Goal: Task Accomplishment & Management: Manage account settings

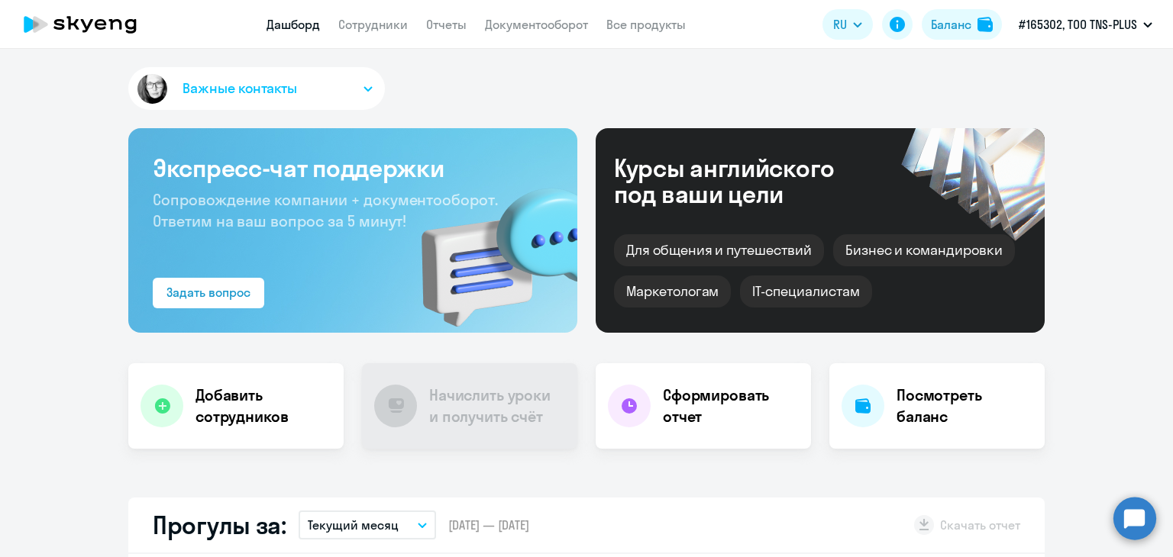
click at [379, 11] on app-header "Дашборд Сотрудники Отчеты Документооборот Все продукты Дашборд Сотрудники Отчет…" at bounding box center [586, 24] width 1173 height 49
click at [377, 15] on app-menu-item-link "Сотрудники" at bounding box center [372, 24] width 69 height 19
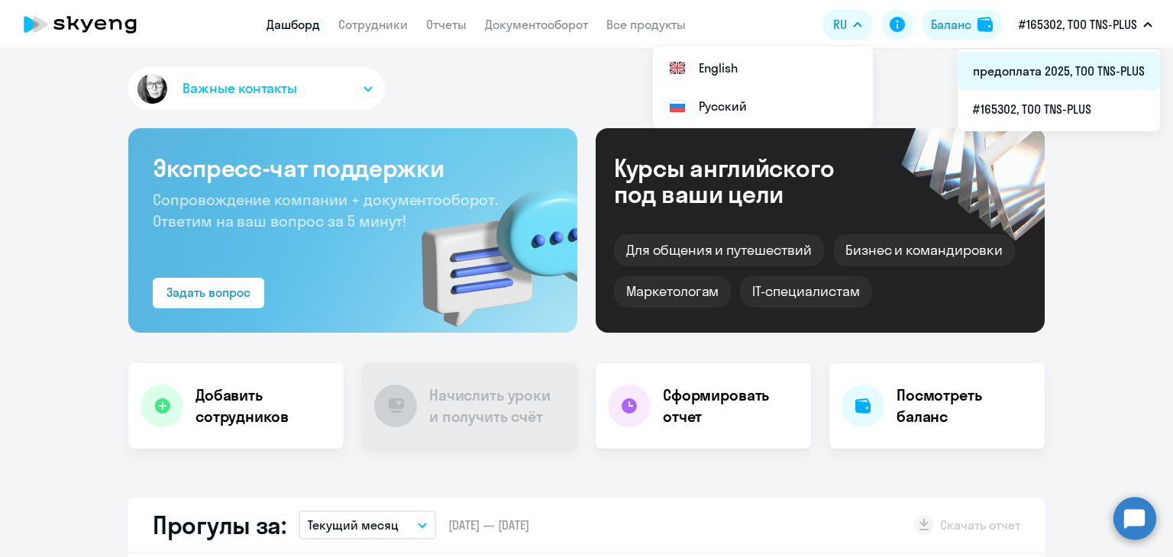
click at [1014, 59] on li "предоплата 2025, ТОО TNS-PLUS" at bounding box center [1058, 71] width 202 height 38
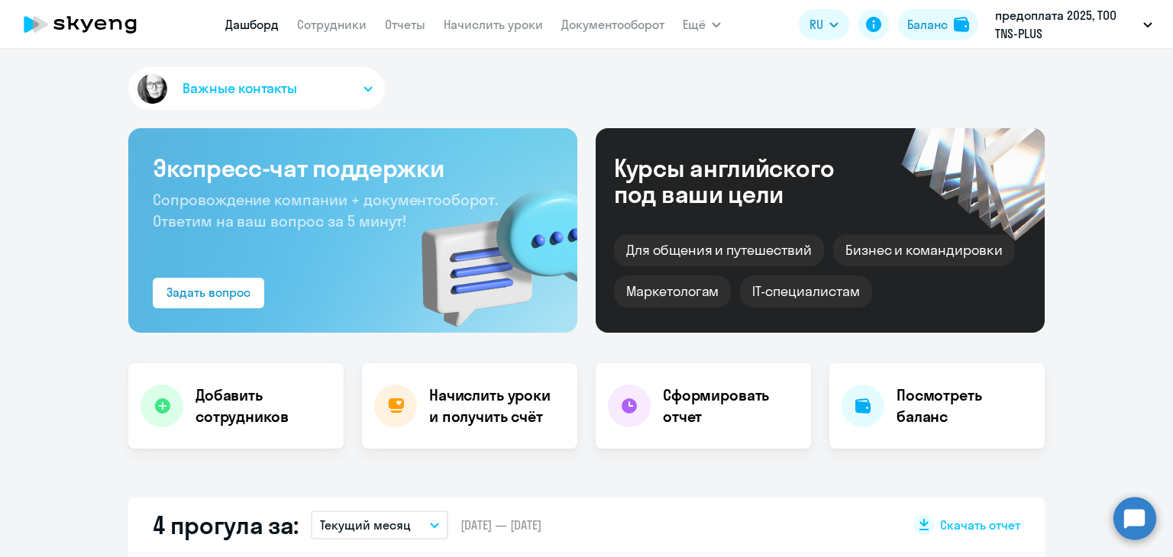
select select "30"
click at [505, 16] on app-menu-item-link "Начислить уроки" at bounding box center [493, 24] width 99 height 19
click at [502, 25] on link "Начислить уроки" at bounding box center [493, 24] width 99 height 15
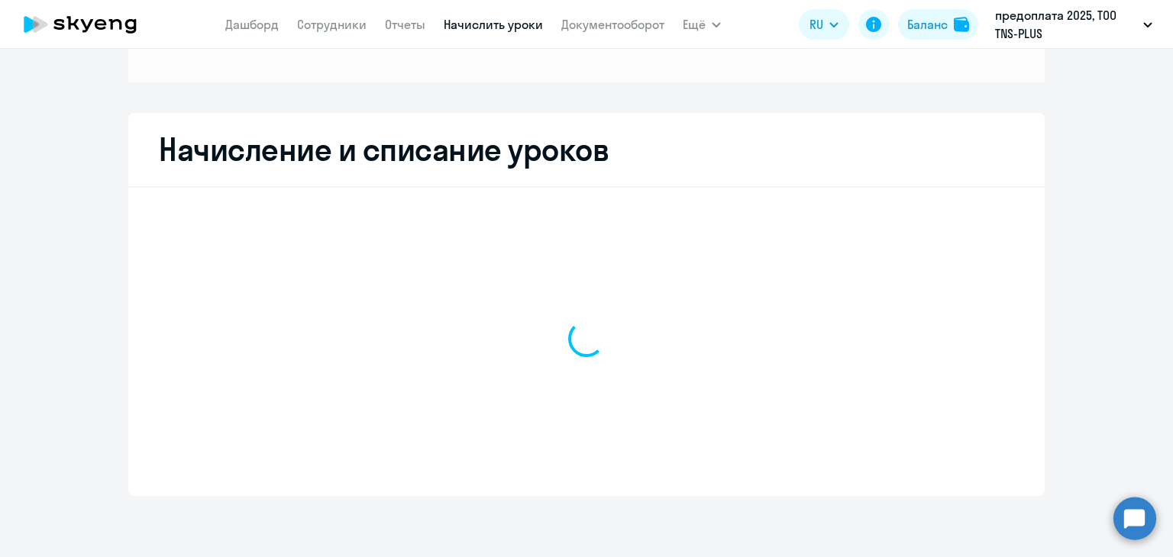
scroll to position [209, 0]
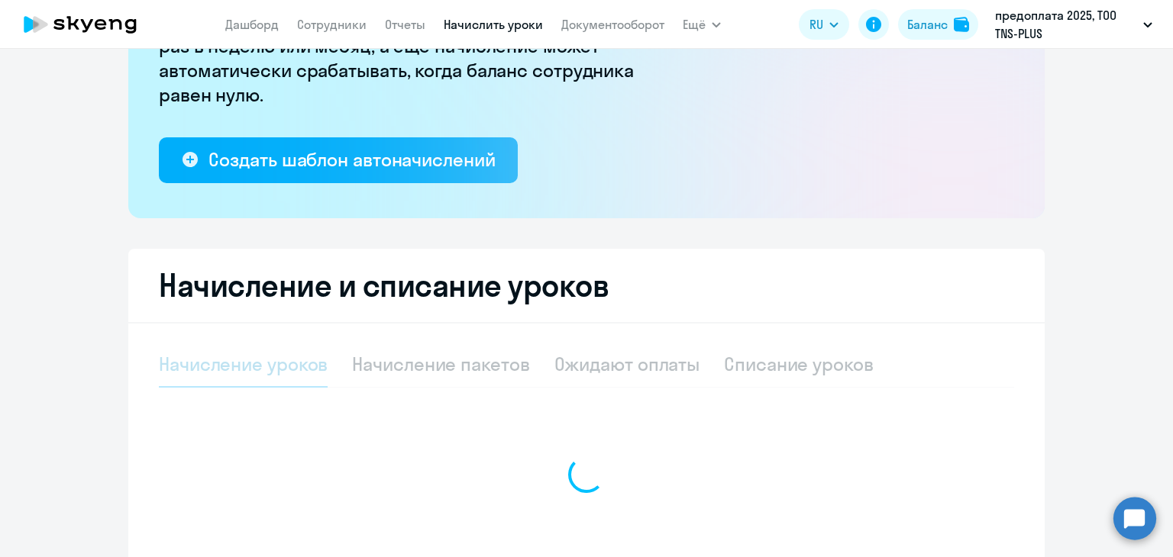
select select "10"
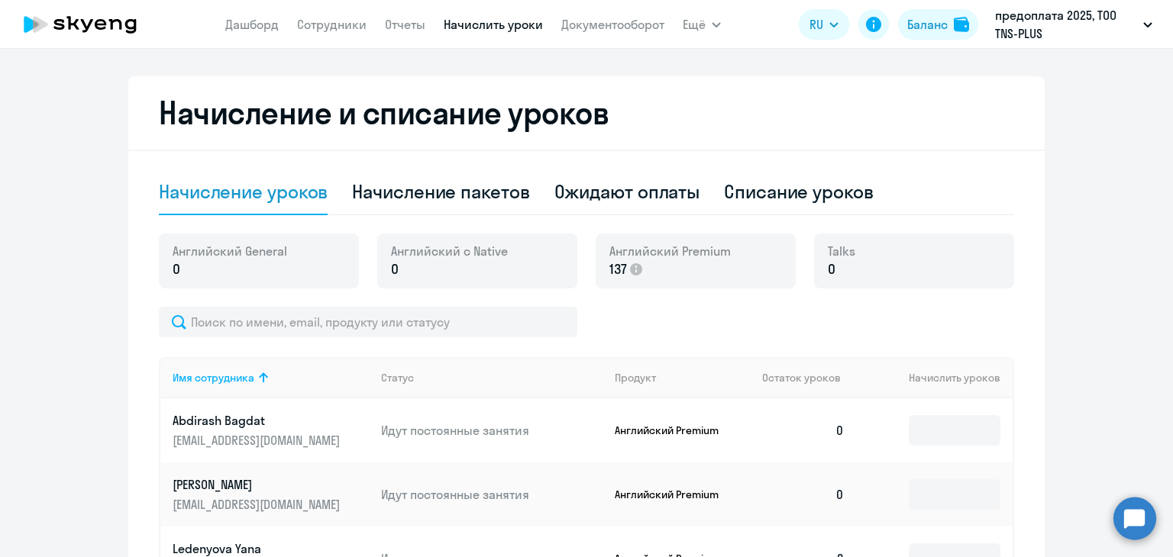
scroll to position [0, 0]
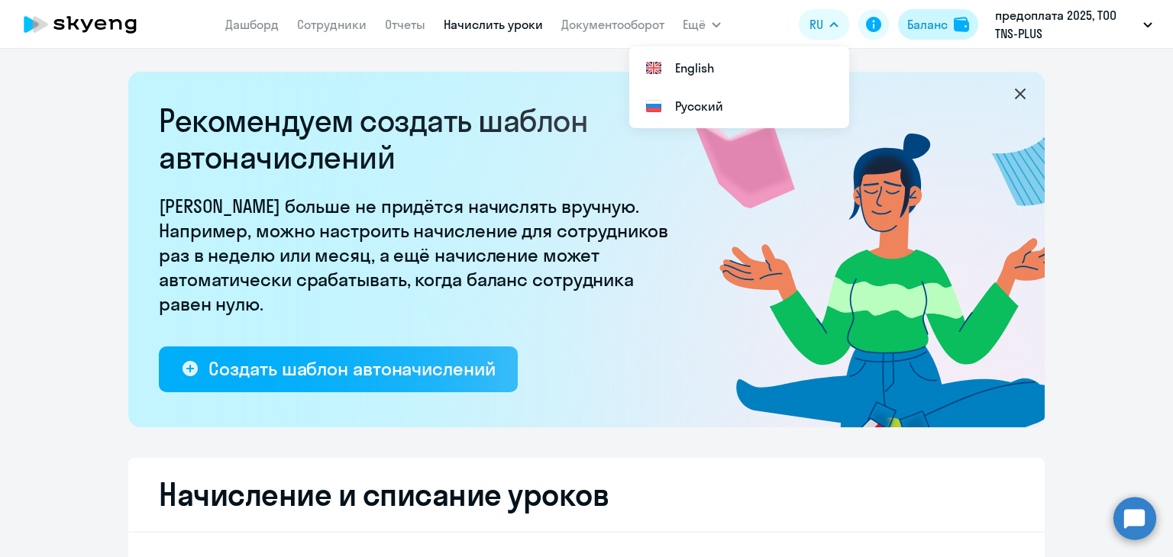
click at [931, 25] on div "Баланс" at bounding box center [927, 24] width 40 height 18
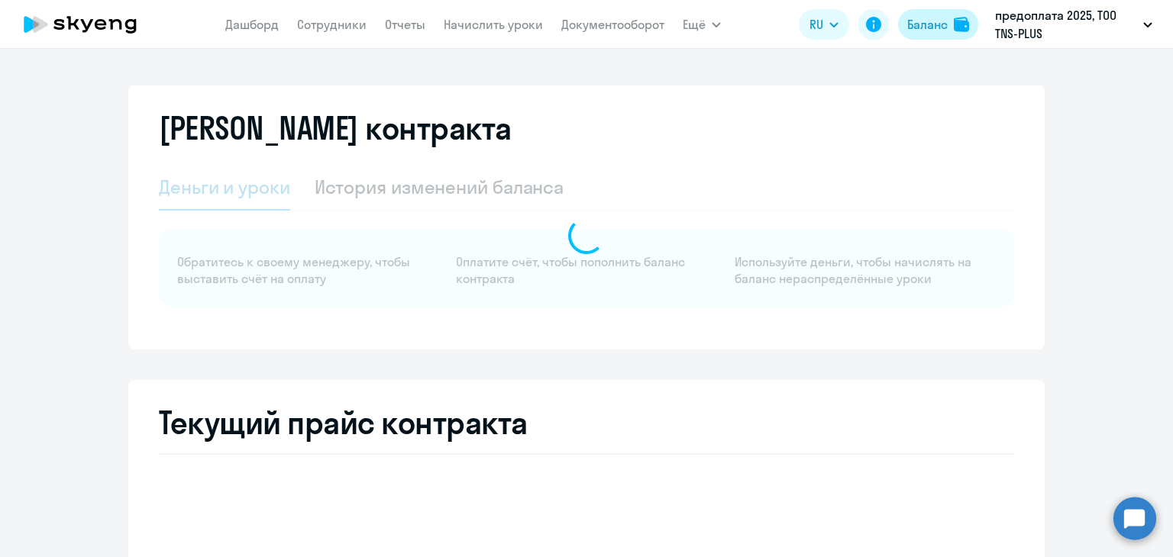
select select "english_adult_not_native_speaker"
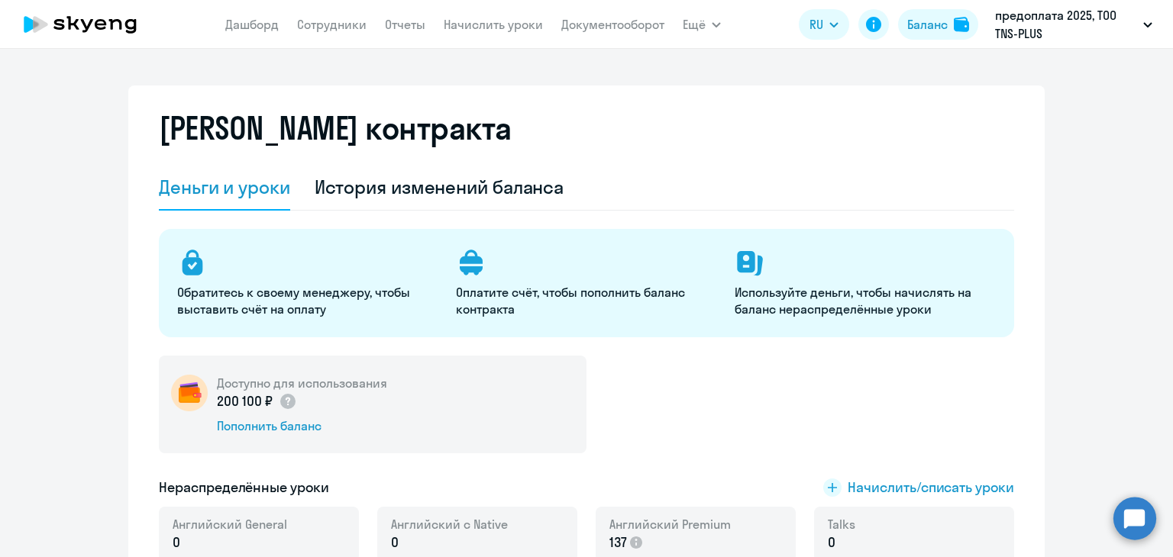
scroll to position [153, 0]
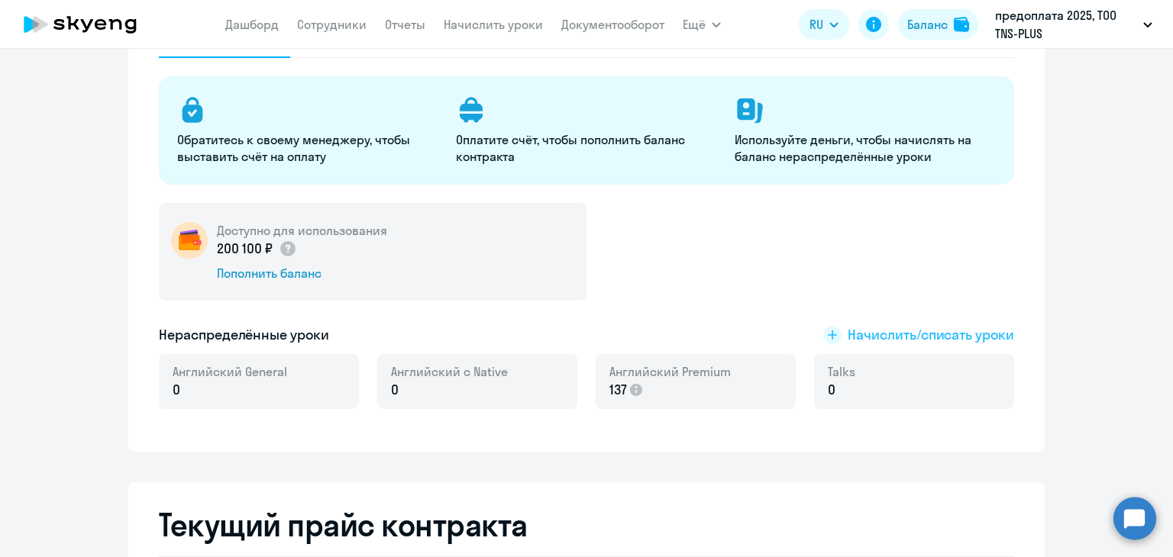
click at [945, 337] on span "Начислить/списать уроки" at bounding box center [930, 335] width 166 height 20
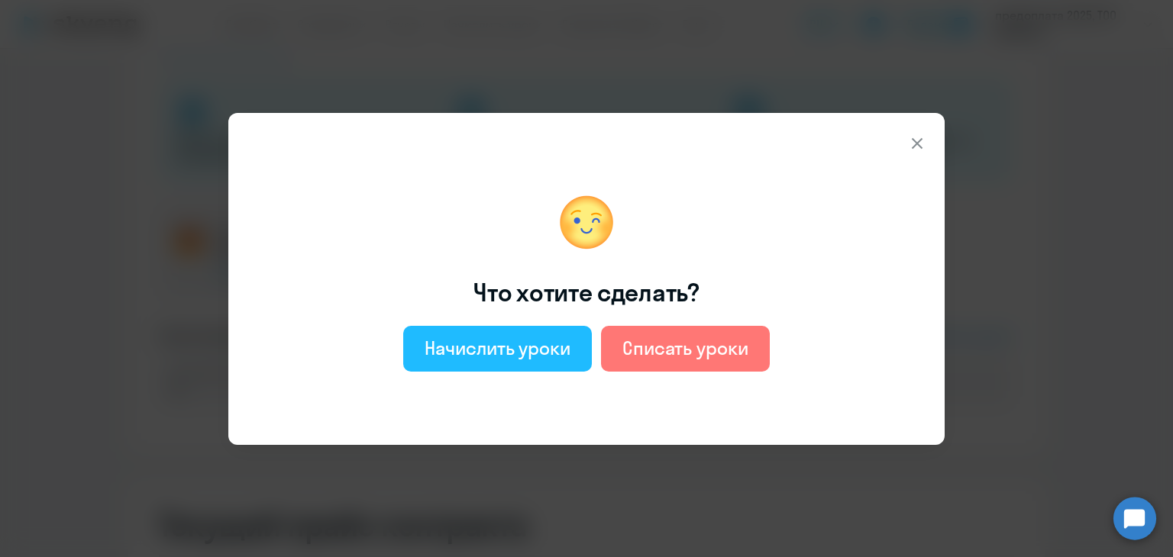
click at [489, 355] on div "Начислить уроки" at bounding box center [497, 348] width 146 height 24
select select "english_adult_not_native_speaker"
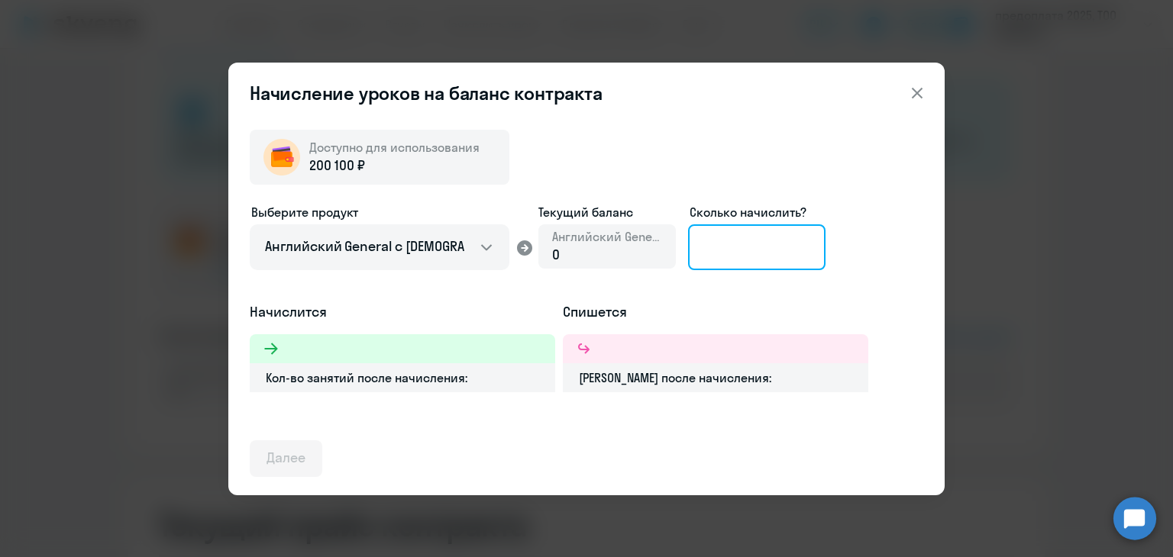
click at [745, 248] on input at bounding box center [756, 247] width 137 height 46
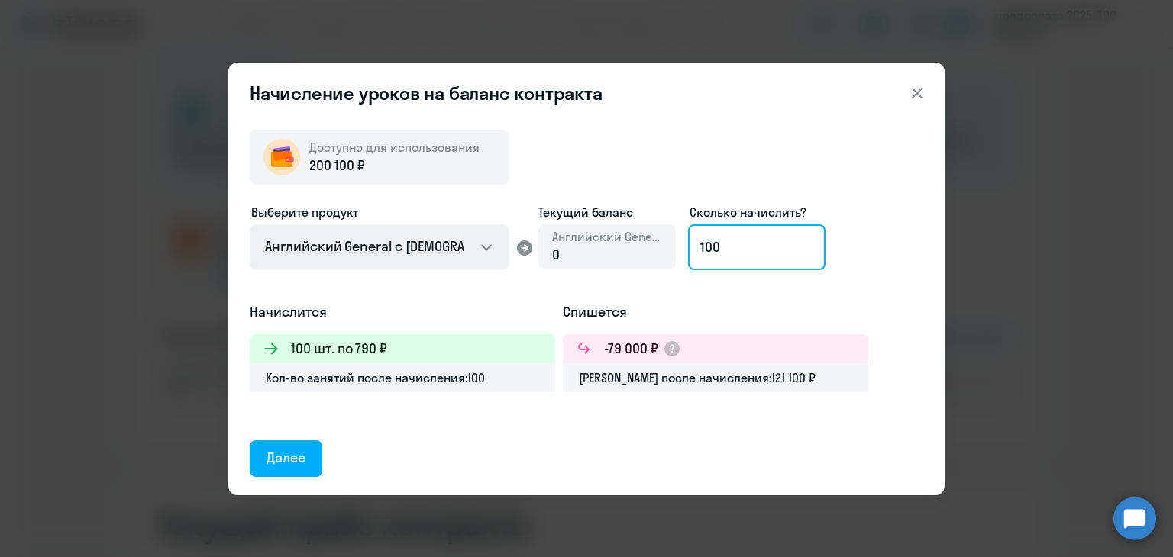
type input "100"
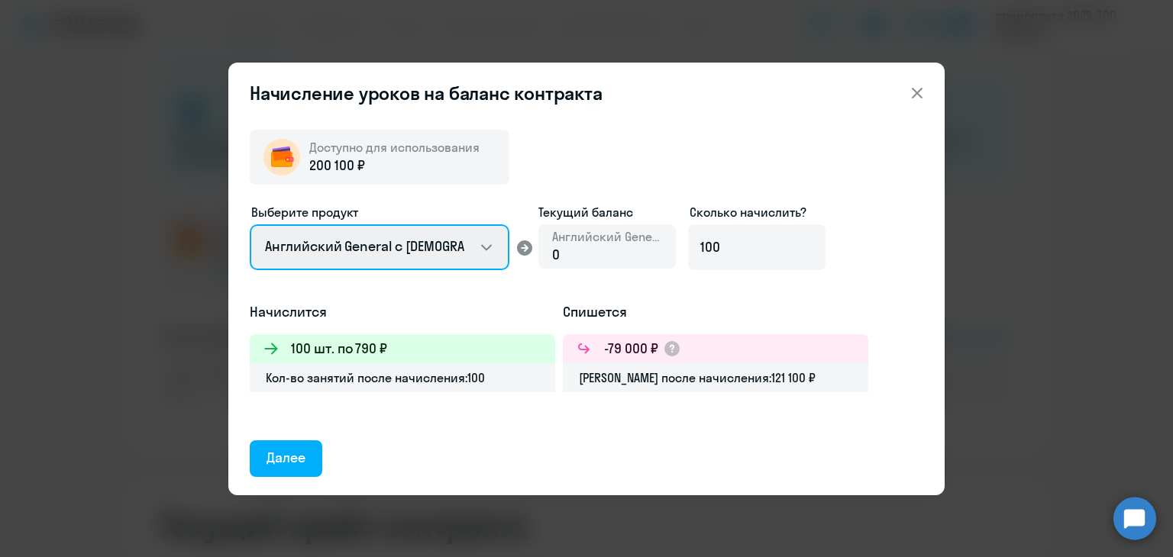
click at [447, 257] on select "Английский General с [DEMOGRAPHIC_DATA] преподавателем Английский General с [DE…" at bounding box center [380, 247] width 260 height 46
select select "english_adult_not_native_speaker_premium"
click at [250, 224] on select "Английский General с [DEMOGRAPHIC_DATA] преподавателем Английский General с [DE…" at bounding box center [380, 247] width 260 height 46
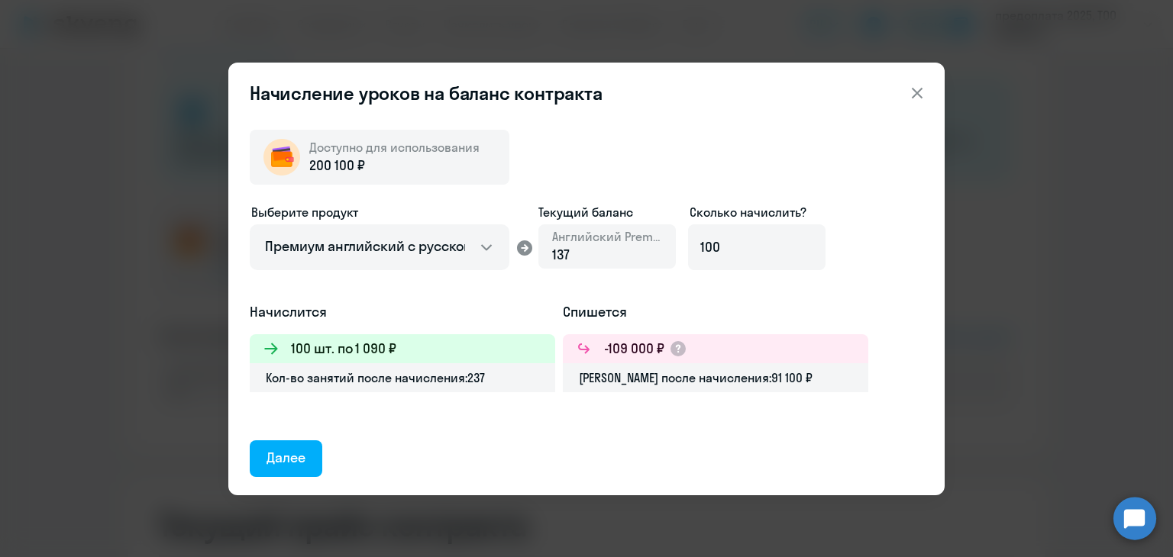
click at [663, 175] on div "Доступно для использования 200 100 ₽ Выберите продукт Английский General с русс…" at bounding box center [586, 298] width 673 height 360
click at [279, 453] on div "Далее" at bounding box center [285, 458] width 39 height 20
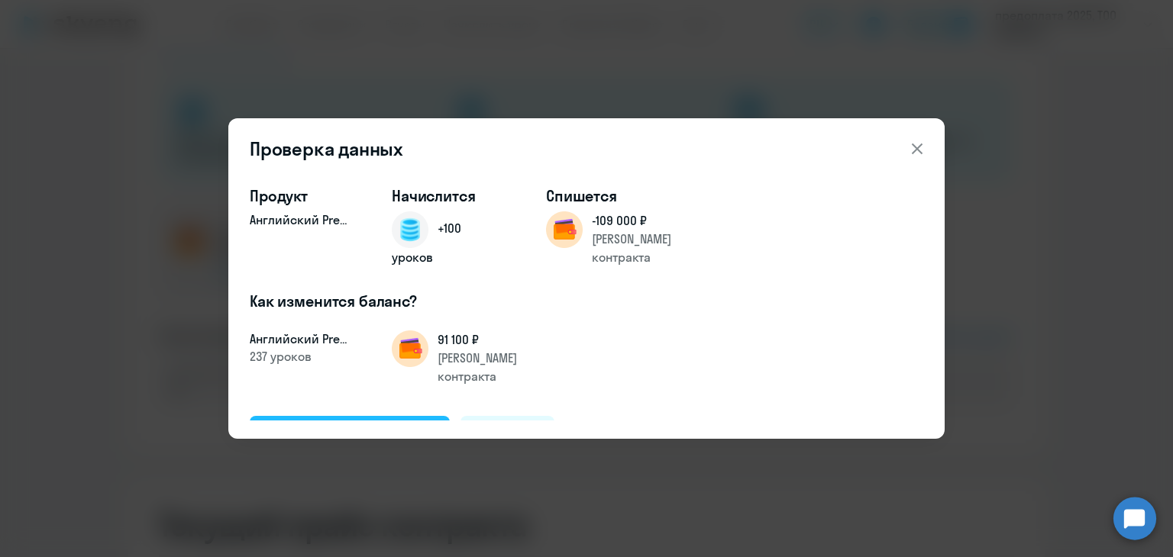
click at [379, 424] on div "Подтвердить и начислить" at bounding box center [349, 434] width 166 height 20
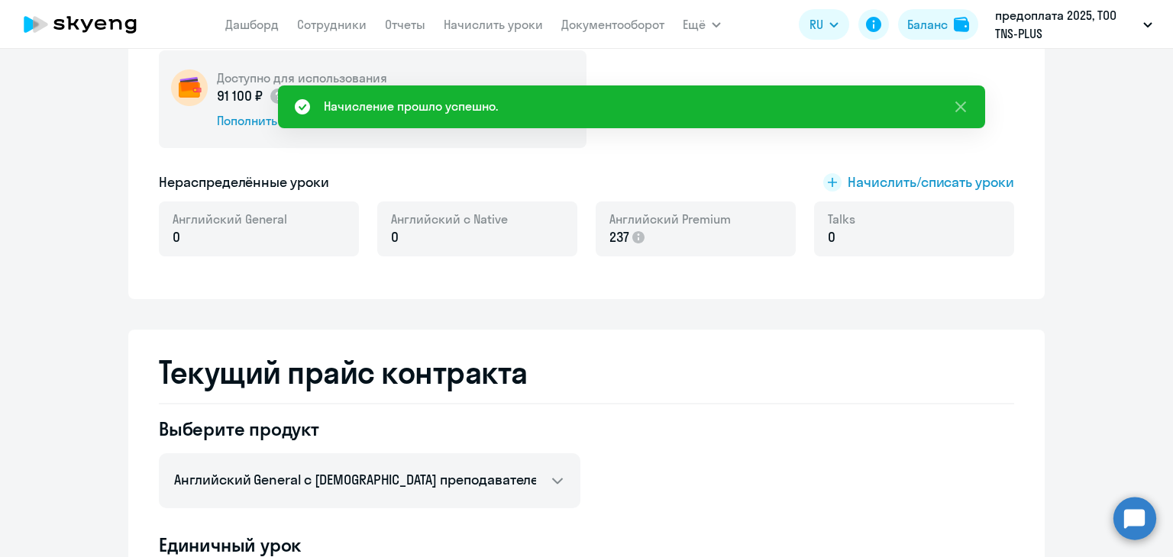
scroll to position [0, 0]
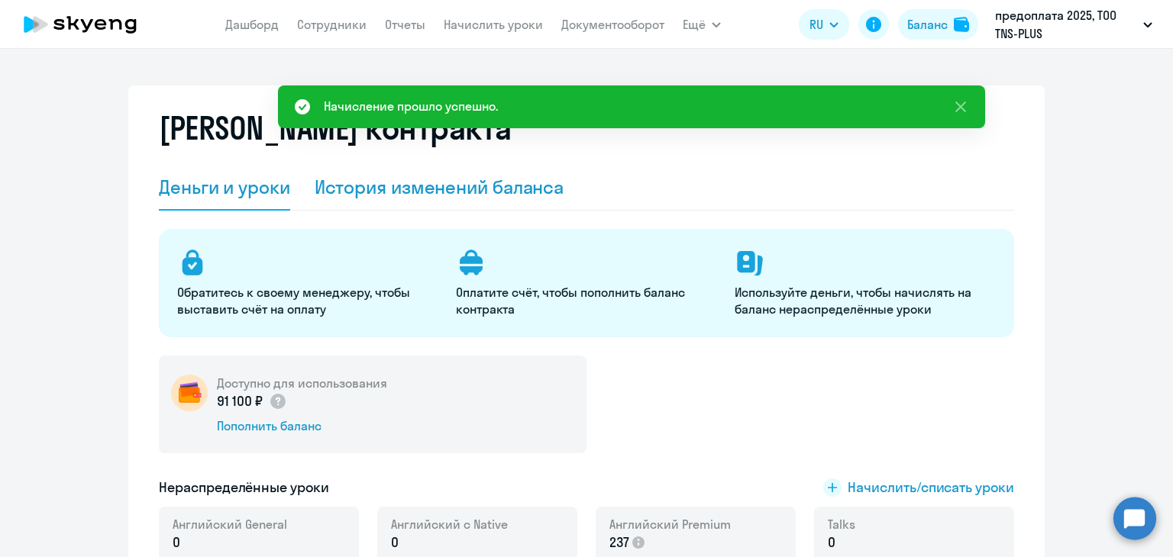
drag, startPoint x: 376, startPoint y: 197, endPoint x: 379, endPoint y: 205, distance: 8.9
click at [376, 198] on div "История изменений баланса" at bounding box center [440, 187] width 250 height 24
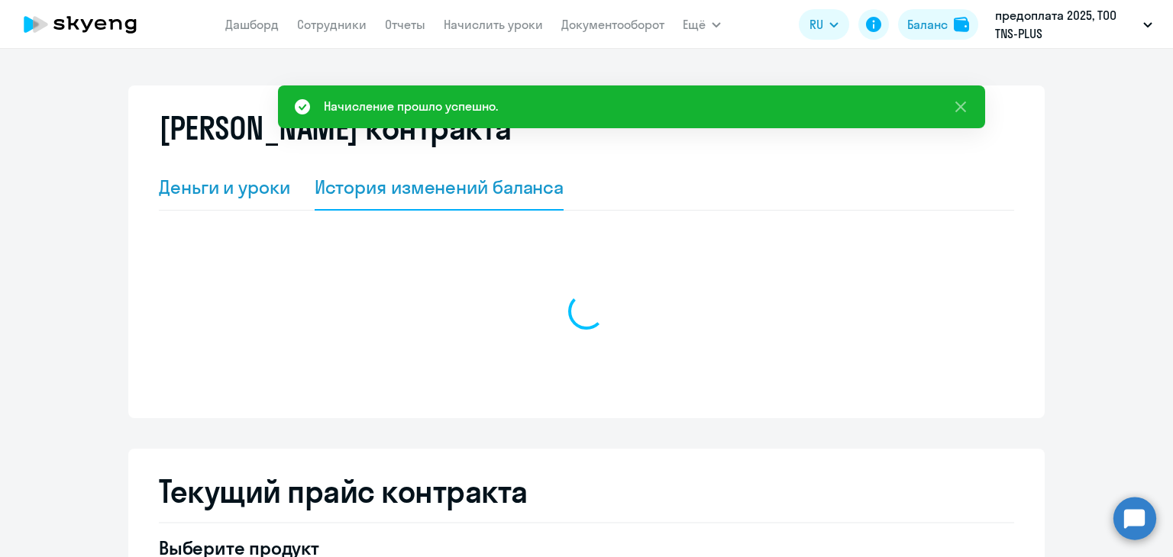
click at [239, 199] on div "Деньги и уроки" at bounding box center [224, 188] width 131 height 46
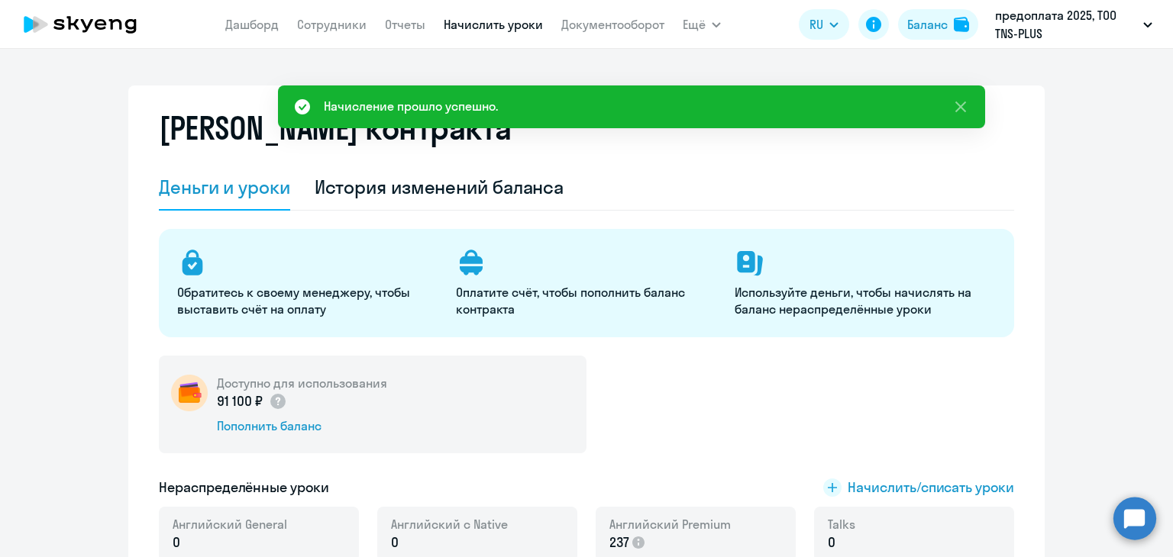
click at [488, 25] on link "Начислить уроки" at bounding box center [493, 24] width 99 height 15
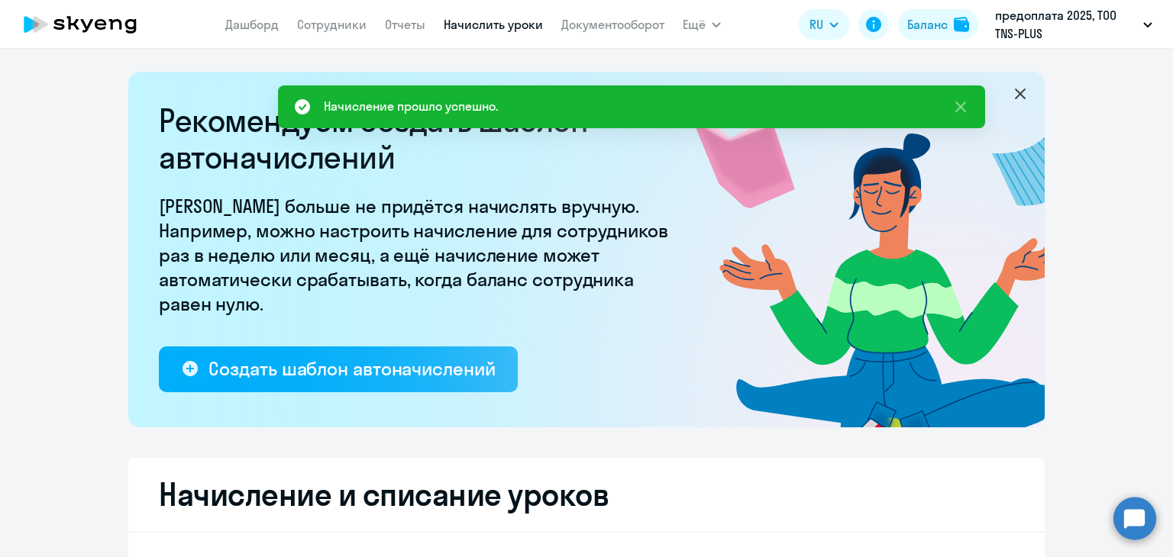
select select "10"
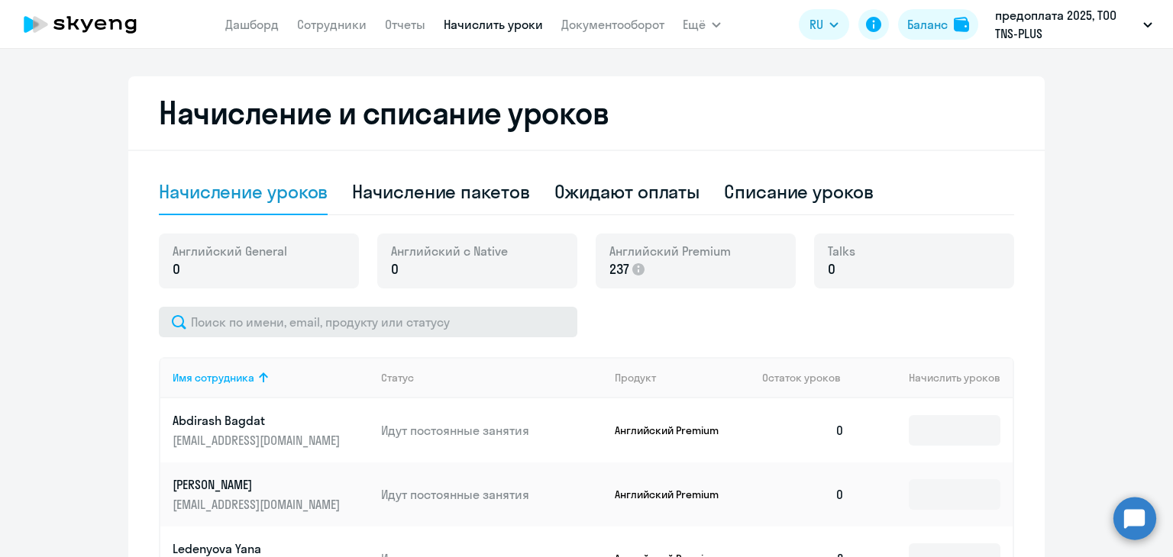
scroll to position [611, 0]
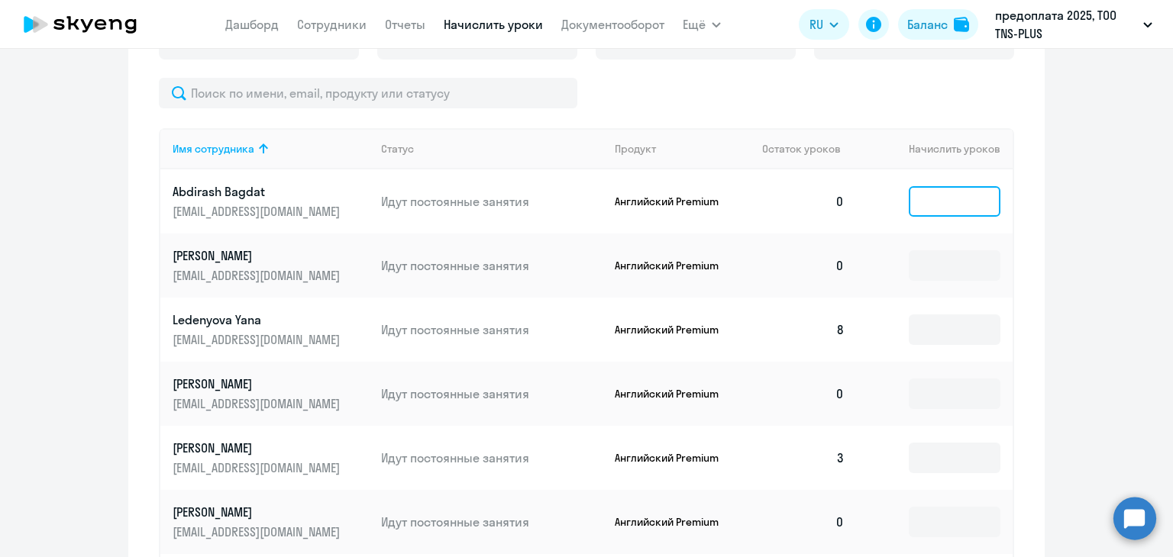
click at [934, 199] on input at bounding box center [954, 201] width 92 height 31
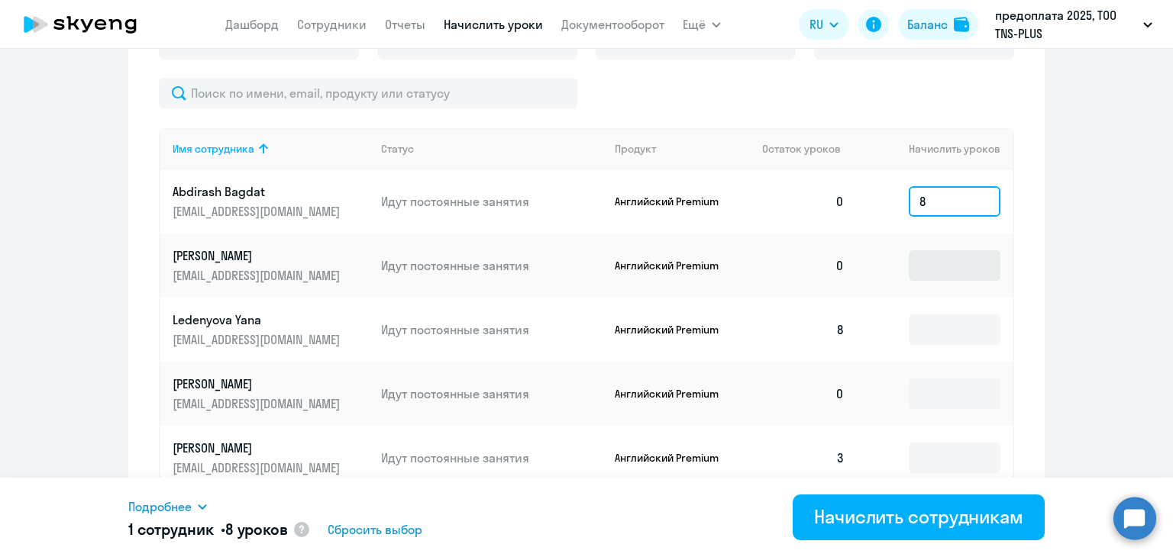
type input "8"
click at [959, 254] on input at bounding box center [954, 265] width 92 height 31
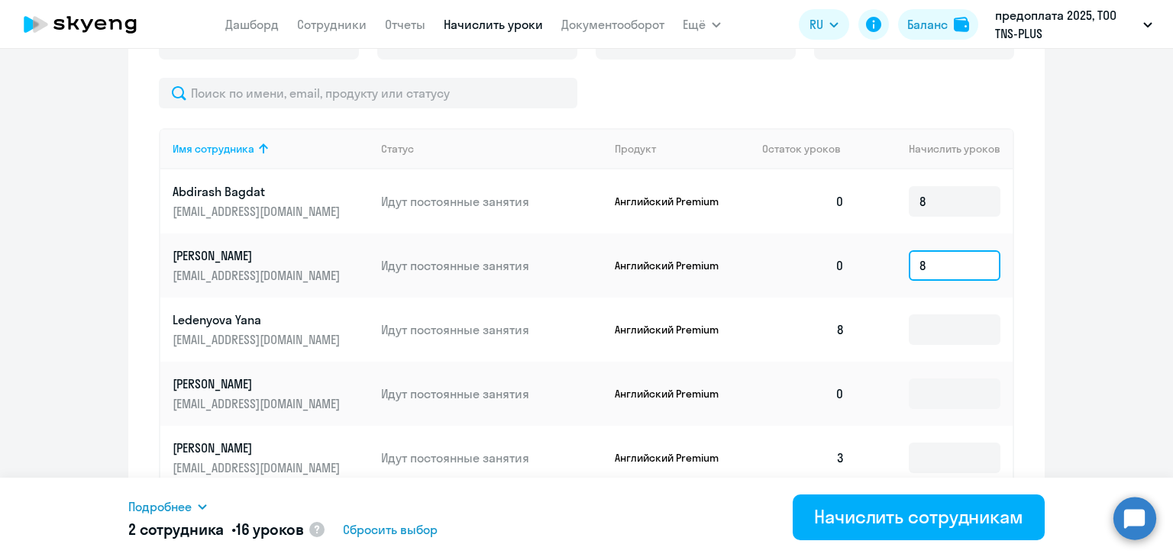
type input "8"
drag, startPoint x: 957, startPoint y: 376, endPoint x: 954, endPoint y: 395, distance: 19.3
click at [957, 386] on td at bounding box center [935, 394] width 156 height 64
click at [952, 399] on input at bounding box center [954, 394] width 92 height 31
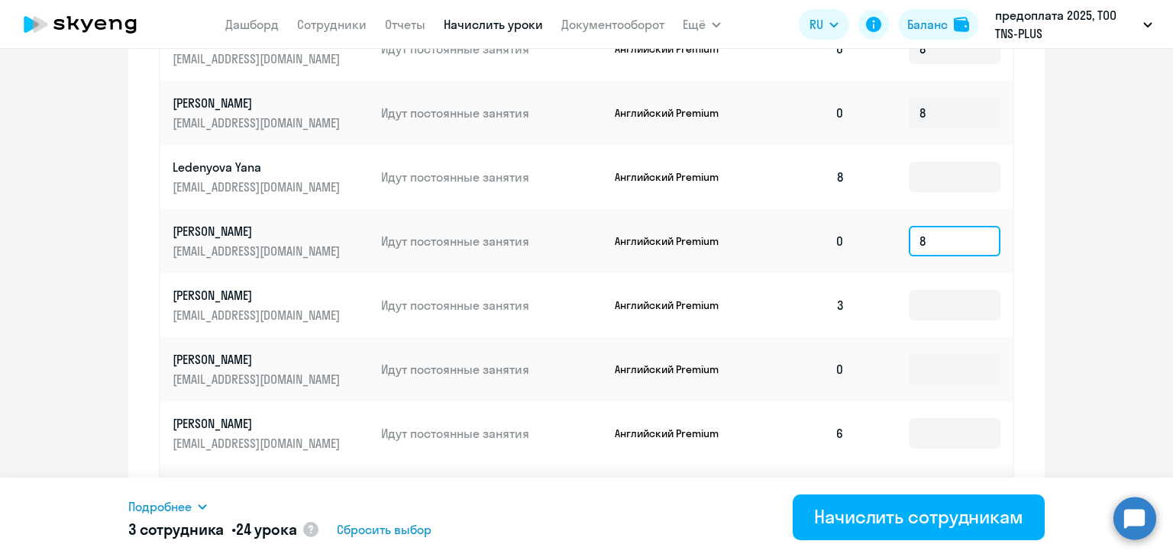
scroll to position [840, 0]
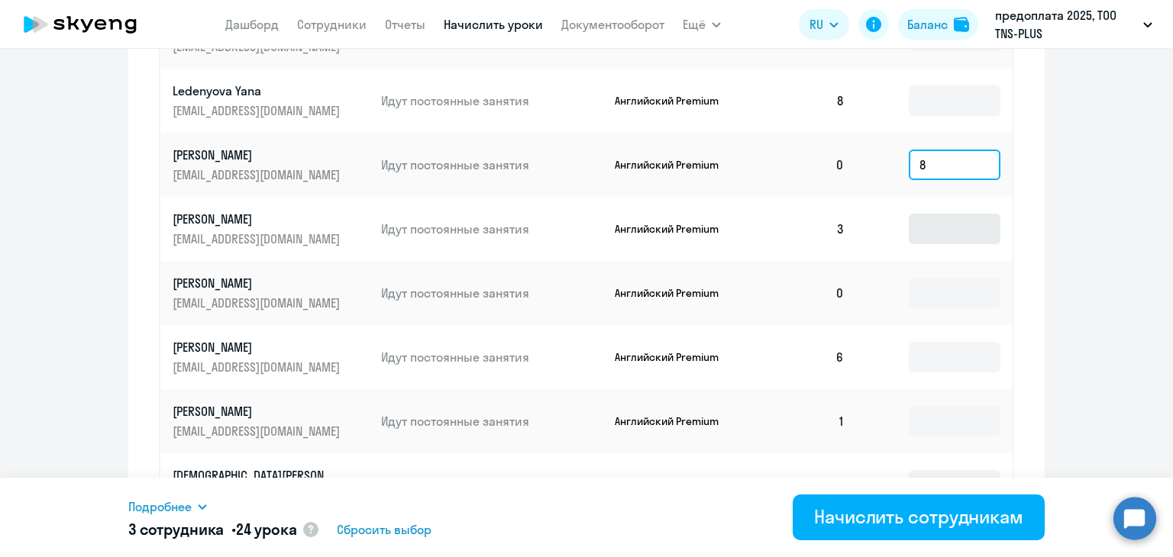
type input "8"
click at [945, 239] on input at bounding box center [954, 229] width 92 height 31
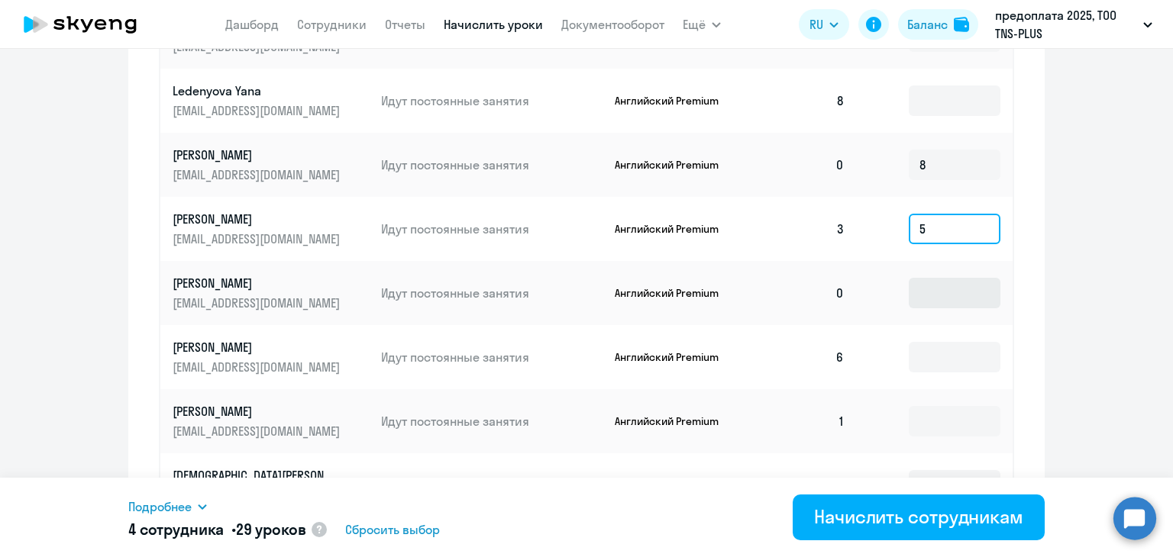
type input "5"
click at [934, 282] on input at bounding box center [954, 293] width 92 height 31
type input "8"
click at [928, 362] on input at bounding box center [954, 357] width 92 height 31
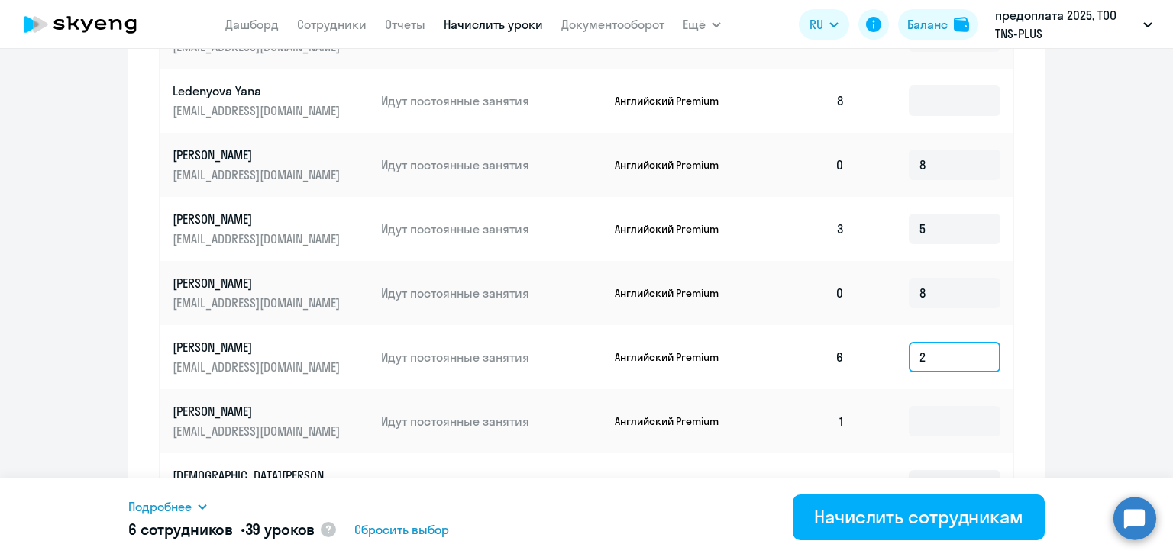
scroll to position [992, 0]
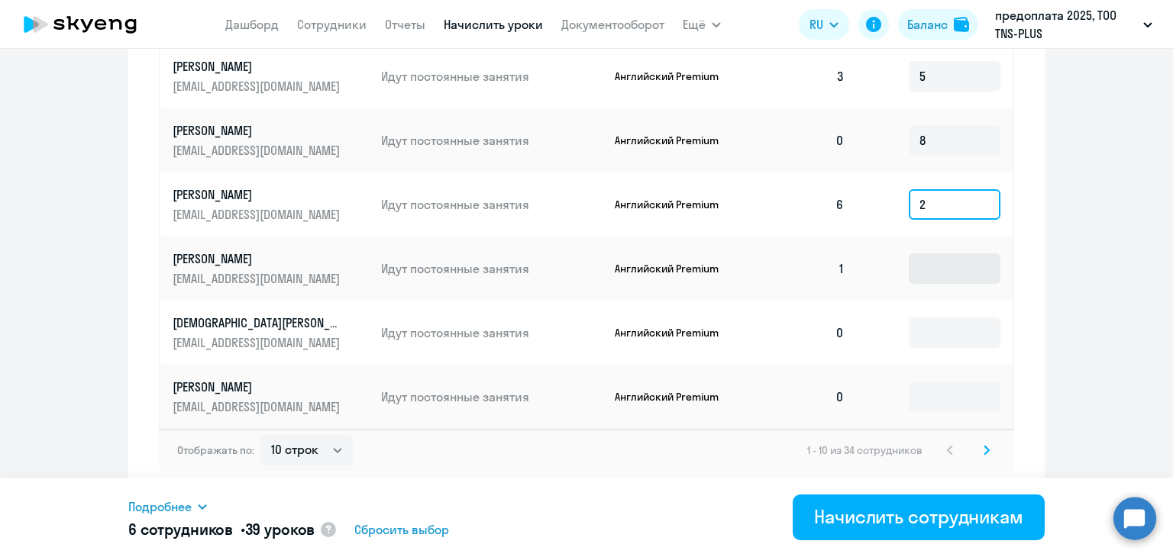
type input "2"
click at [940, 281] on input at bounding box center [954, 268] width 92 height 31
type input "7"
click at [946, 323] on input at bounding box center [954, 333] width 92 height 31
type input "8"
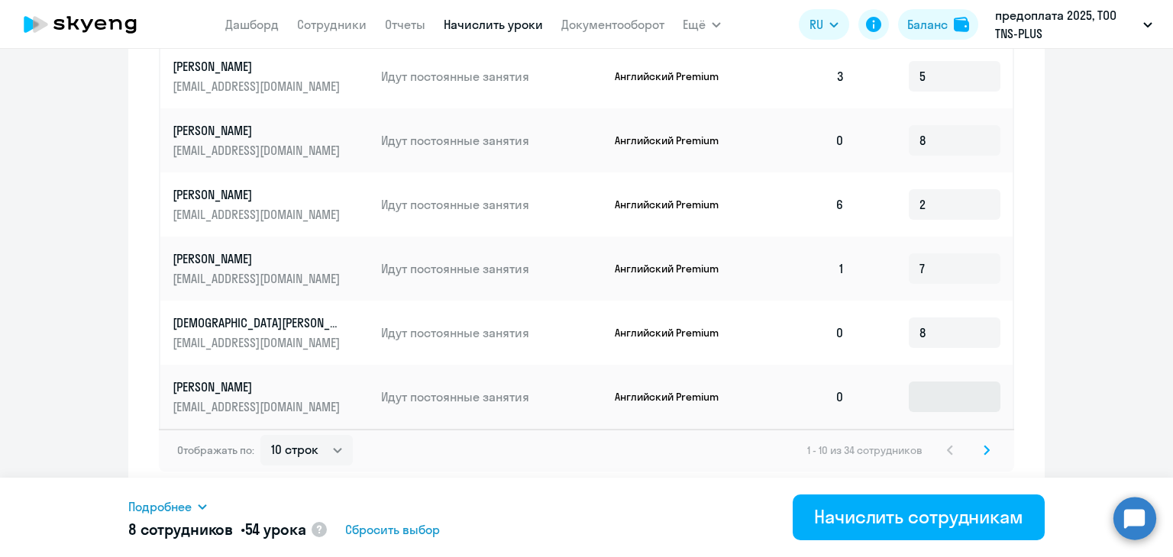
drag, startPoint x: 937, startPoint y: 379, endPoint x: 934, endPoint y: 401, distance: 21.5
click at [934, 400] on td at bounding box center [935, 397] width 156 height 64
click at [934, 401] on input at bounding box center [954, 397] width 92 height 31
type input "8"
click at [984, 447] on icon at bounding box center [986, 450] width 5 height 8
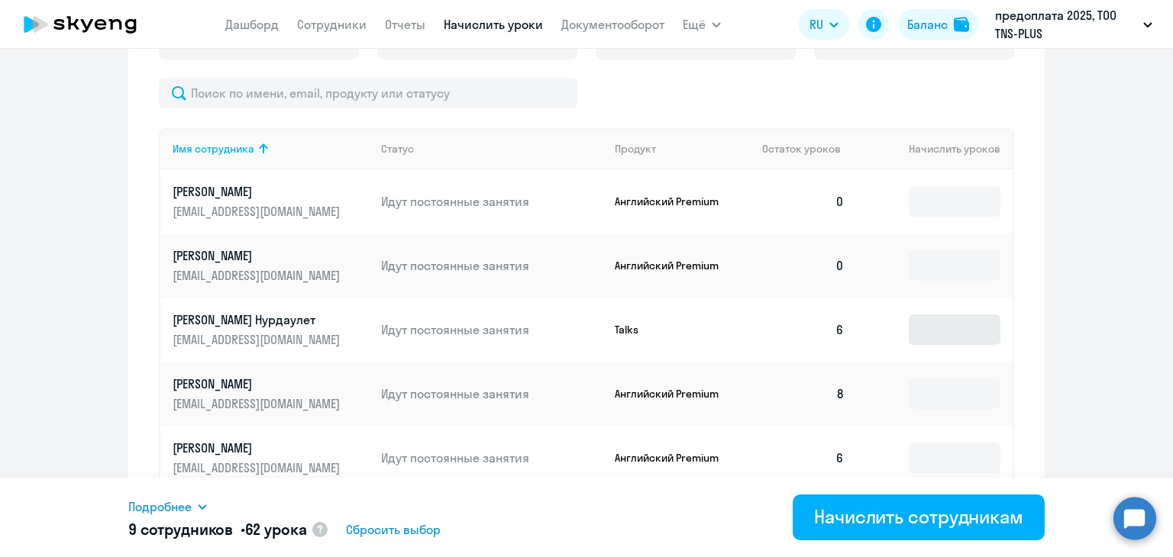
scroll to position [534, 0]
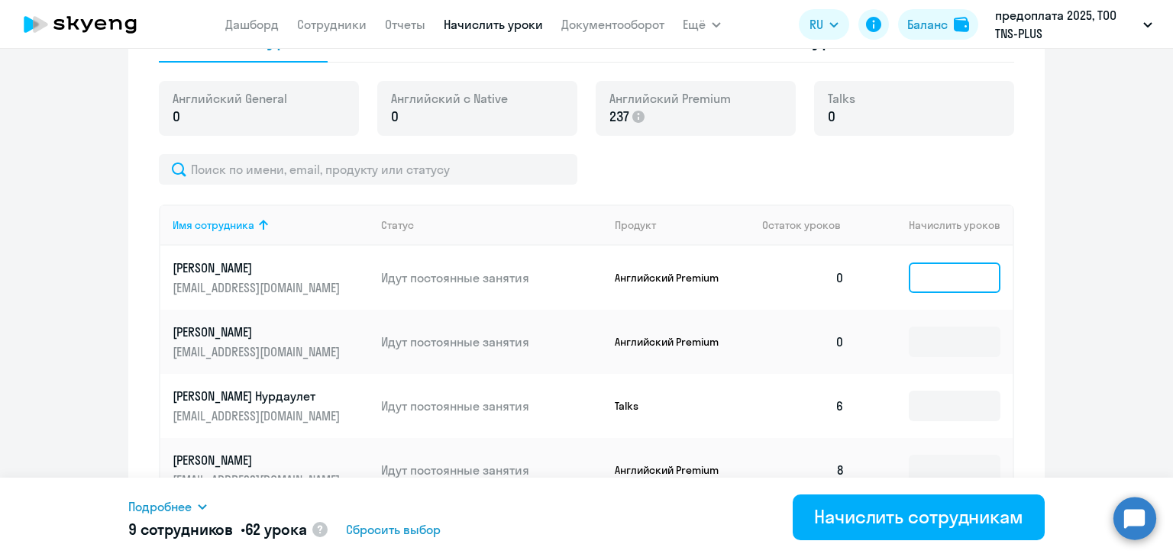
click at [941, 273] on input at bounding box center [954, 278] width 92 height 31
type input "8"
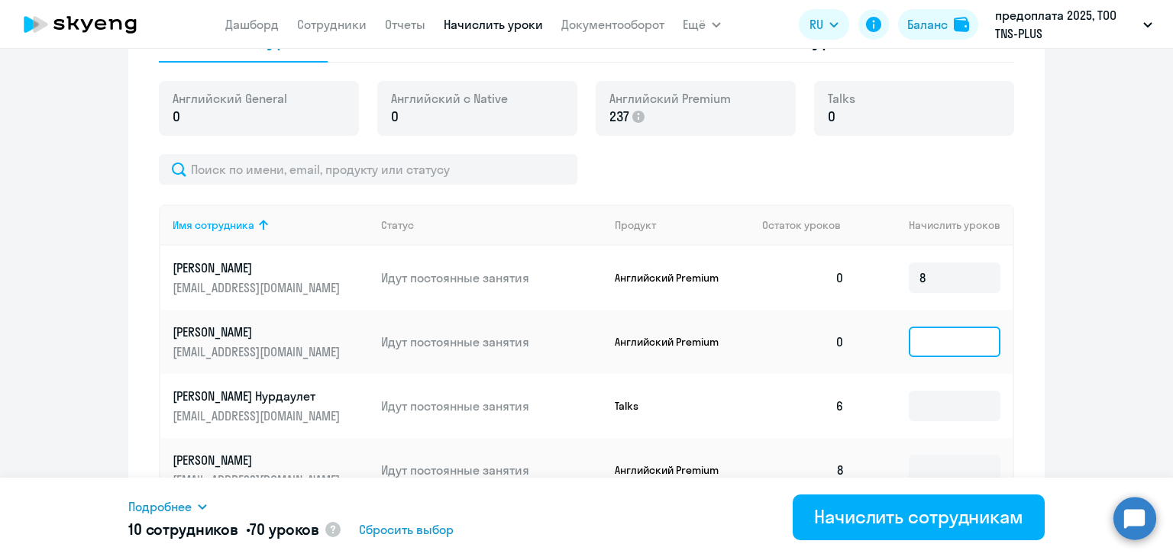
click at [946, 330] on input at bounding box center [954, 342] width 92 height 31
type input "8"
click at [956, 409] on input at bounding box center [954, 406] width 92 height 31
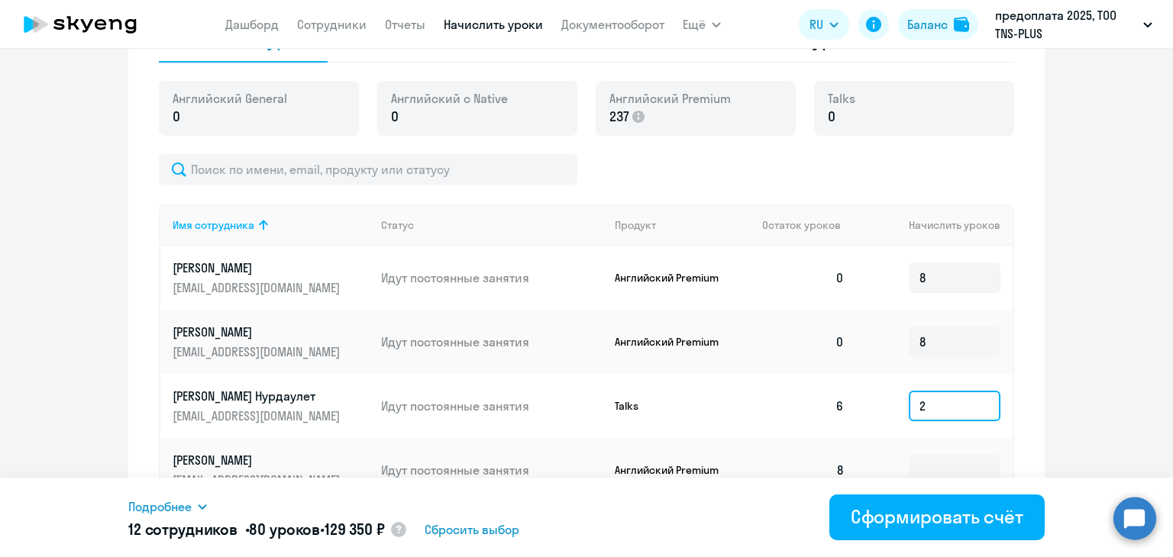
scroll to position [687, 0]
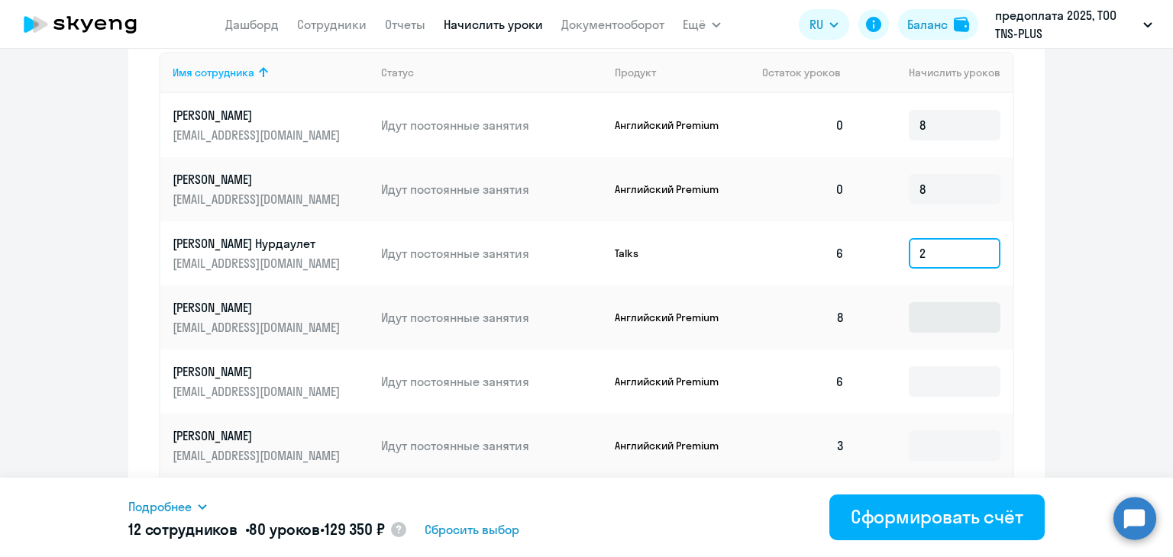
type input "2"
click at [937, 316] on input at bounding box center [954, 317] width 92 height 31
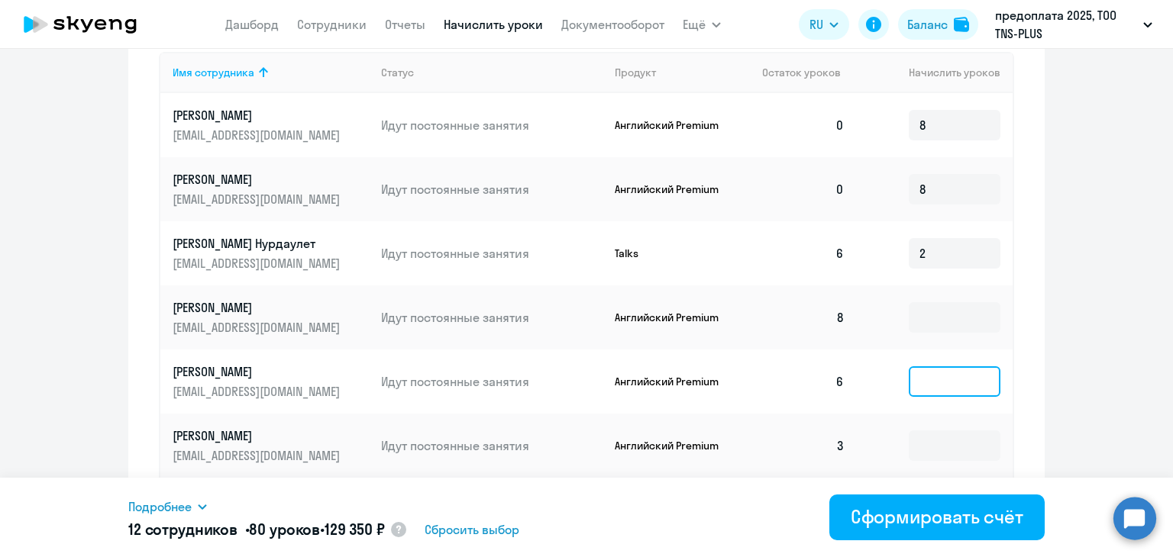
click at [937, 392] on input at bounding box center [954, 381] width 92 height 31
click at [936, 377] on input at bounding box center [954, 381] width 92 height 31
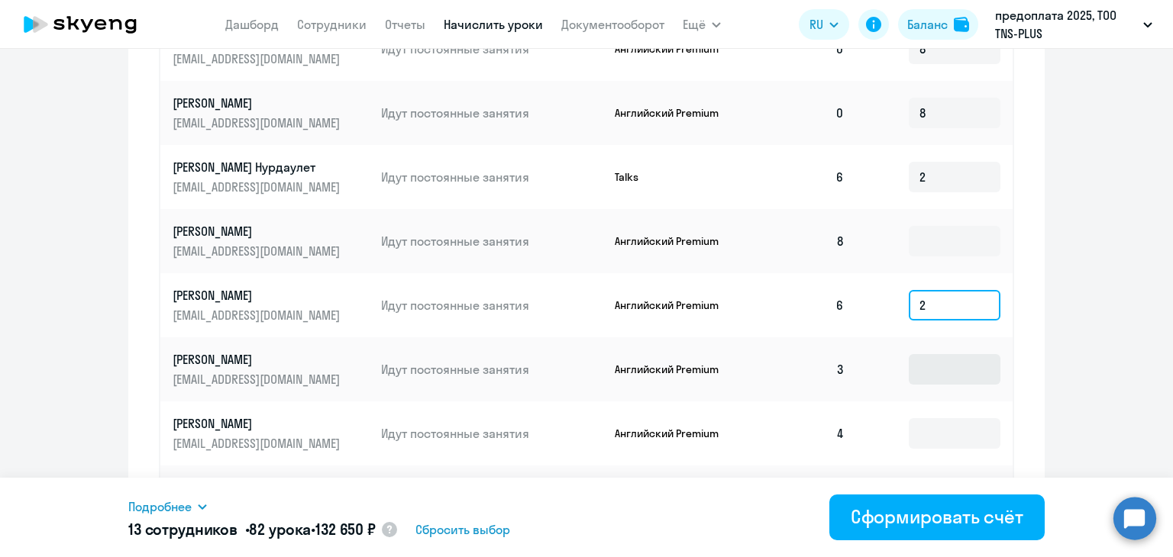
type input "2"
click at [951, 378] on input at bounding box center [954, 369] width 92 height 31
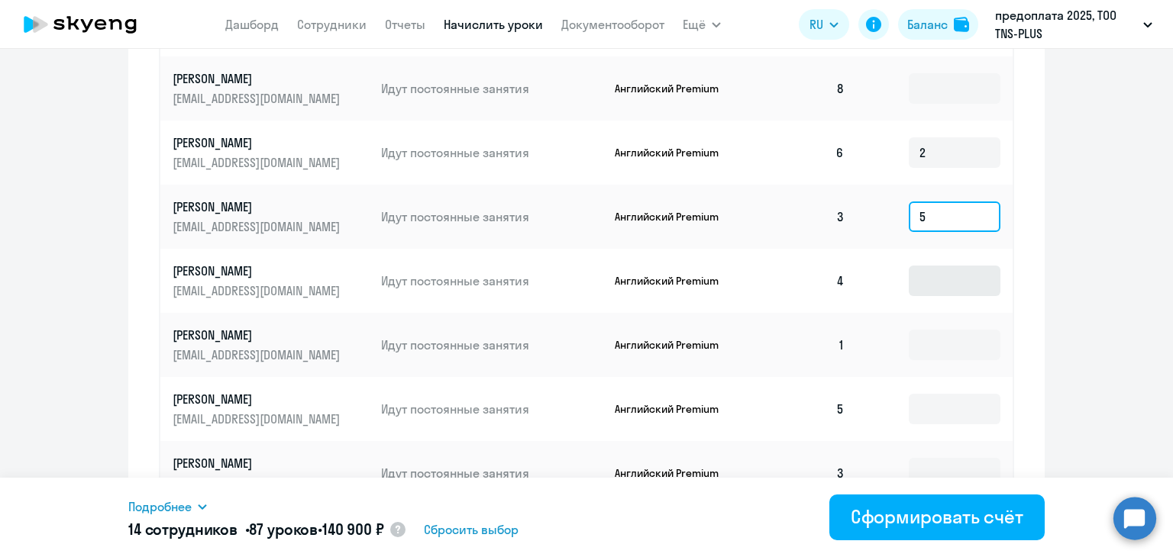
type input "5"
click at [931, 278] on input at bounding box center [954, 281] width 92 height 31
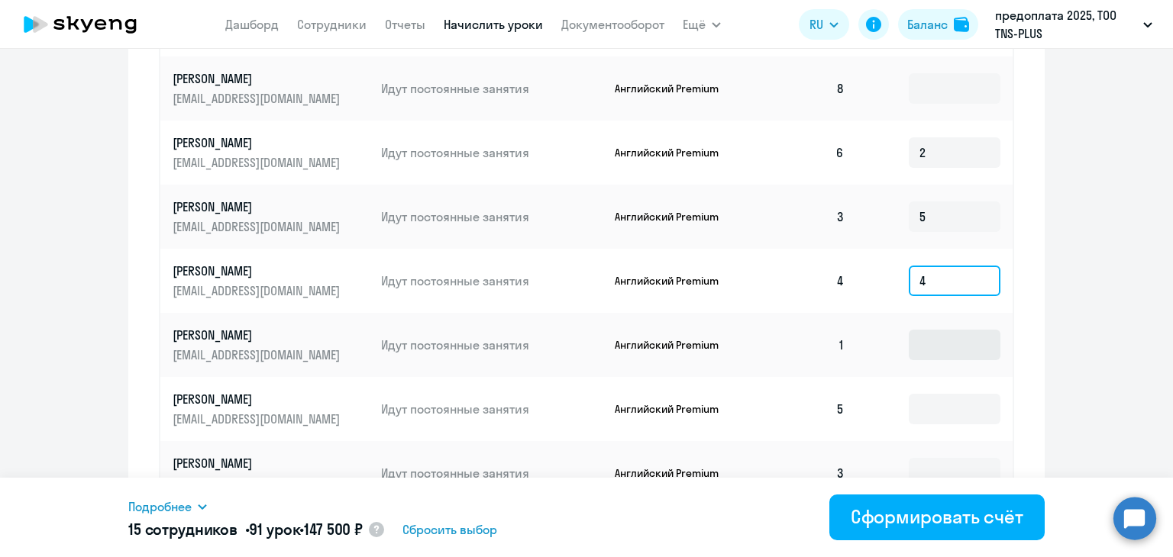
type input "4"
click at [932, 340] on input at bounding box center [954, 345] width 92 height 31
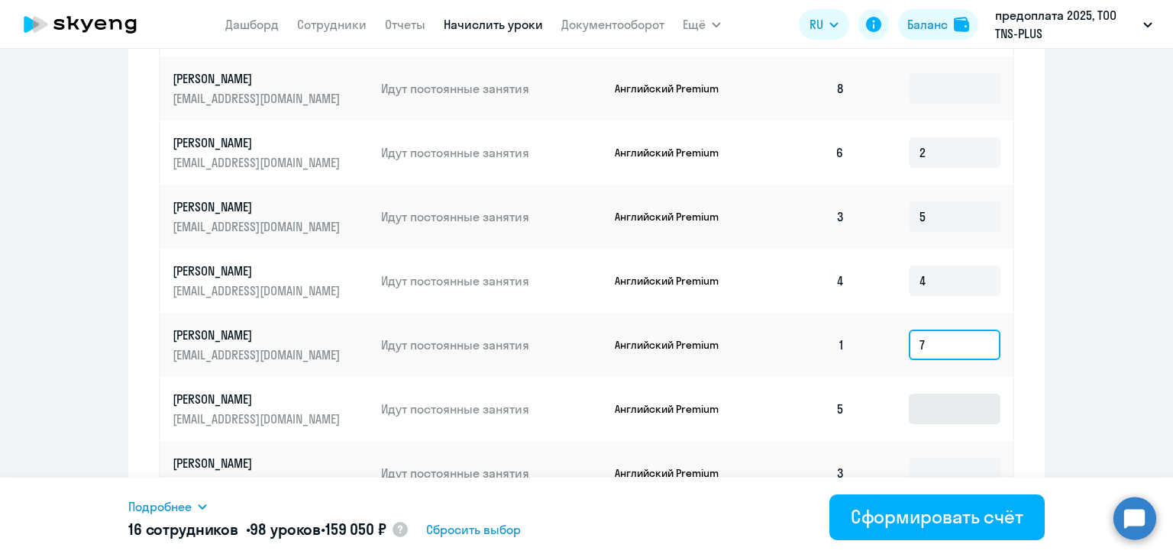
type input "7"
click at [925, 406] on input at bounding box center [954, 409] width 92 height 31
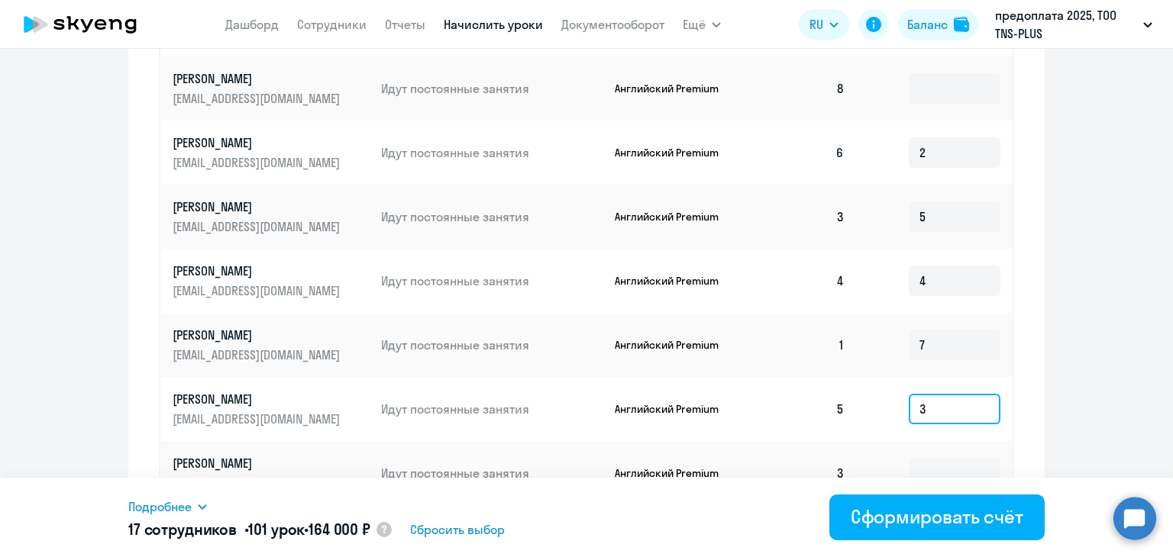
scroll to position [992, 0]
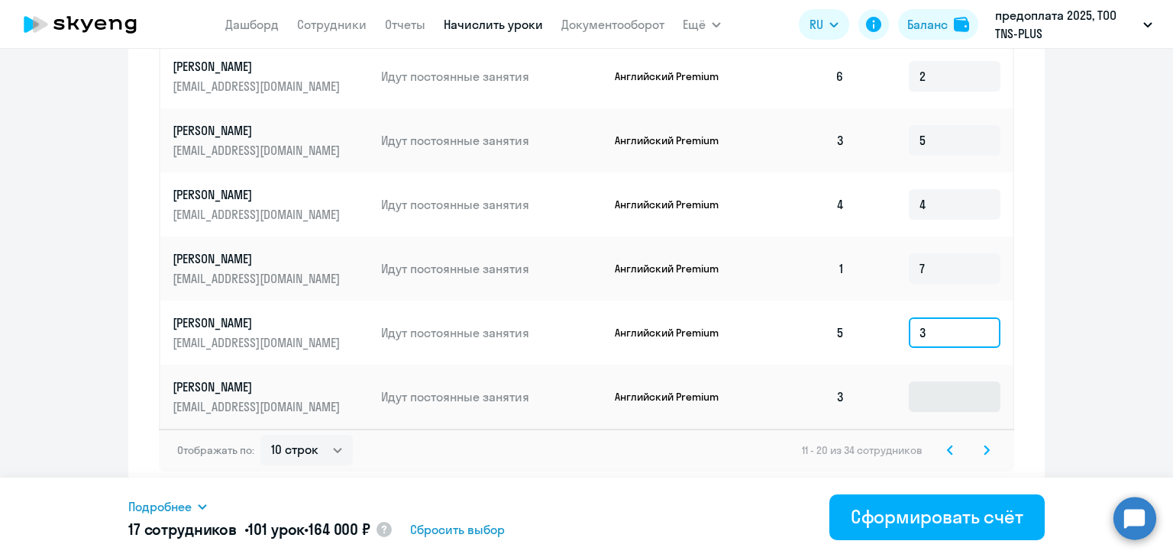
type input "3"
click at [931, 395] on input at bounding box center [954, 397] width 92 height 31
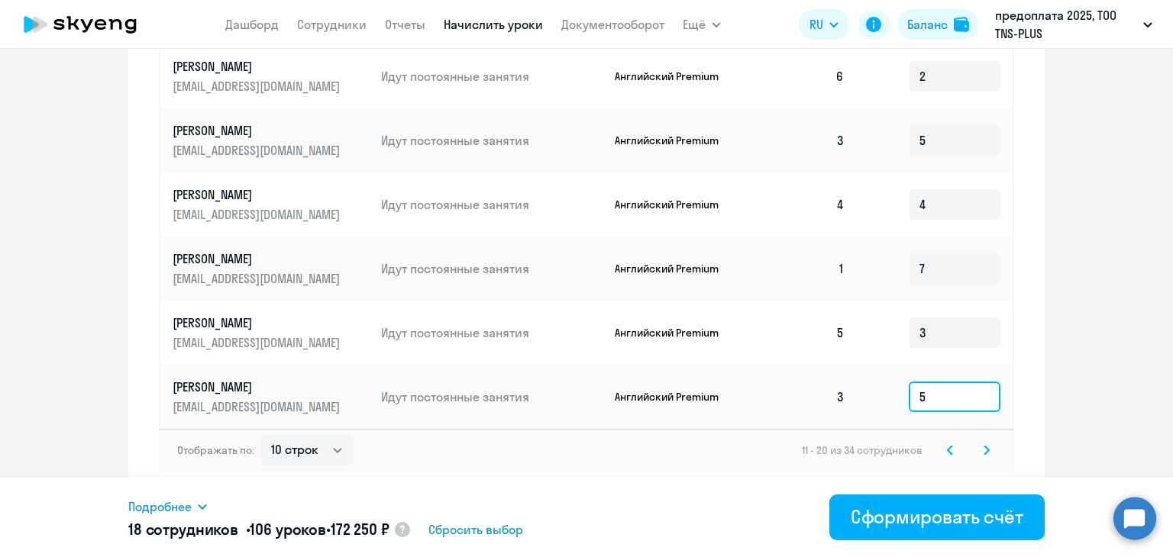
type input "5"
click at [987, 450] on svg-icon at bounding box center [986, 450] width 18 height 18
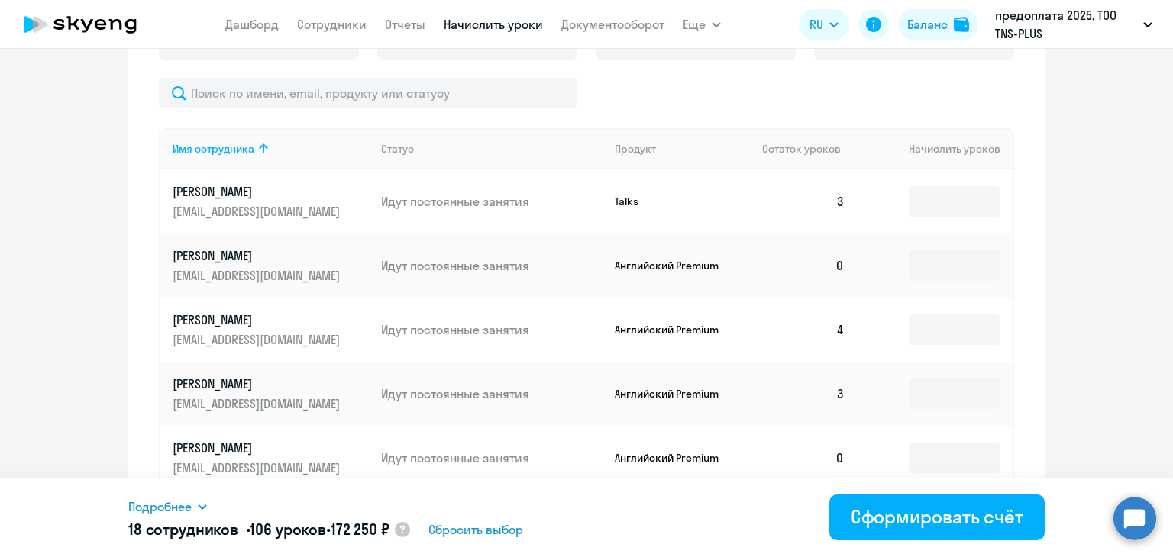
scroll to position [458, 0]
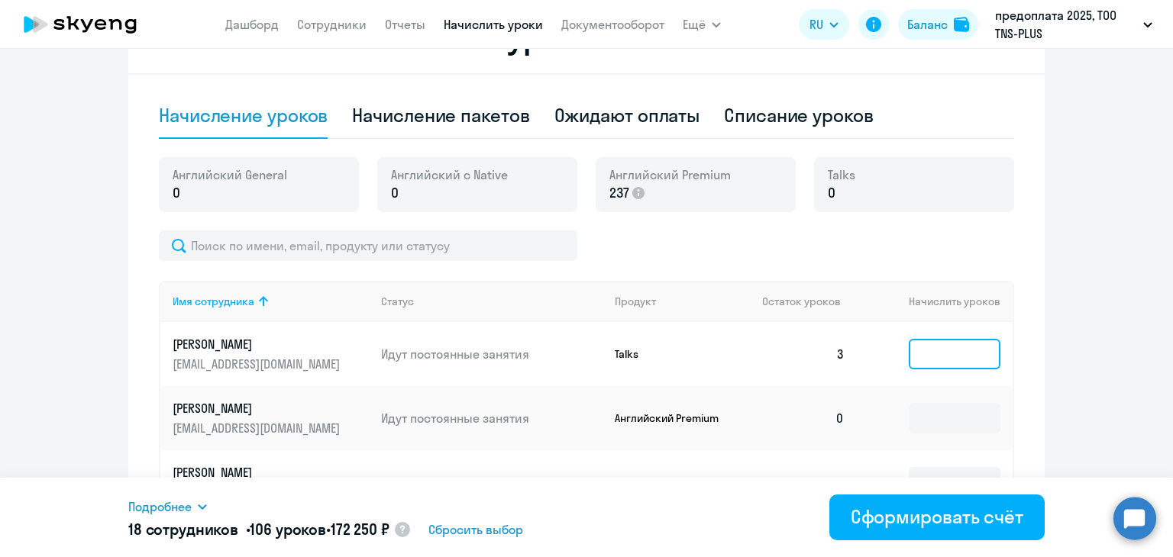
click at [923, 344] on input at bounding box center [954, 354] width 92 height 31
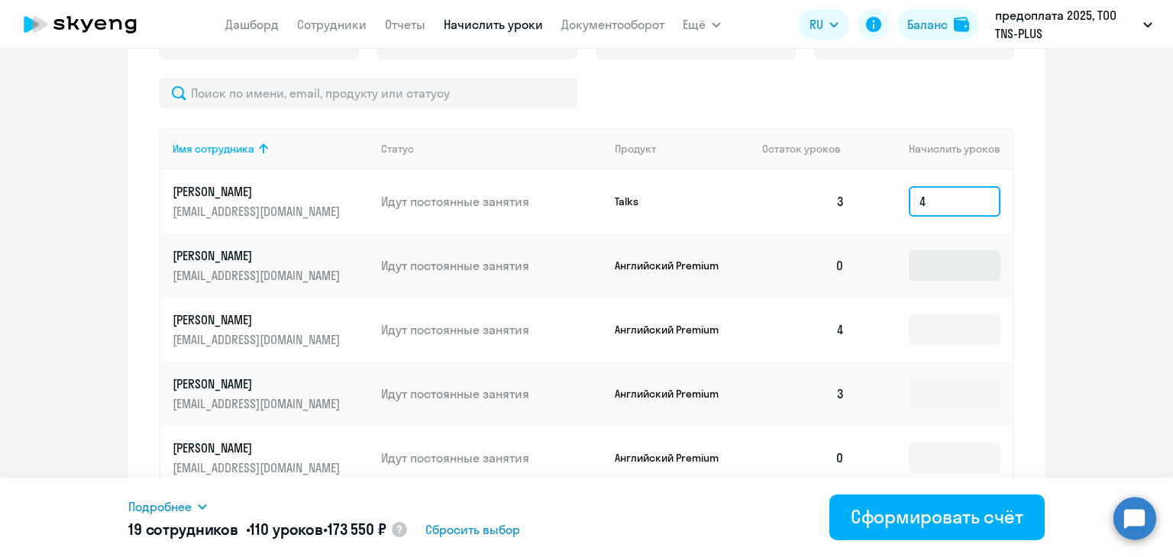
type input "4"
click at [932, 255] on input at bounding box center [954, 265] width 92 height 31
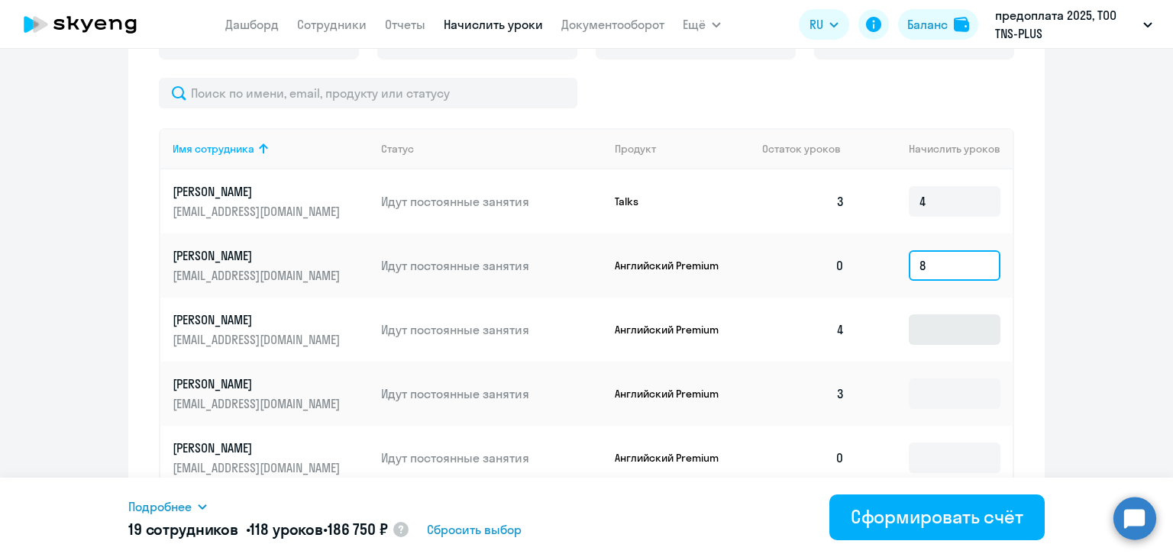
type input "8"
click at [960, 317] on input at bounding box center [954, 330] width 92 height 31
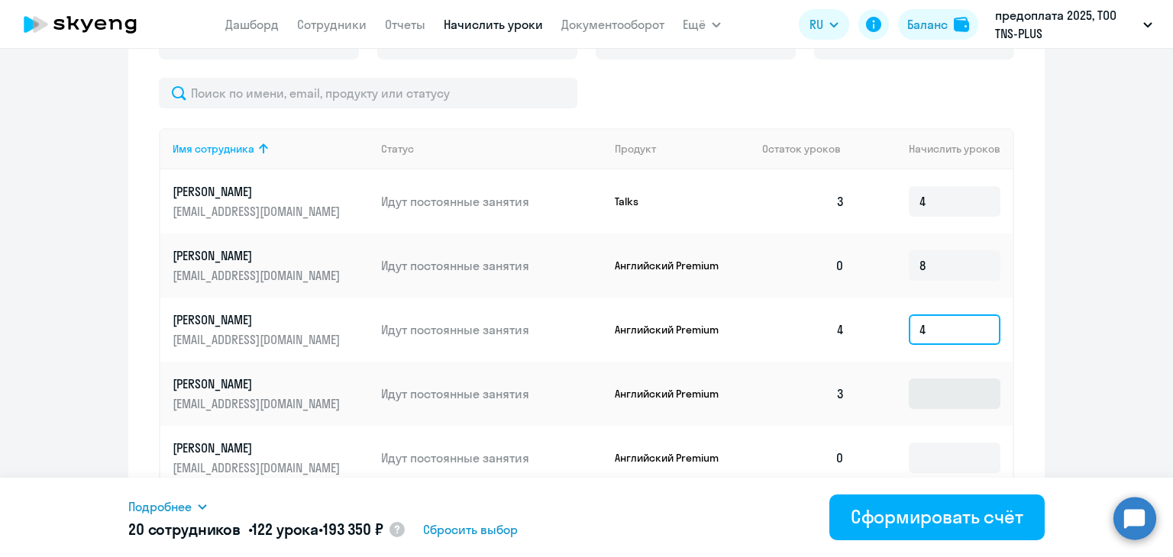
type input "4"
click at [963, 399] on input at bounding box center [954, 394] width 92 height 31
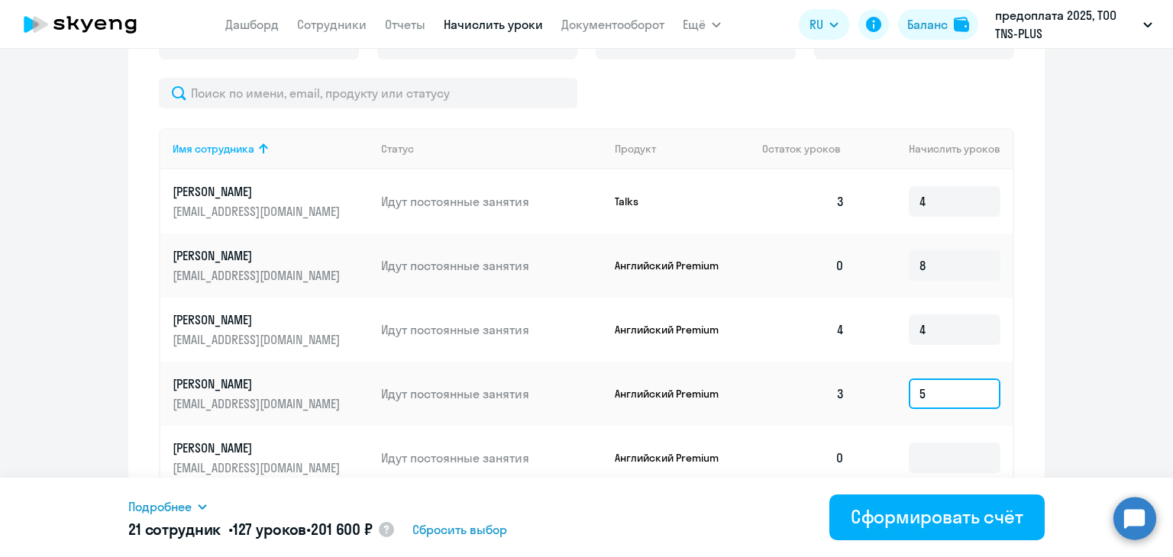
scroll to position [763, 0]
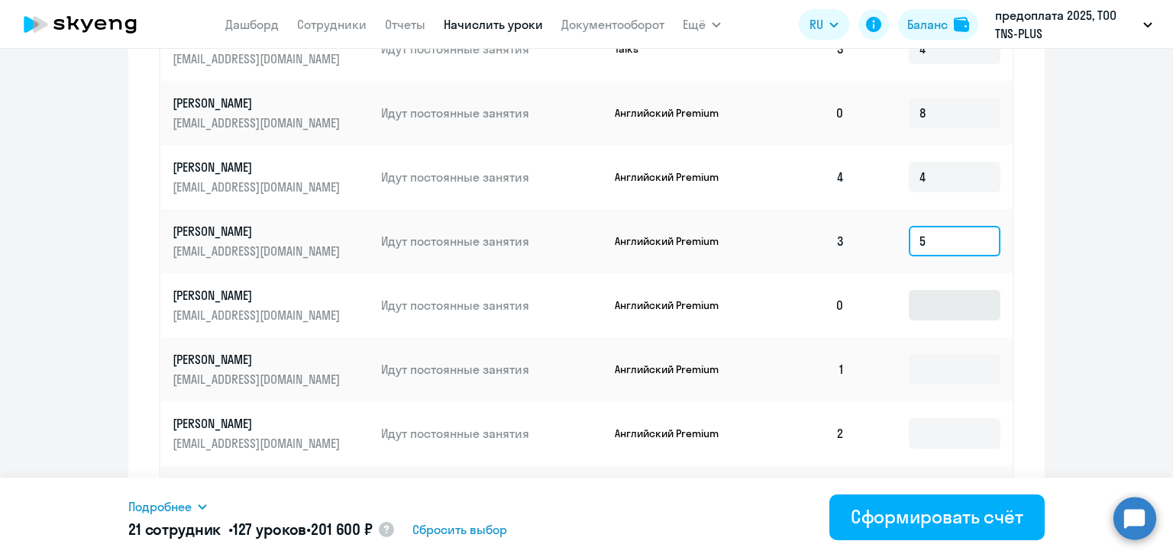
type input "5"
click at [951, 308] on input at bounding box center [954, 305] width 92 height 31
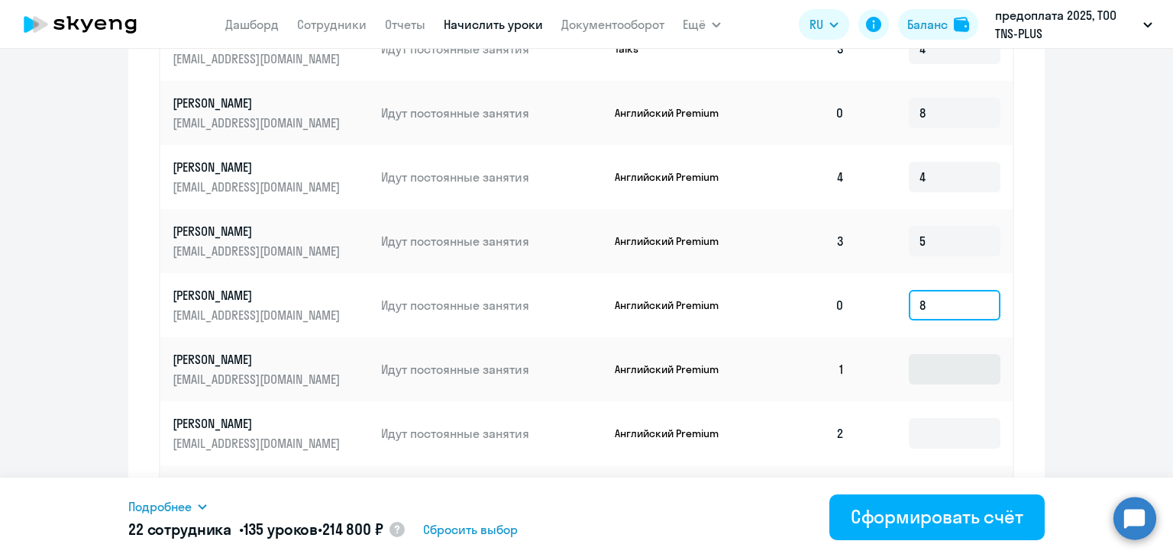
type input "8"
click at [945, 358] on input at bounding box center [954, 369] width 92 height 31
click at [941, 373] on input at bounding box center [954, 369] width 92 height 31
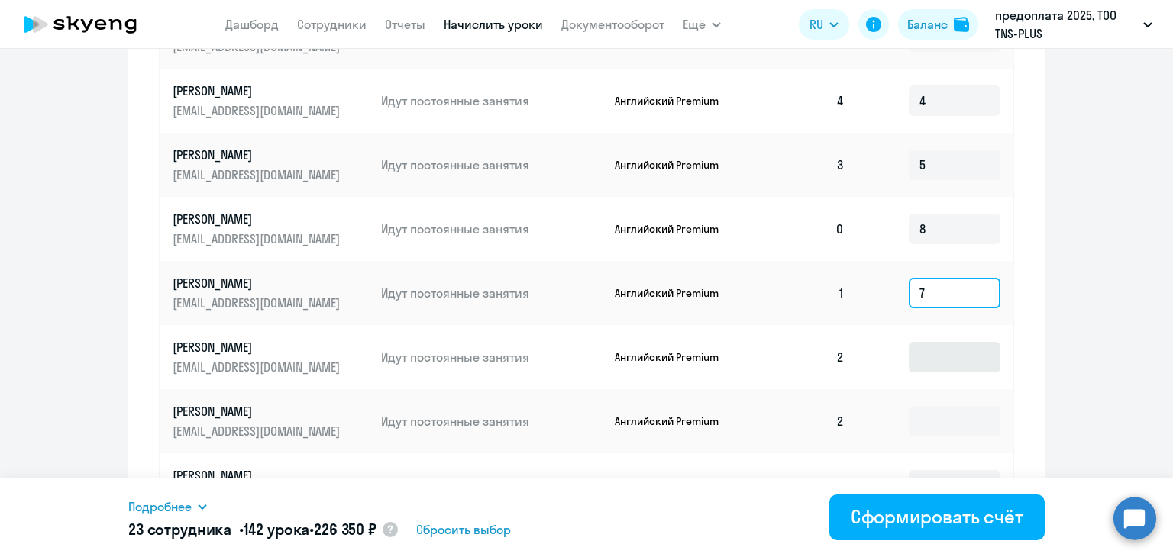
type input "7"
click at [941, 355] on input at bounding box center [954, 357] width 92 height 31
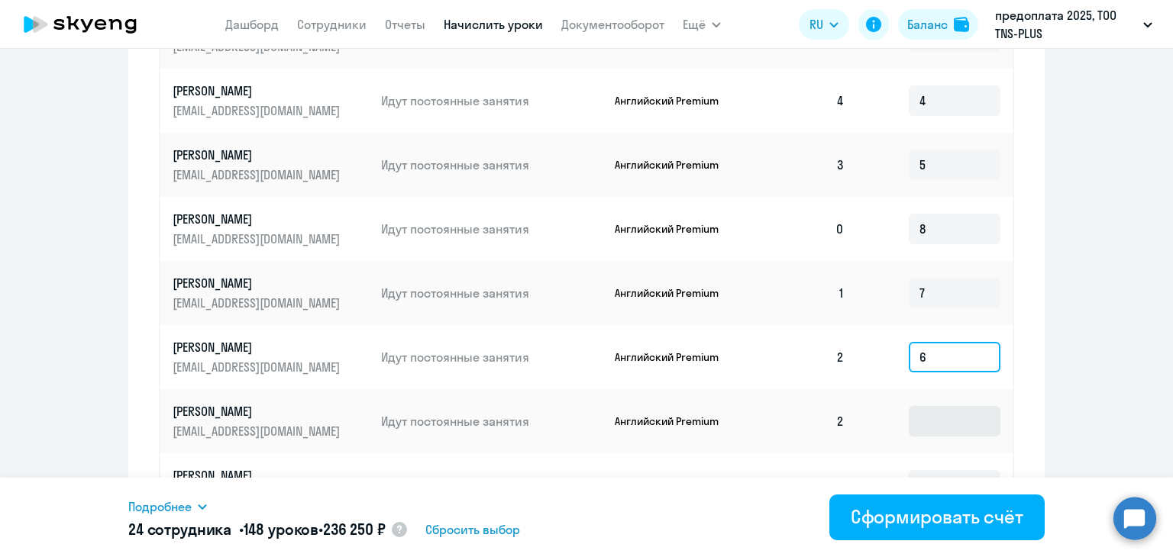
type input "6"
click at [908, 428] on input at bounding box center [954, 421] width 92 height 31
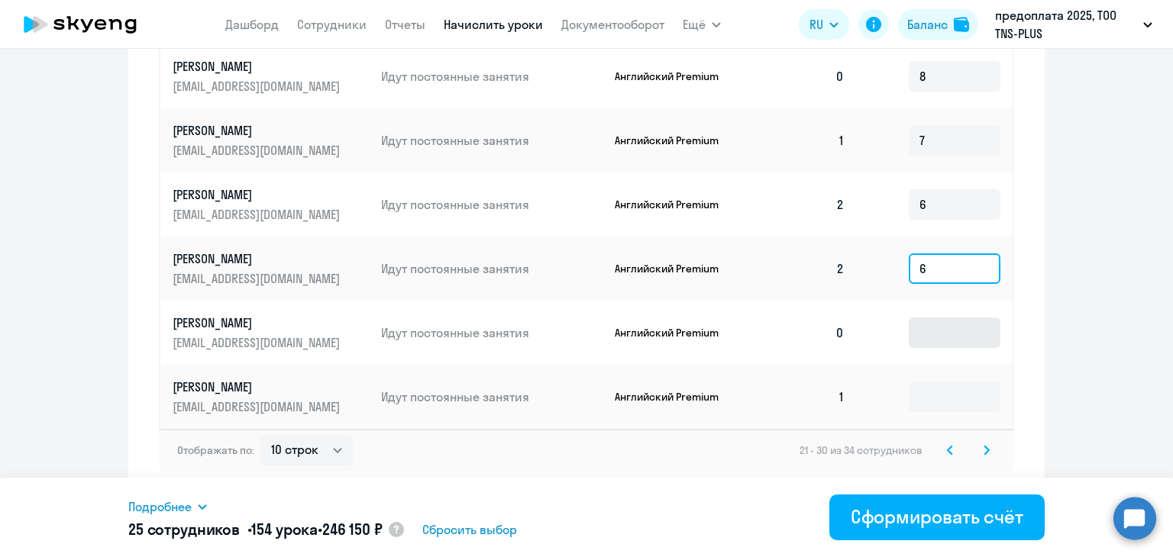
type input "6"
click at [922, 334] on input at bounding box center [954, 333] width 92 height 31
type input "8"
click at [948, 389] on input at bounding box center [954, 397] width 92 height 31
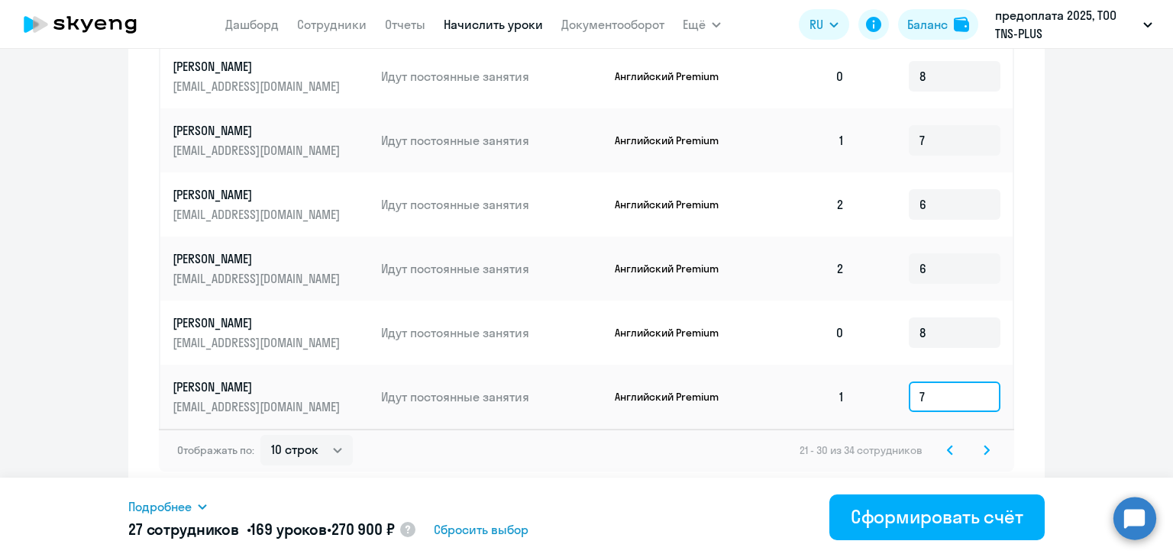
type input "7"
click at [983, 452] on icon at bounding box center [986, 450] width 6 height 11
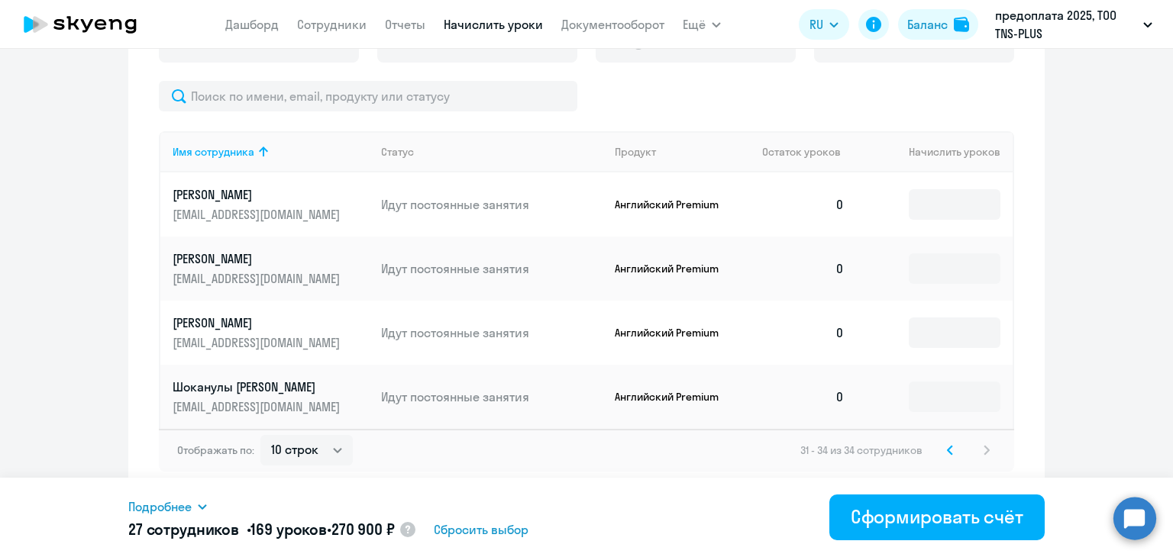
scroll to position [608, 0]
click at [956, 218] on td at bounding box center [935, 205] width 156 height 64
click at [950, 196] on input at bounding box center [954, 204] width 92 height 31
type input "8"
click at [957, 273] on input at bounding box center [954, 268] width 92 height 31
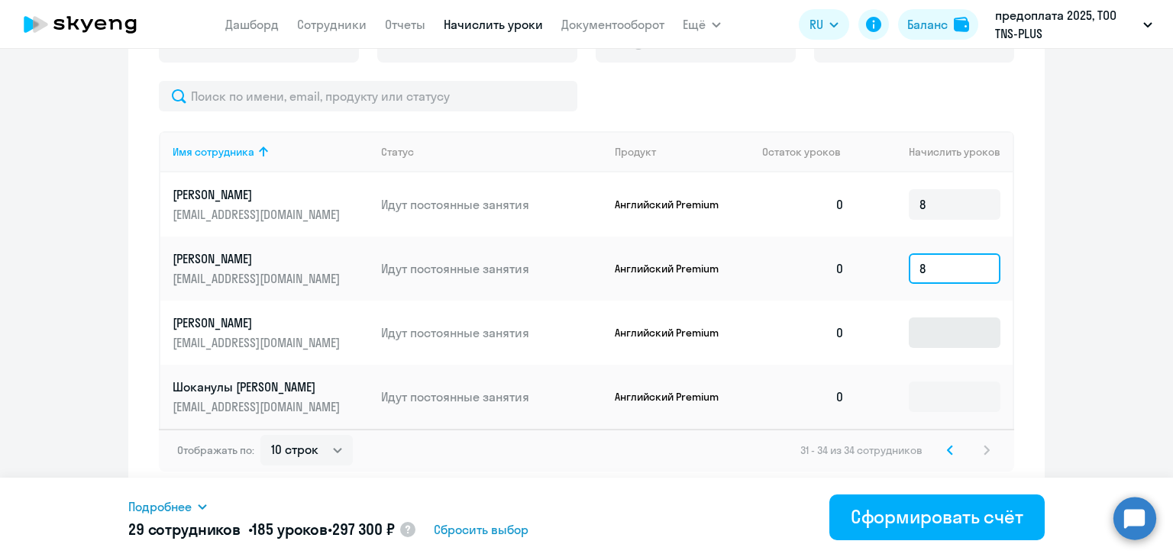
type input "8"
click at [950, 331] on input at bounding box center [954, 333] width 92 height 31
type input "8"
drag, startPoint x: 971, startPoint y: 416, endPoint x: 959, endPoint y: 398, distance: 22.0
click at [970, 416] on td at bounding box center [935, 397] width 156 height 64
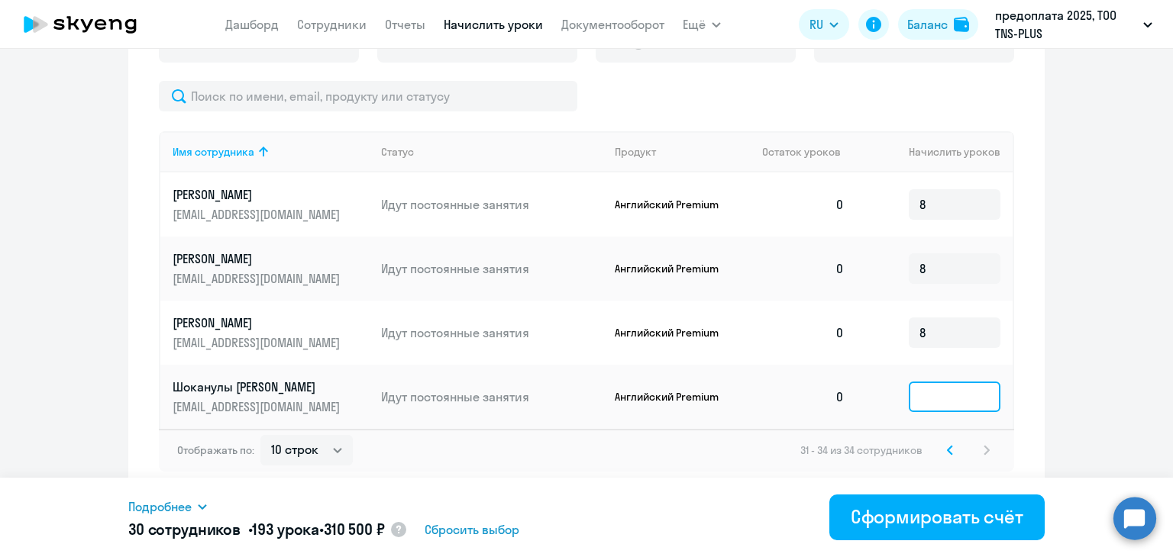
click at [959, 398] on input at bounding box center [954, 397] width 92 height 31
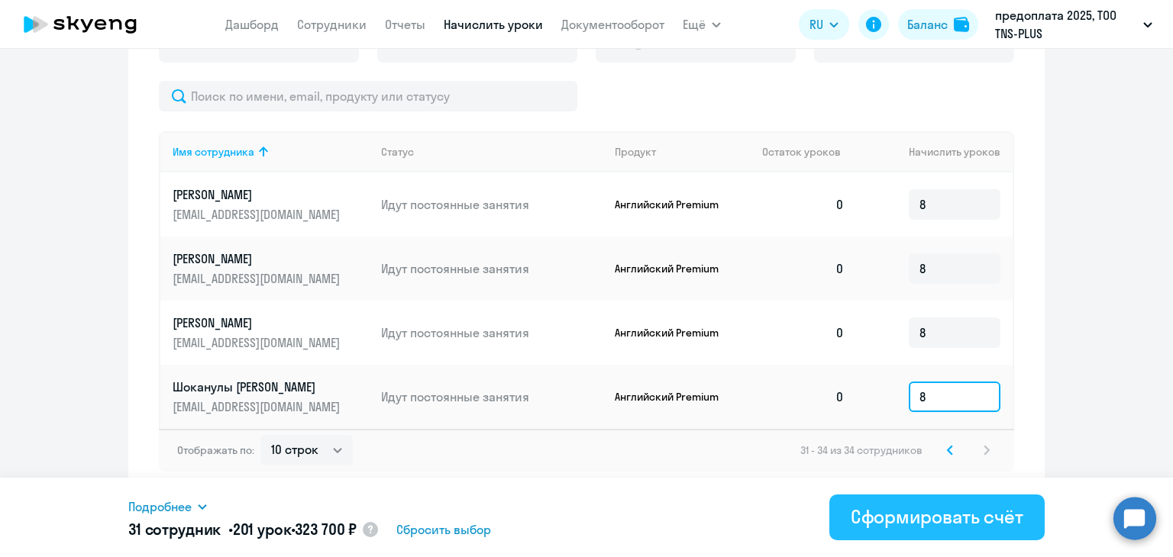
type input "8"
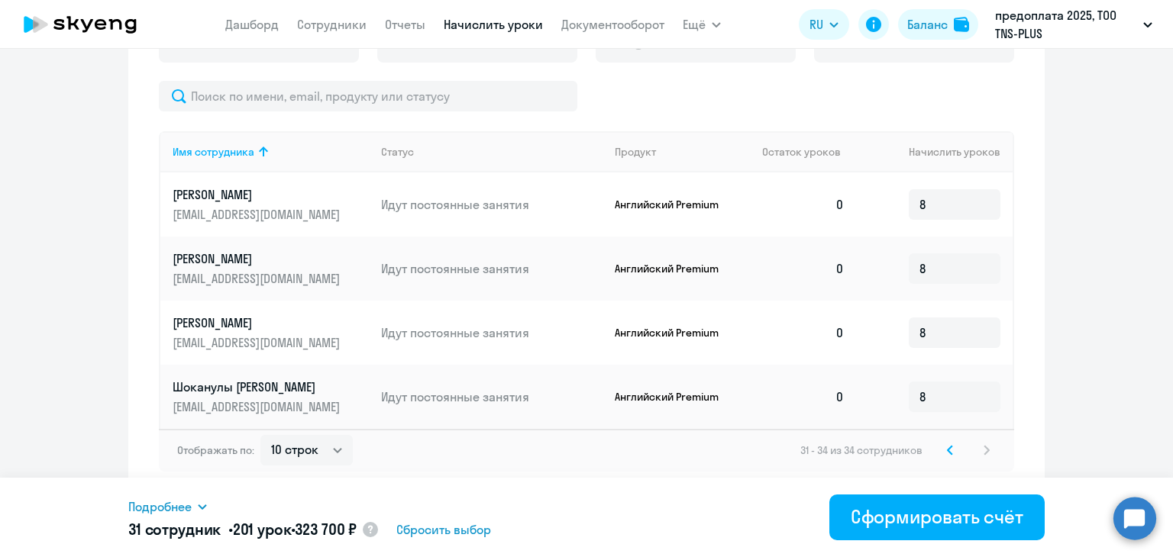
drag, startPoint x: 917, startPoint y: 511, endPoint x: 670, endPoint y: 511, distance: 247.4
click at [670, 511] on div "Подробнее Имя сотрудника Продукт Начислить уроков Abdirash Bagdat Английский Pr…" at bounding box center [586, 517] width 916 height 79
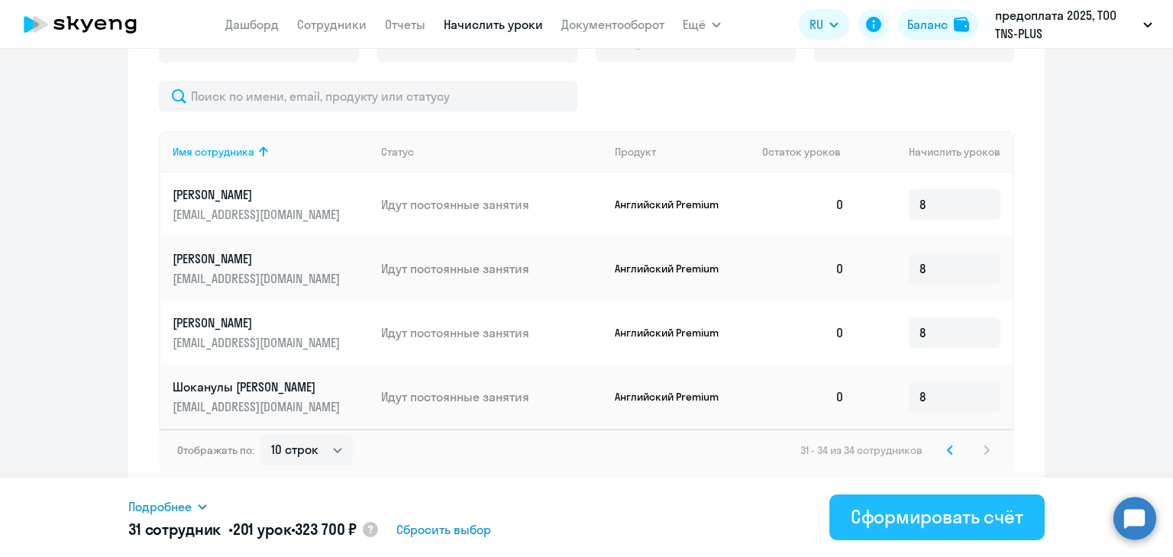
click at [875, 508] on div "Сформировать счёт" at bounding box center [936, 517] width 173 height 24
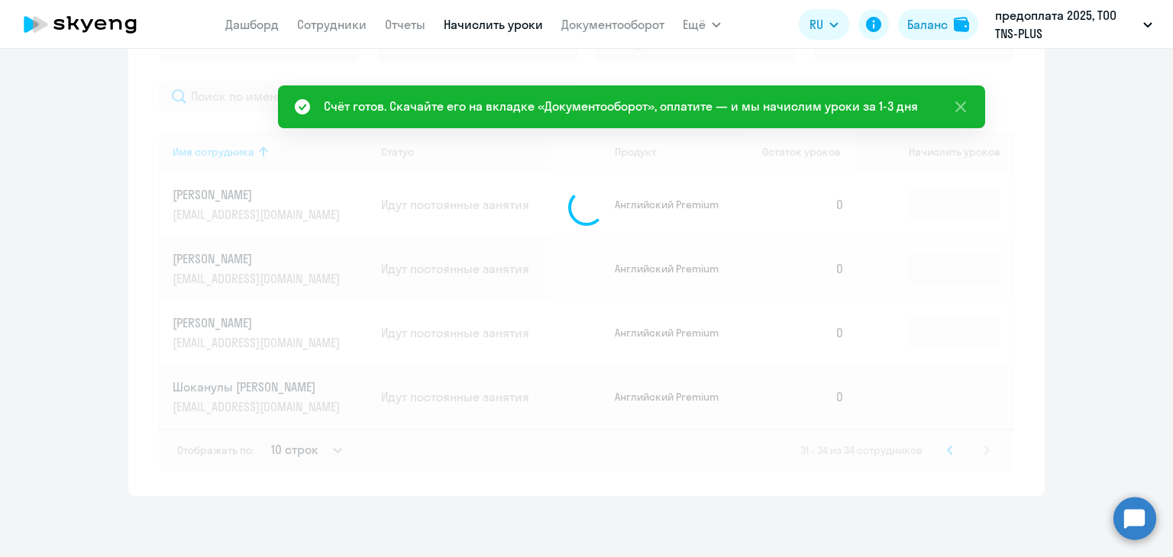
click at [535, 195] on div at bounding box center [586, 208] width 855 height 528
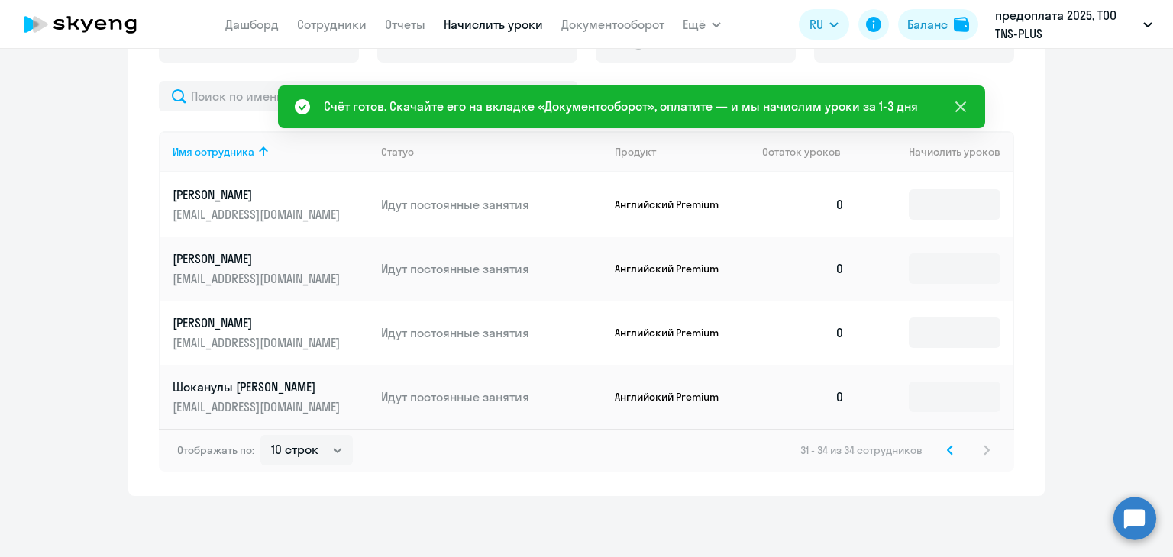
click at [959, 108] on icon at bounding box center [960, 107] width 11 height 11
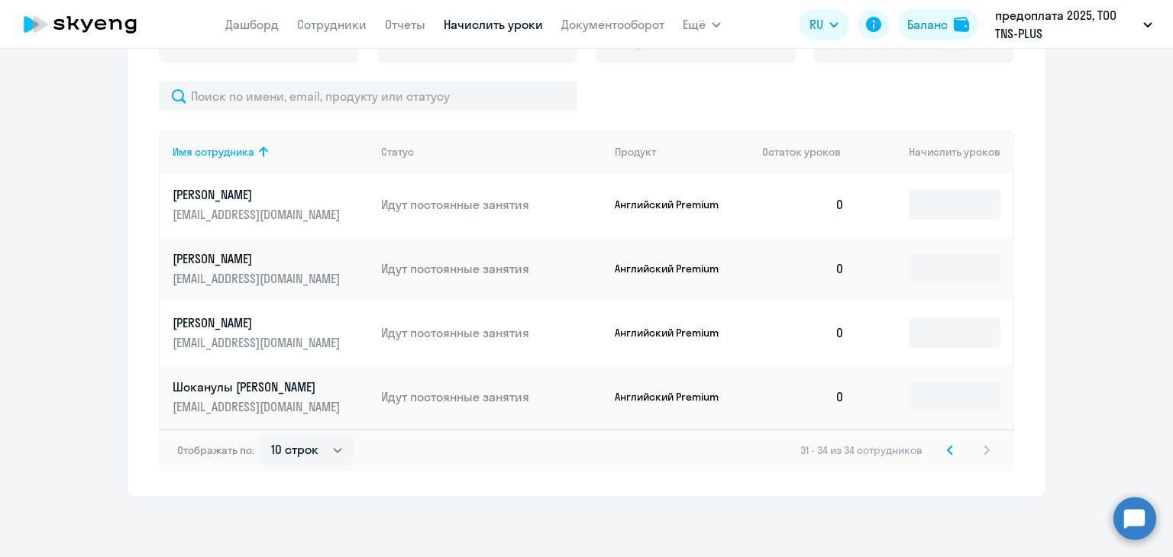
click at [948, 221] on td at bounding box center [935, 205] width 156 height 64
click at [946, 214] on input at bounding box center [954, 204] width 92 height 31
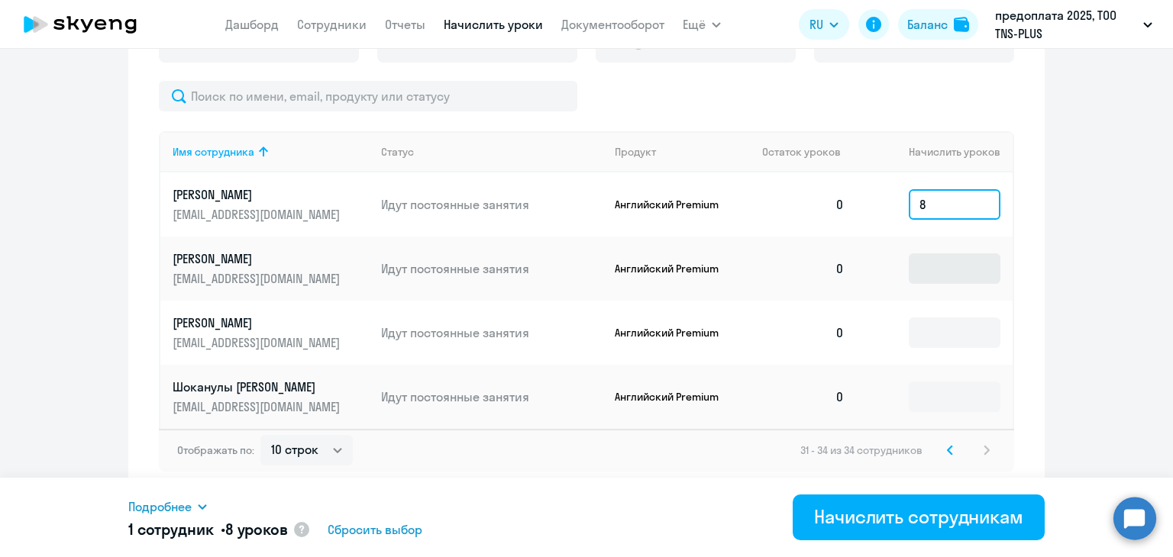
type input "8"
drag, startPoint x: 928, startPoint y: 268, endPoint x: 925, endPoint y: 291, distance: 23.1
click at [928, 269] on input at bounding box center [954, 268] width 92 height 31
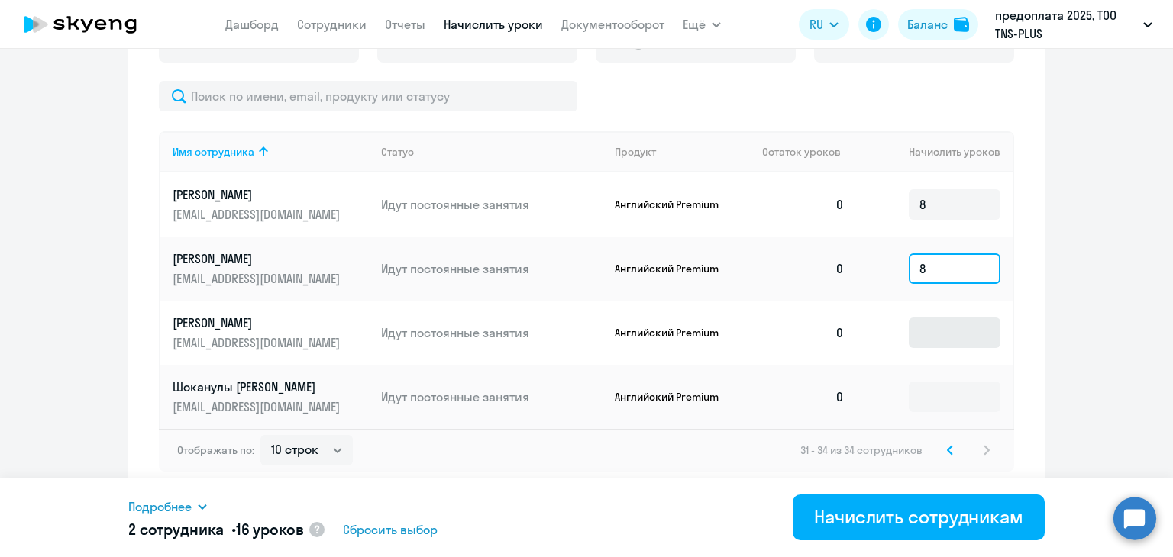
type input "8"
click at [931, 324] on input at bounding box center [954, 333] width 92 height 31
type input "8"
click at [931, 383] on input at bounding box center [954, 397] width 92 height 31
type input "8"
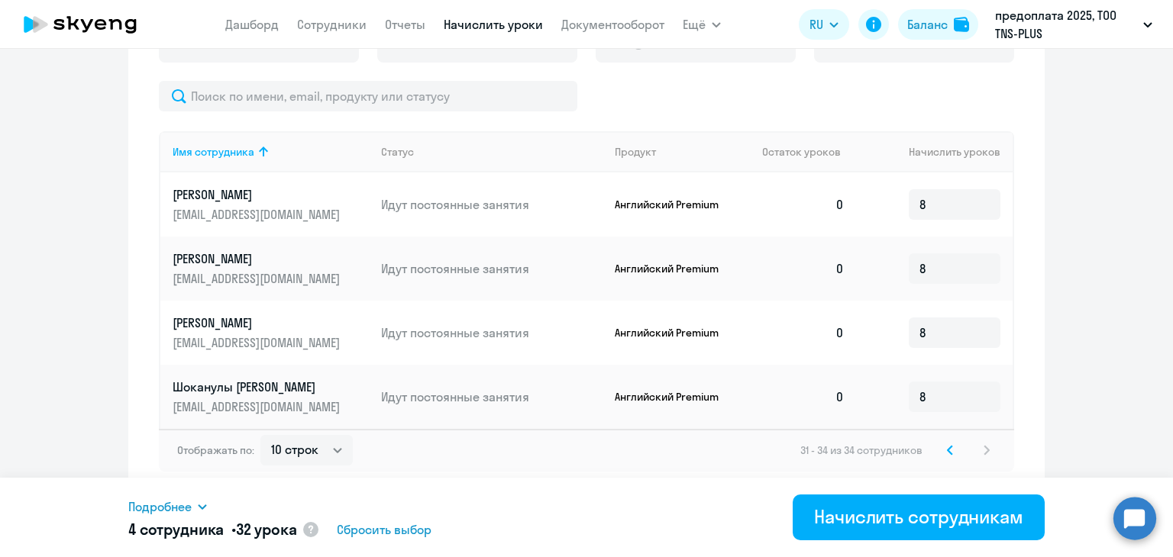
click at [941, 447] on svg-icon at bounding box center [950, 450] width 18 height 18
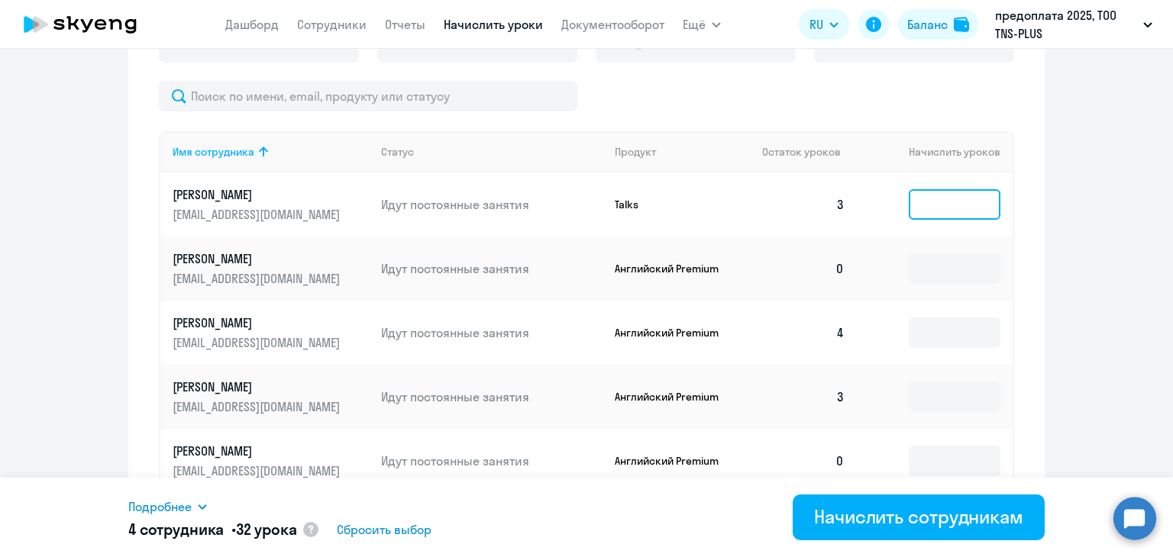
click at [945, 205] on input at bounding box center [954, 204] width 92 height 31
drag, startPoint x: 937, startPoint y: 246, endPoint x: 941, endPoint y: 265, distance: 19.3
click at [938, 252] on td at bounding box center [935, 269] width 156 height 64
click at [941, 265] on input at bounding box center [954, 268] width 92 height 31
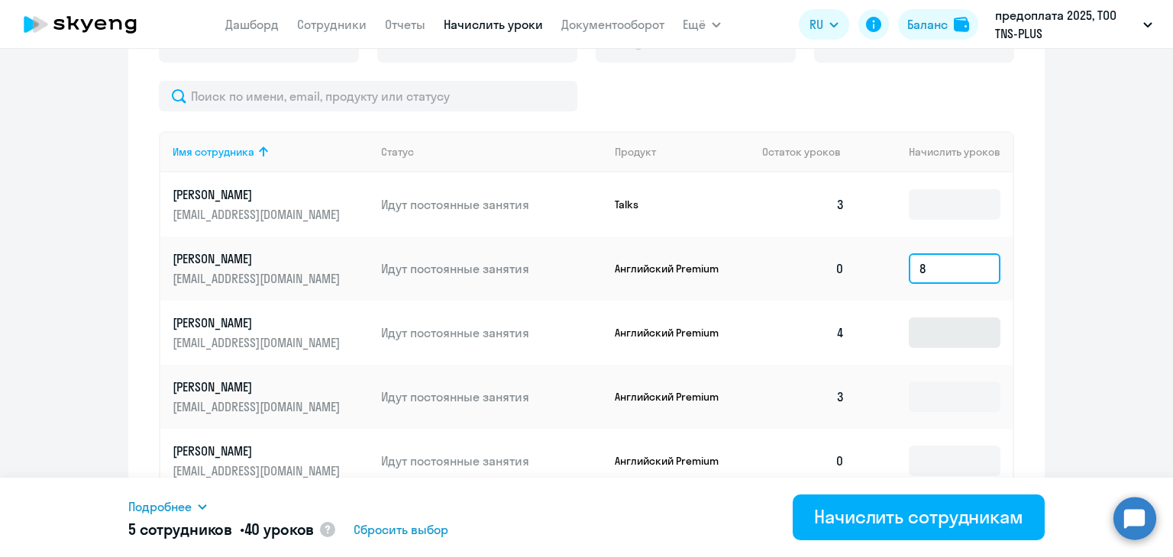
type input "8"
click at [925, 331] on input at bounding box center [954, 333] width 92 height 31
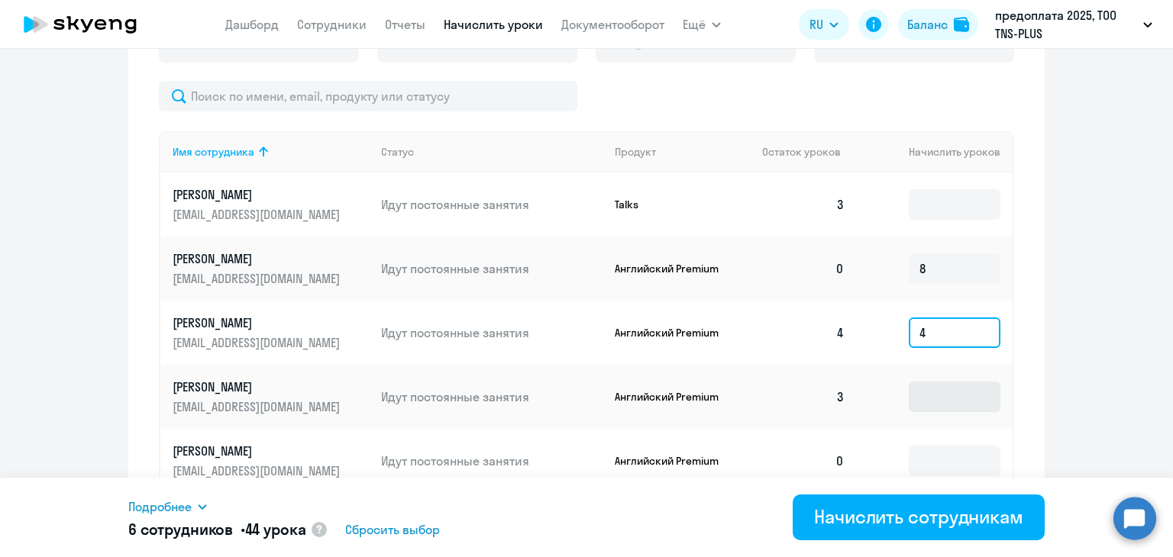
type input "4"
click at [928, 392] on input at bounding box center [954, 397] width 92 height 31
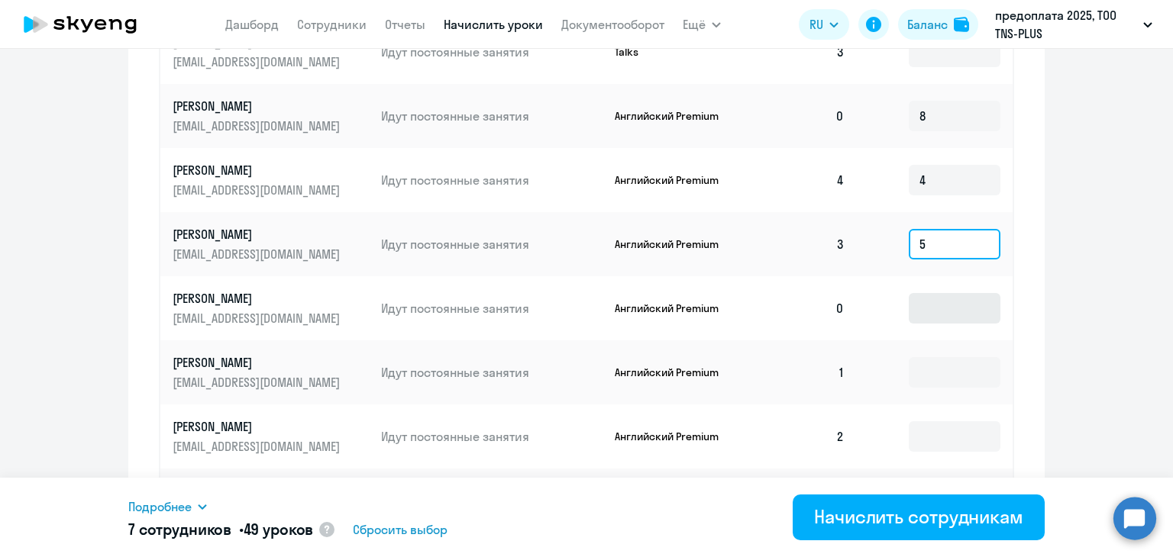
type input "5"
click at [934, 315] on input at bounding box center [954, 308] width 92 height 31
type input "8"
click at [927, 358] on input at bounding box center [954, 372] width 92 height 31
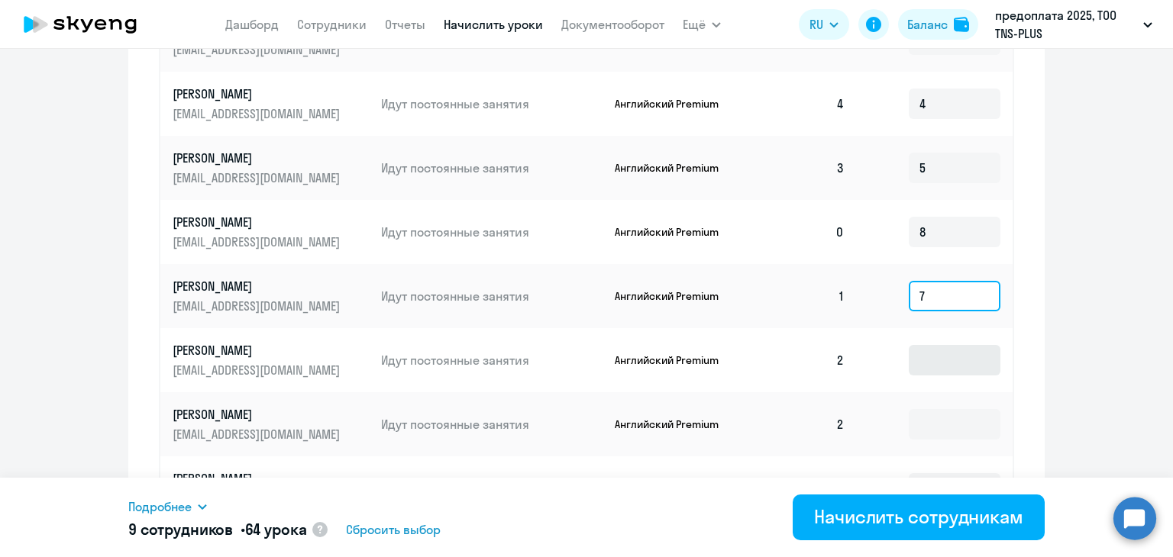
type input "7"
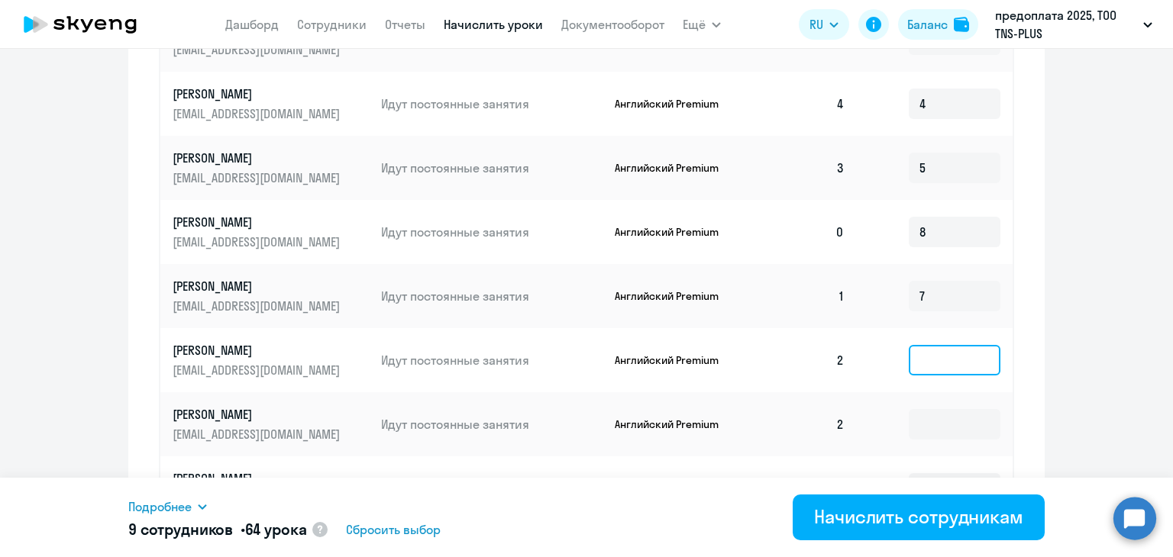
click at [934, 358] on input at bounding box center [954, 360] width 92 height 31
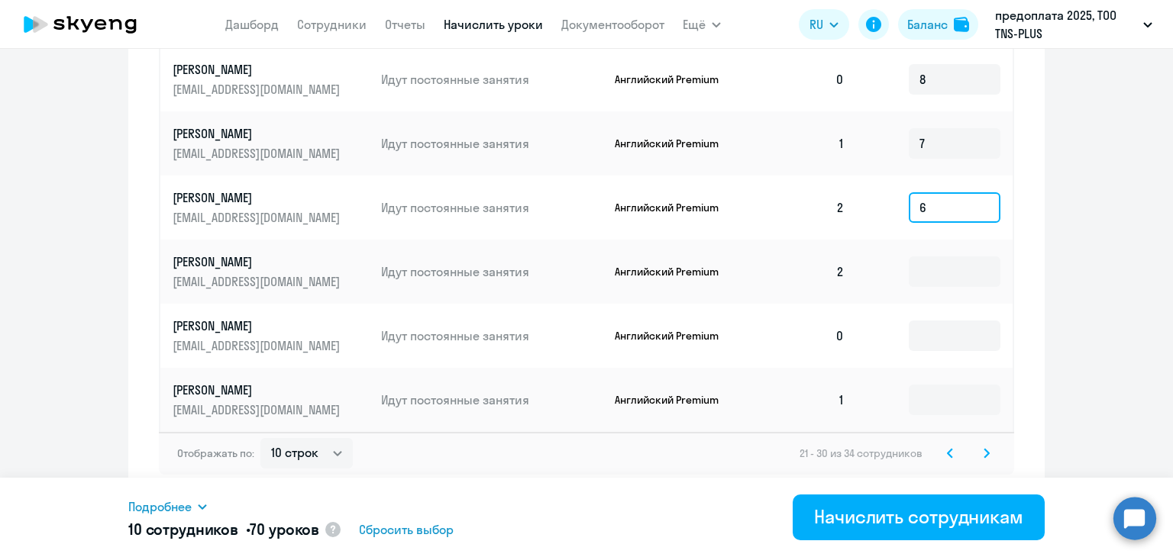
type input "6"
click at [928, 313] on td at bounding box center [935, 336] width 156 height 64
click at [937, 276] on input at bounding box center [954, 272] width 92 height 31
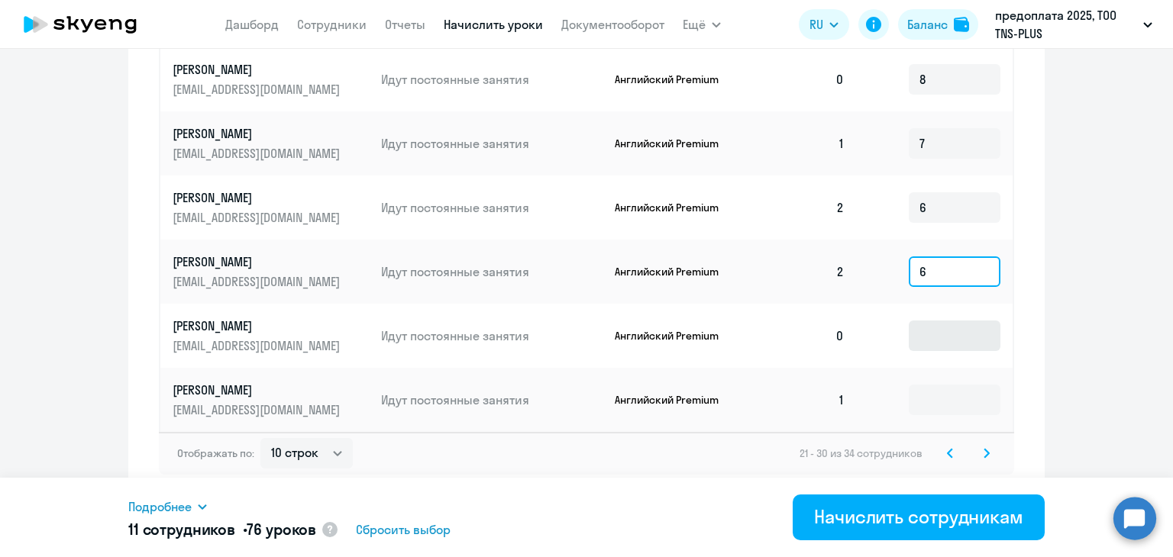
type input "6"
click at [930, 340] on input at bounding box center [954, 336] width 92 height 31
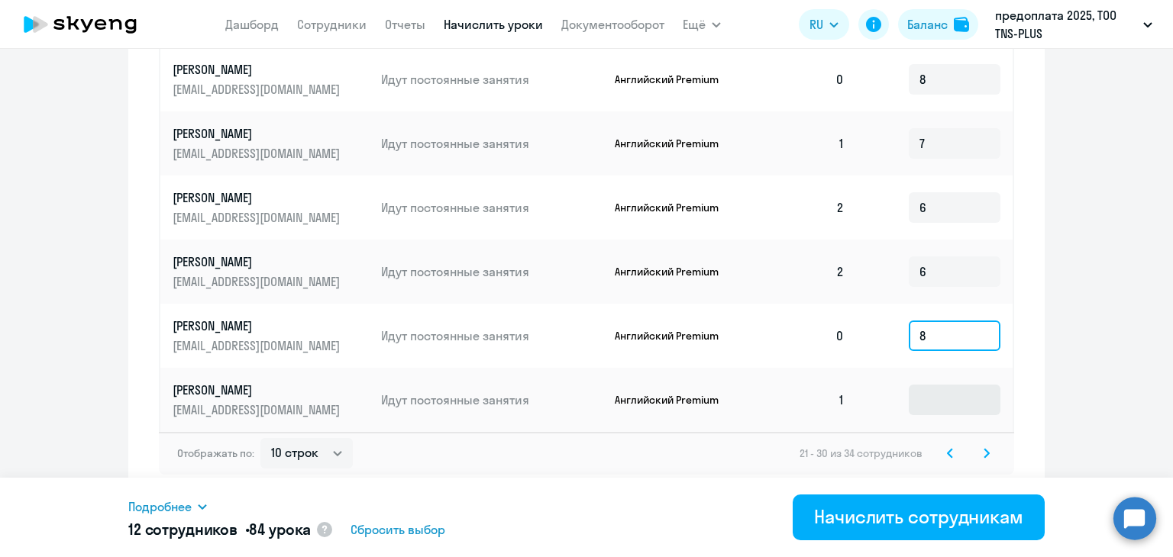
type input "8"
click at [926, 398] on input at bounding box center [954, 400] width 92 height 31
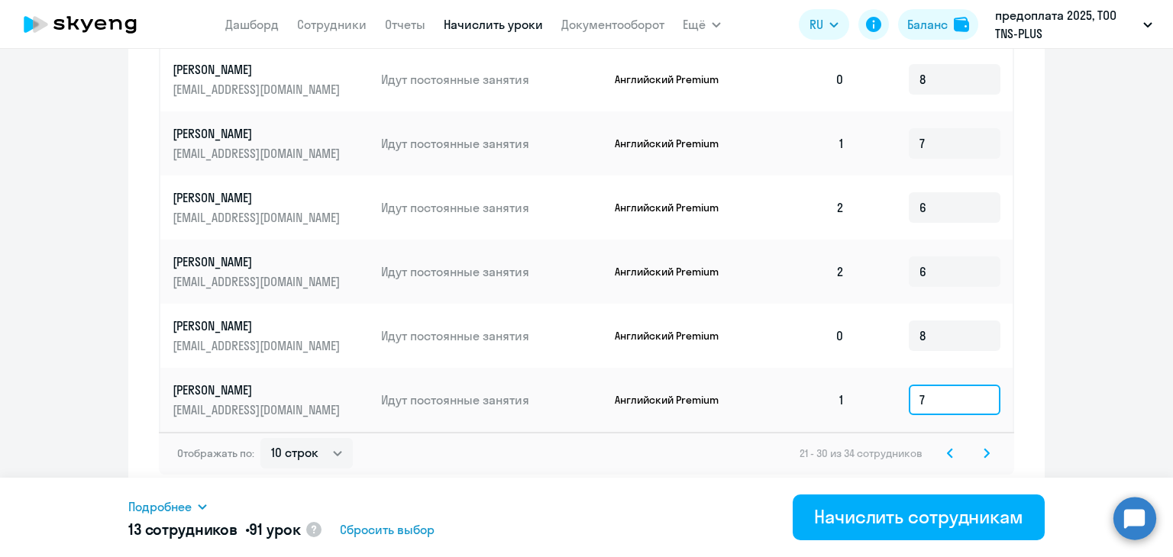
scroll to position [992, 0]
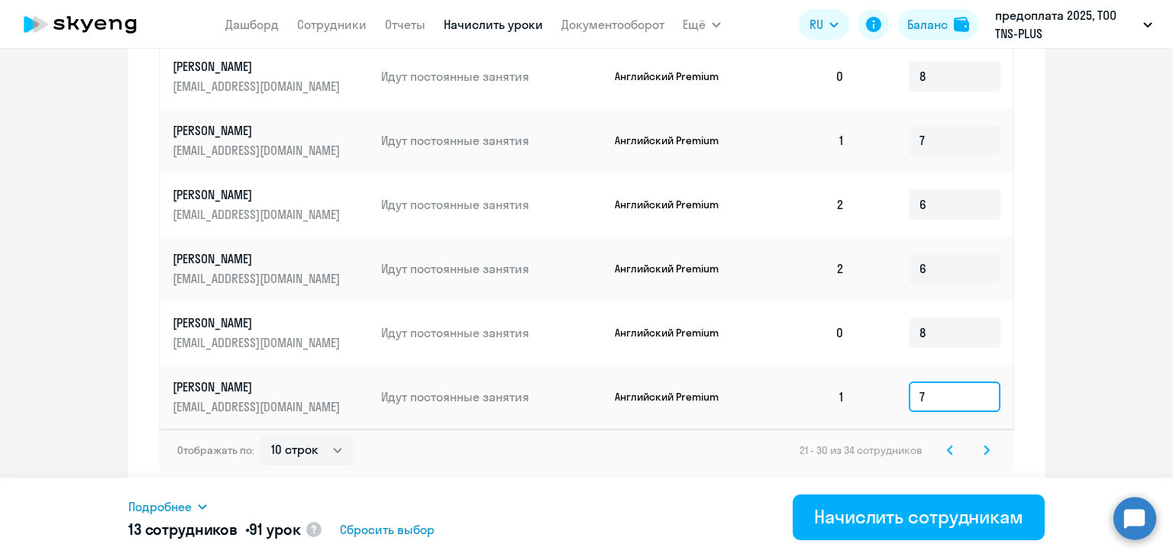
type input "7"
click at [941, 445] on svg-icon at bounding box center [950, 450] width 18 height 18
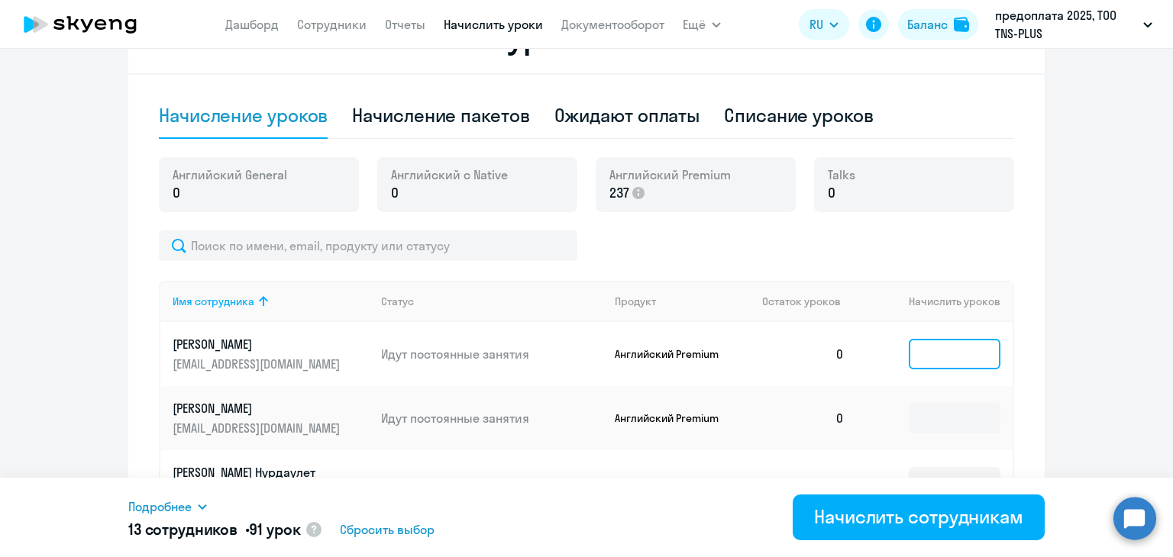
click at [937, 351] on input at bounding box center [954, 354] width 92 height 31
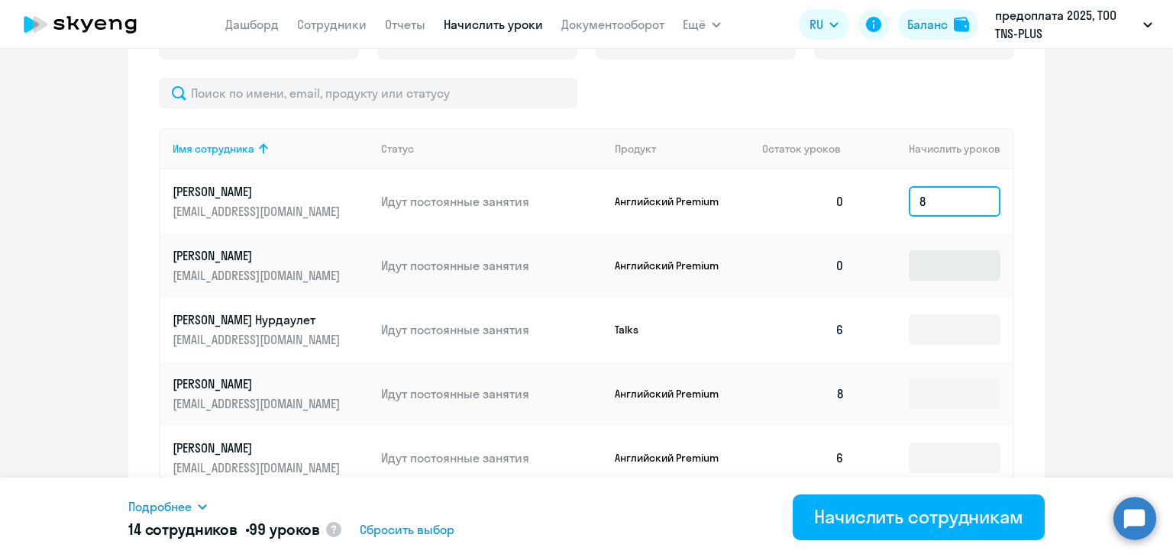
type input "8"
click at [942, 254] on input at bounding box center [954, 265] width 92 height 31
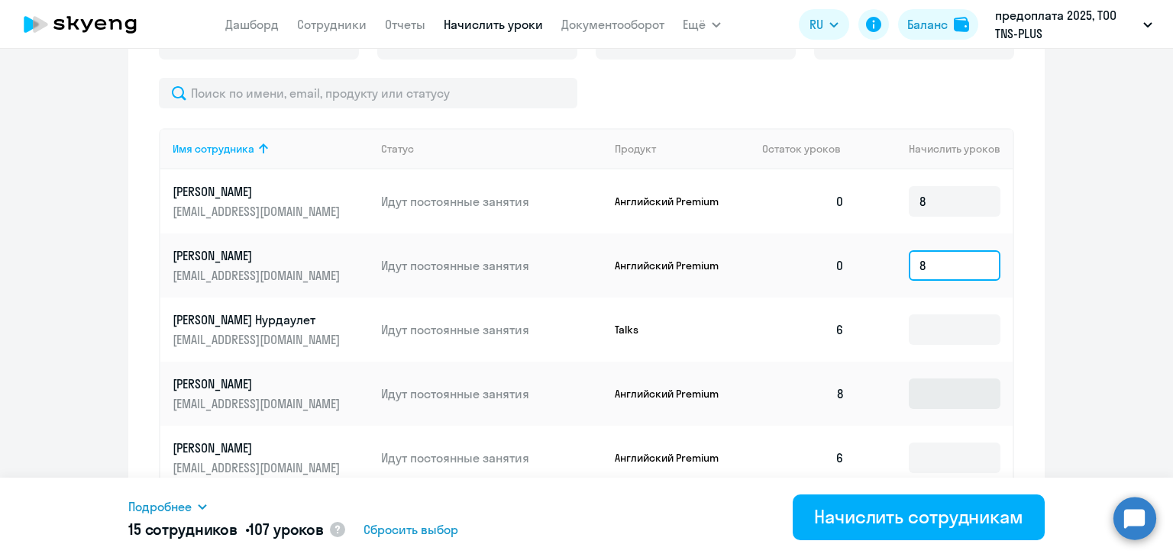
type input "8"
click at [934, 392] on input at bounding box center [954, 394] width 92 height 31
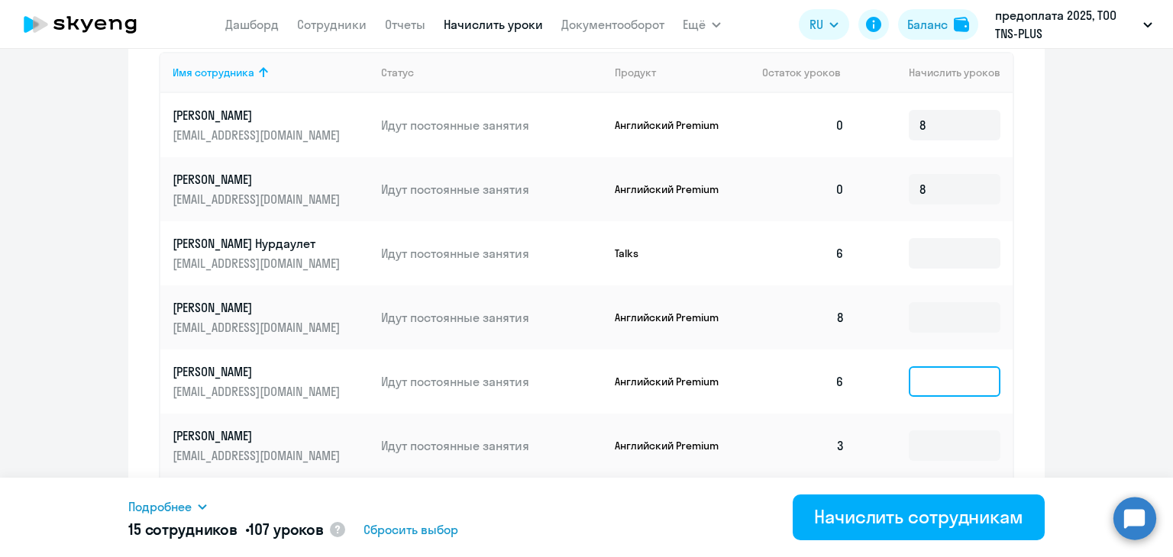
click at [937, 379] on input at bounding box center [954, 381] width 92 height 31
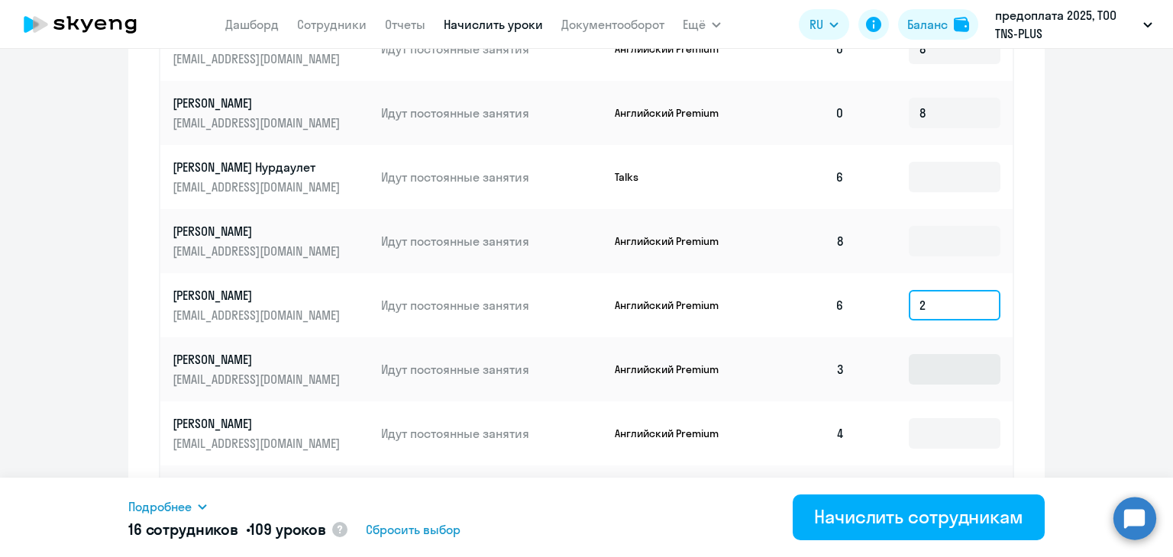
type input "2"
click at [944, 376] on input at bounding box center [954, 369] width 92 height 31
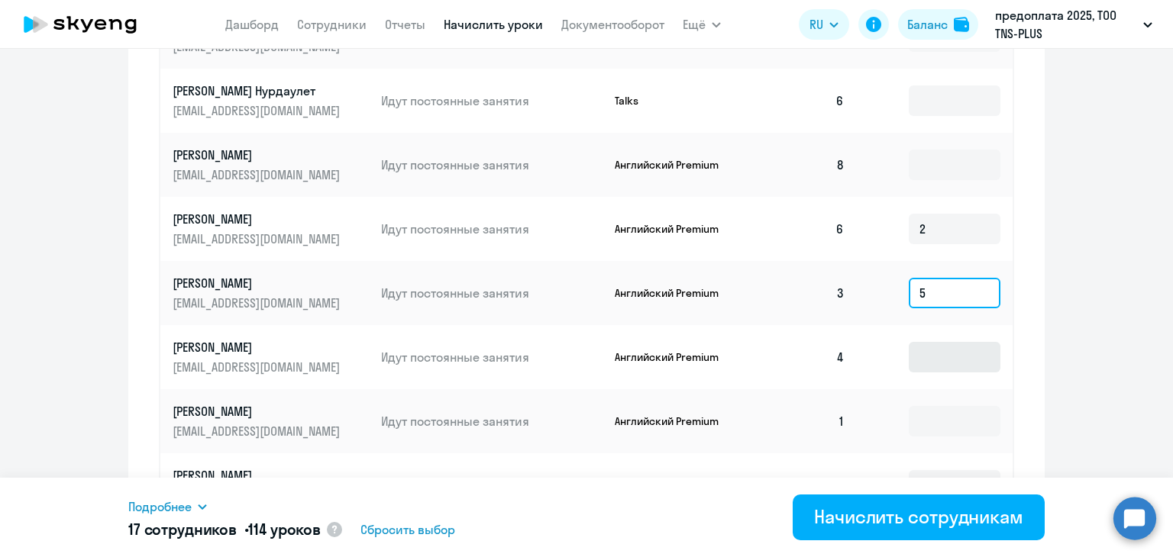
type input "5"
click at [937, 354] on input at bounding box center [954, 357] width 92 height 31
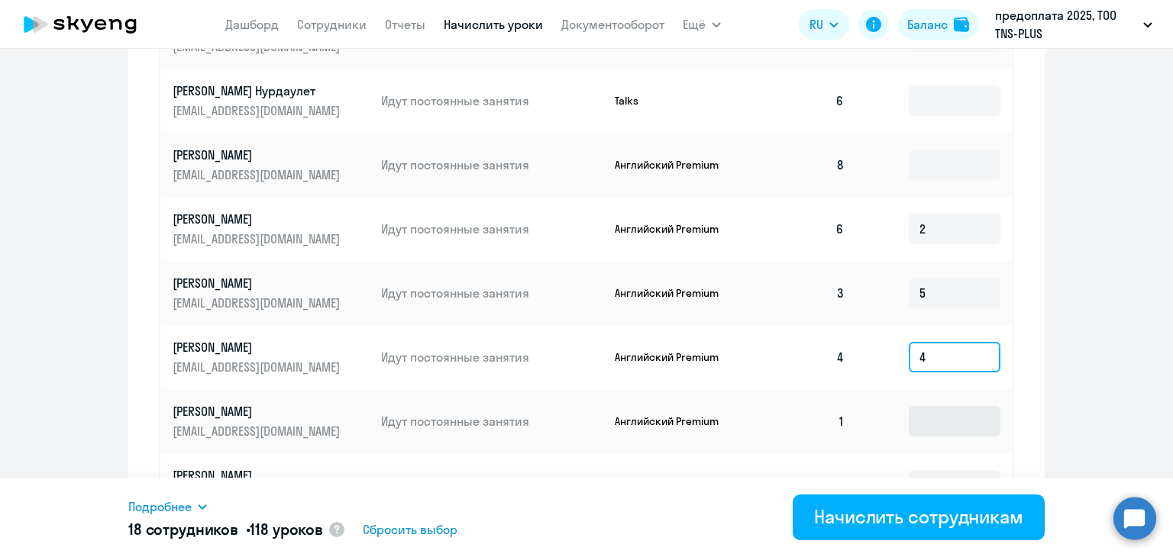
type input "4"
click at [941, 412] on input at bounding box center [954, 421] width 92 height 31
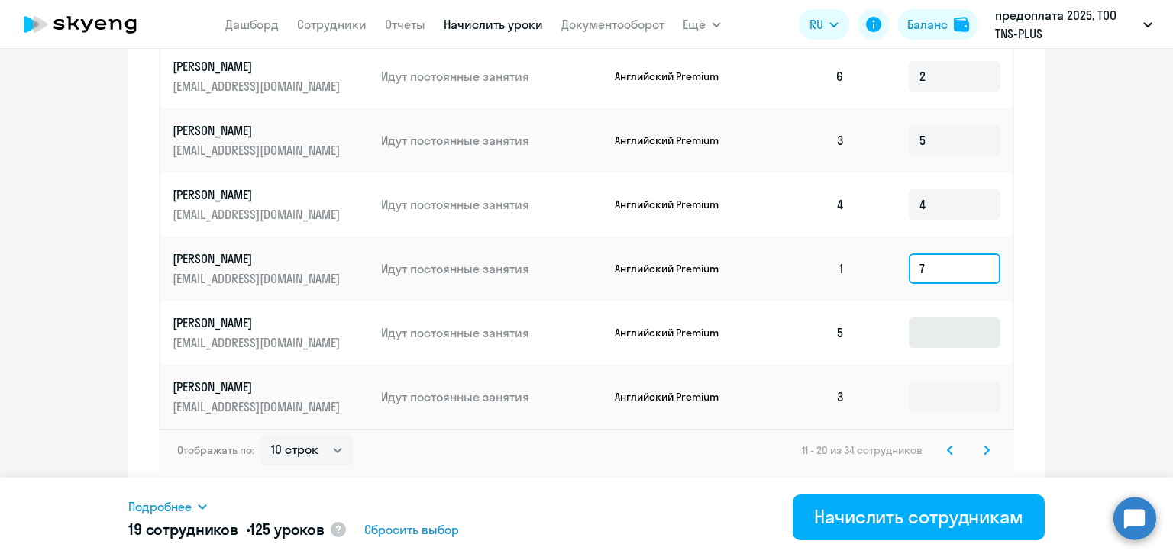
type input "7"
drag, startPoint x: 937, startPoint y: 324, endPoint x: 937, endPoint y: 335, distance: 10.7
click at [937, 329] on input at bounding box center [954, 333] width 92 height 31
type input "3"
click at [926, 402] on input at bounding box center [954, 397] width 92 height 31
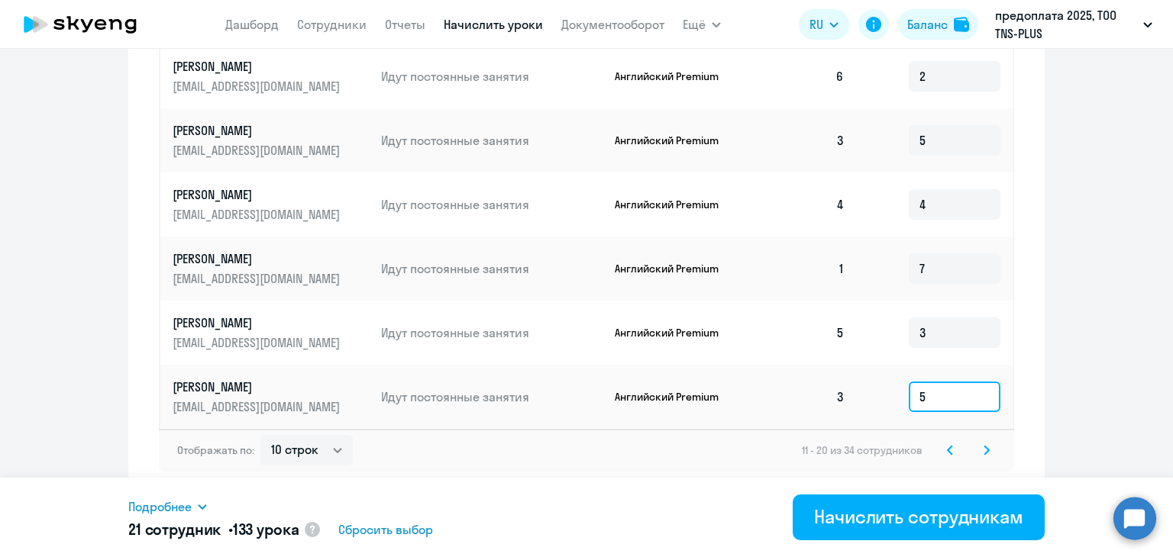
type input "5"
click at [949, 449] on svg-icon at bounding box center [950, 450] width 18 height 18
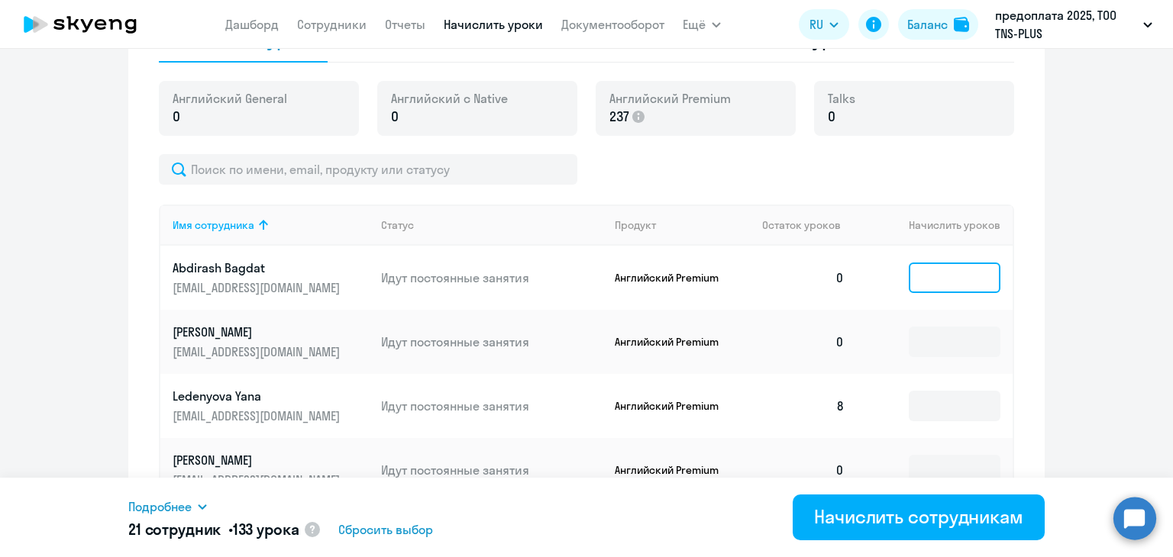
click at [943, 285] on input at bounding box center [954, 278] width 92 height 31
type input "8"
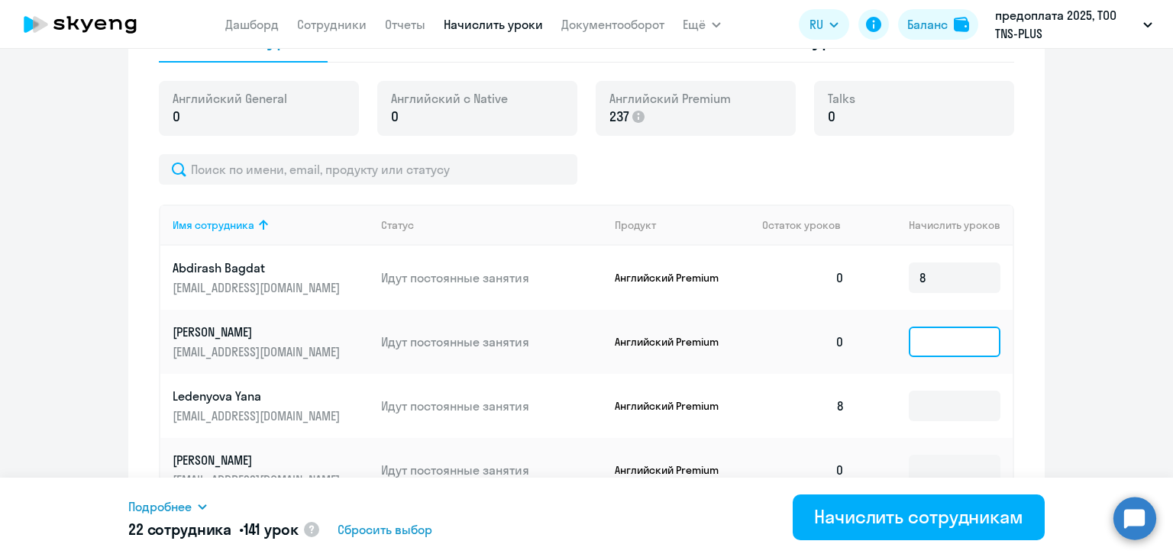
click at [941, 350] on input at bounding box center [954, 342] width 92 height 31
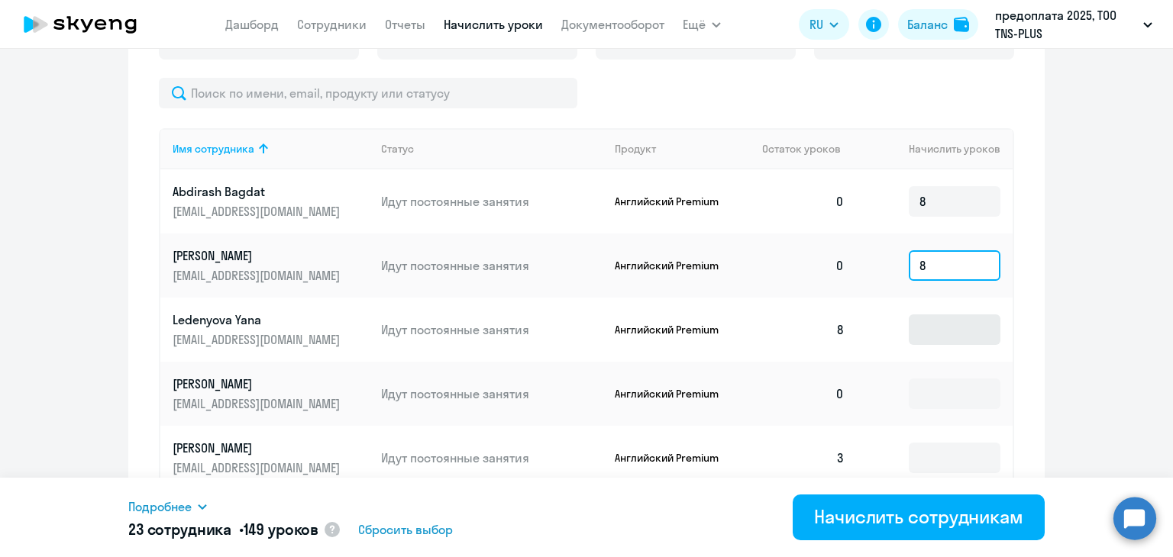
type input "8"
click at [934, 334] on input at bounding box center [954, 330] width 92 height 31
type input "8"
type input "2"
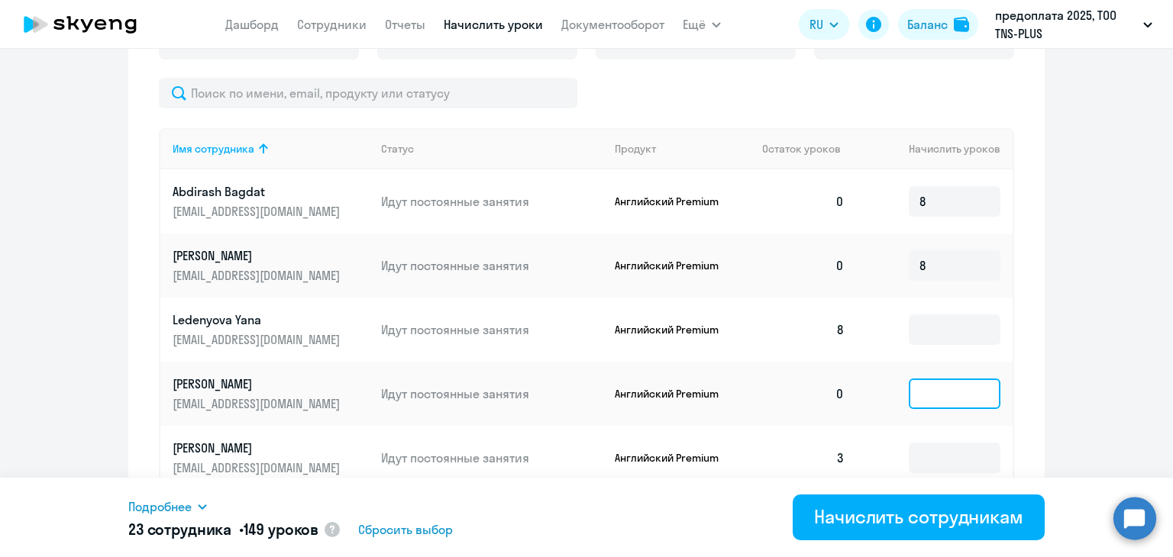
click at [920, 404] on input at bounding box center [954, 394] width 92 height 31
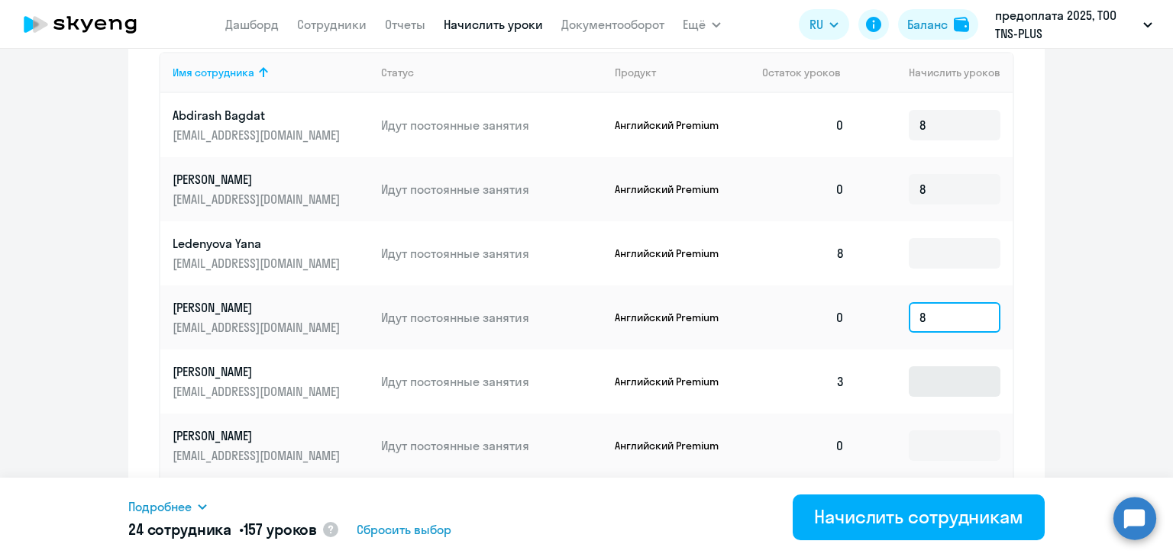
type input "8"
click at [937, 382] on input at bounding box center [954, 381] width 92 height 31
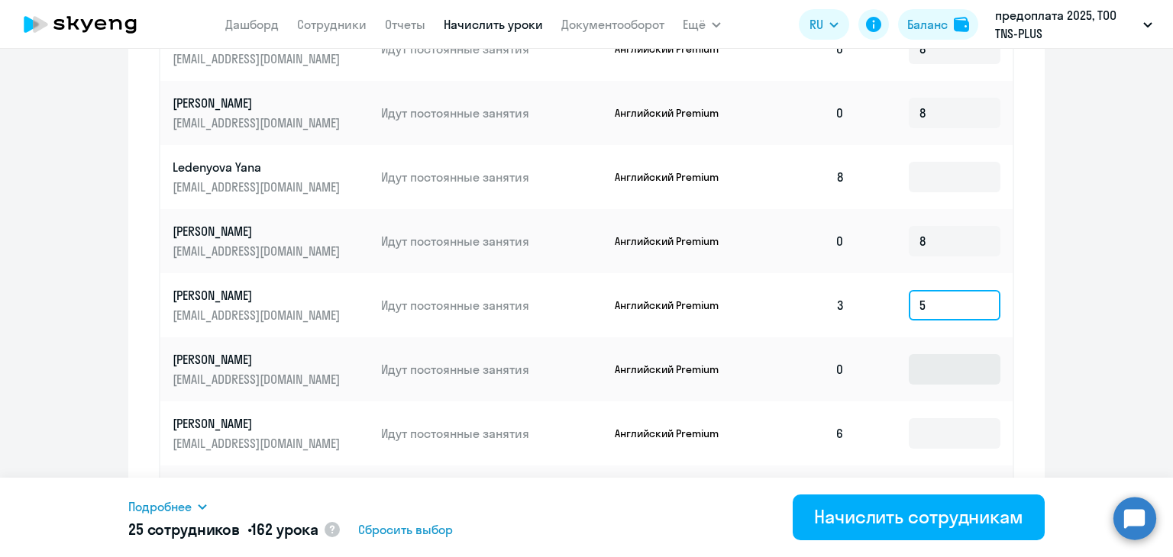
type input "5"
click at [940, 372] on input at bounding box center [954, 369] width 92 height 31
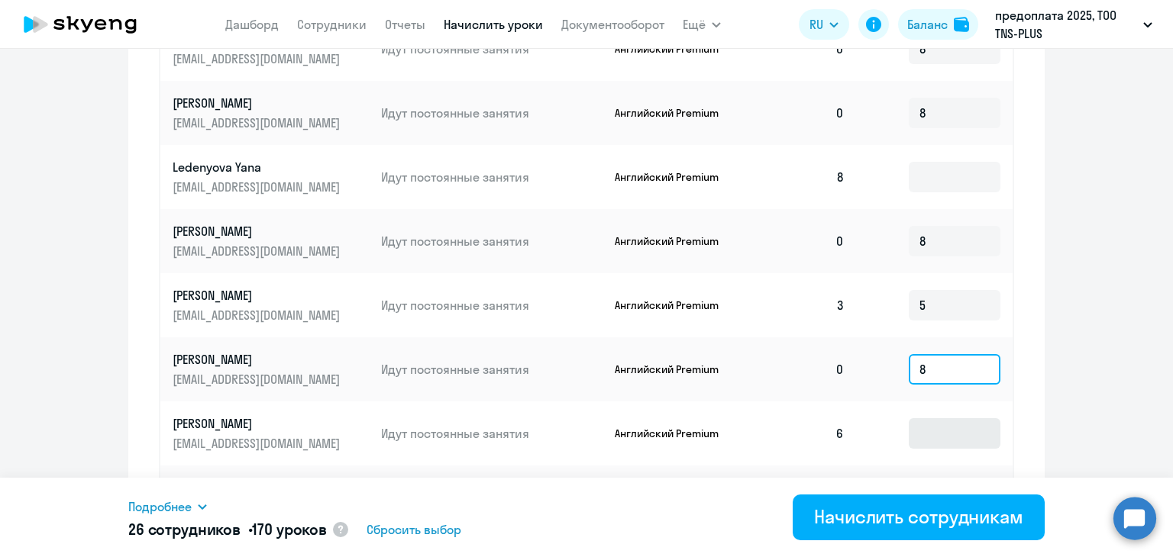
type input "8"
click at [916, 430] on input at bounding box center [954, 433] width 92 height 31
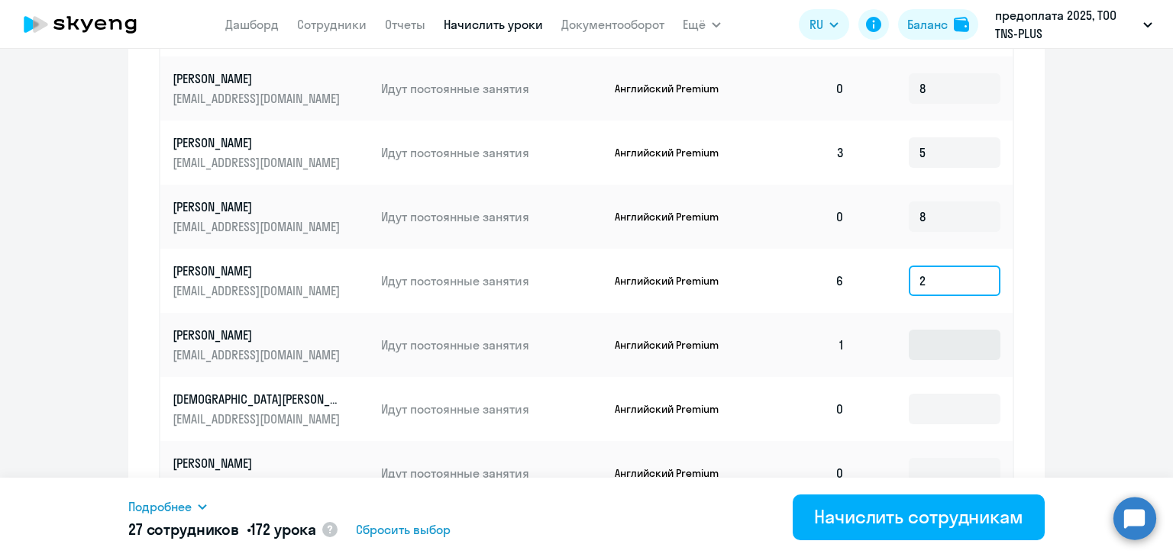
type input "2"
click at [928, 359] on input at bounding box center [954, 345] width 92 height 31
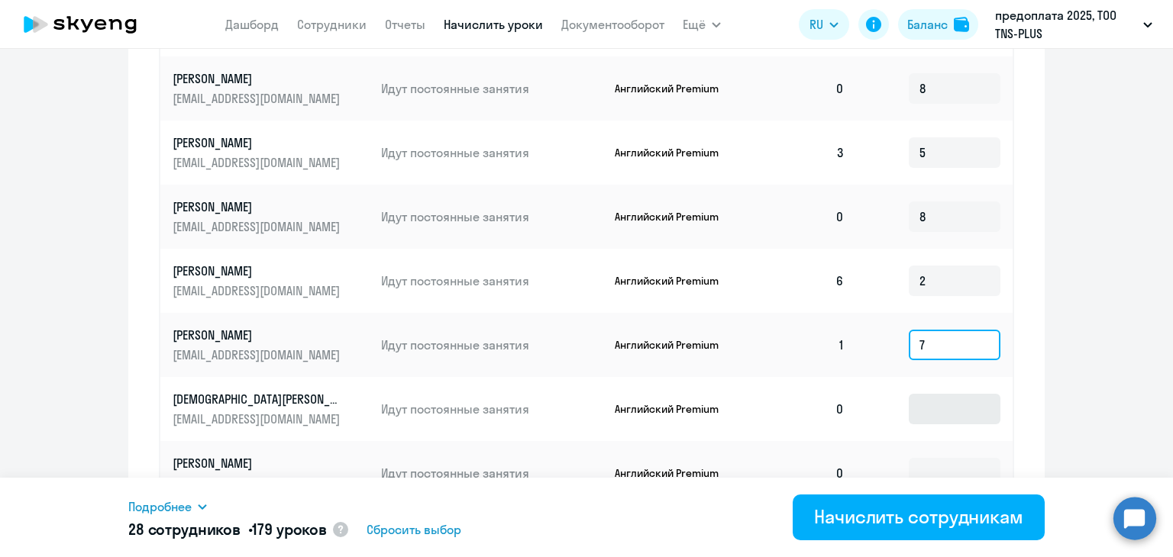
type input "7"
click at [927, 411] on input at bounding box center [954, 409] width 92 height 31
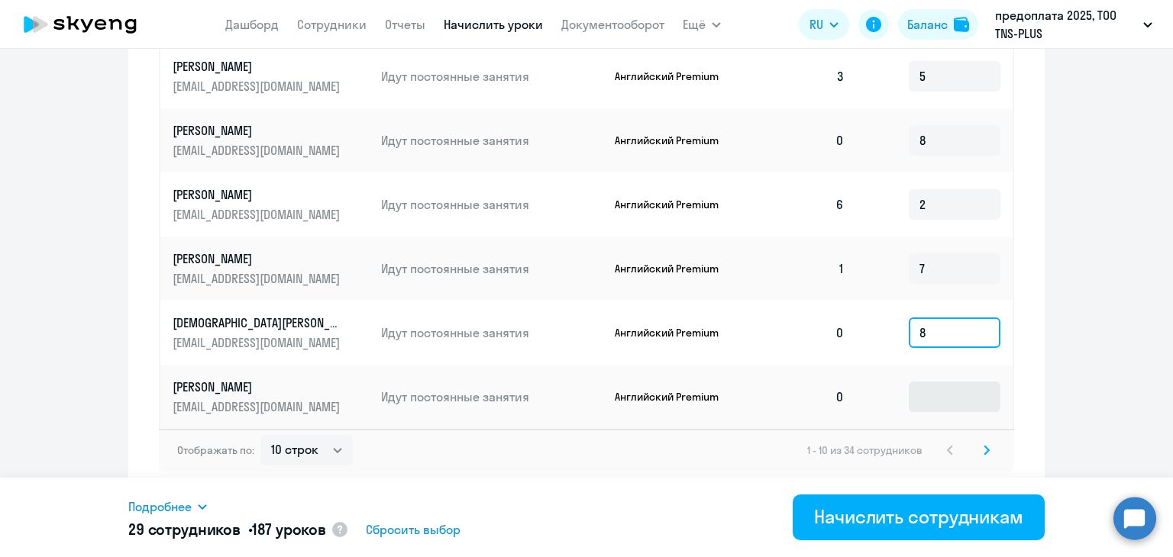
type input "8"
click at [934, 395] on input at bounding box center [954, 397] width 92 height 31
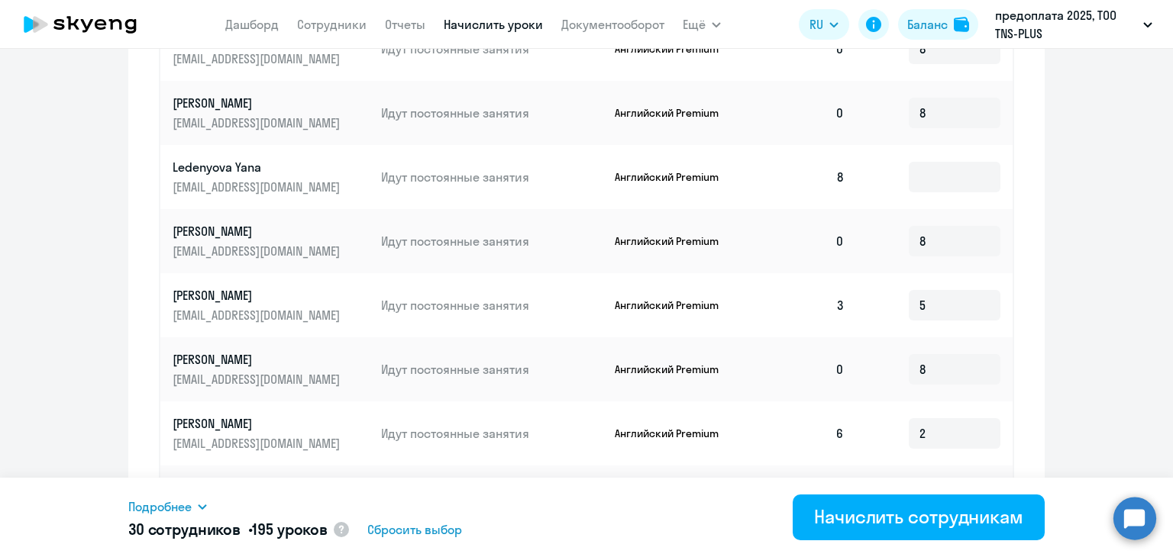
scroll to position [611, 0]
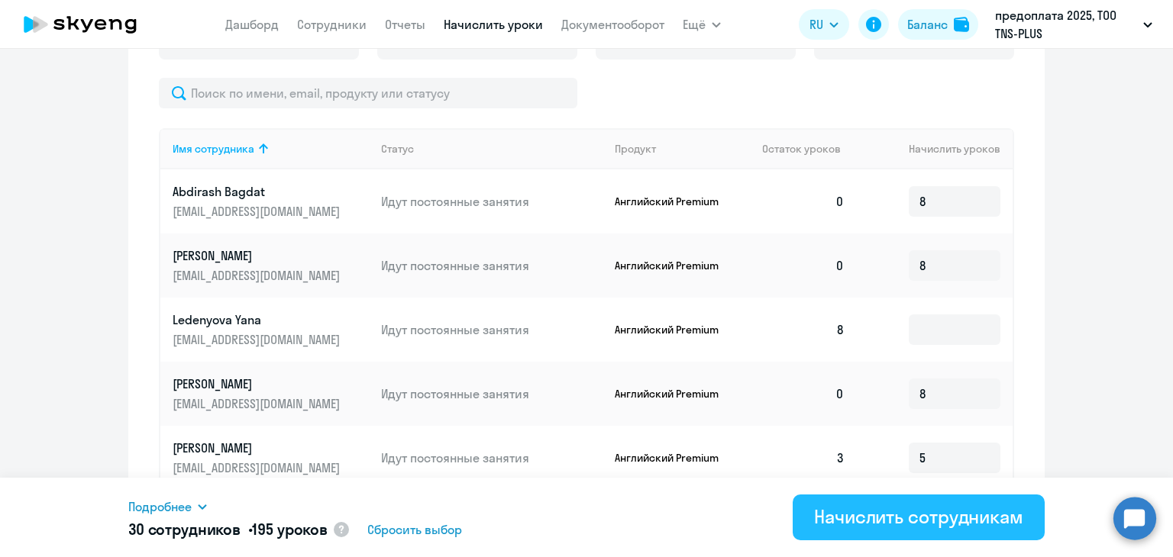
type input "8"
click at [876, 533] on button "Начислить сотрудникам" at bounding box center [918, 518] width 252 height 46
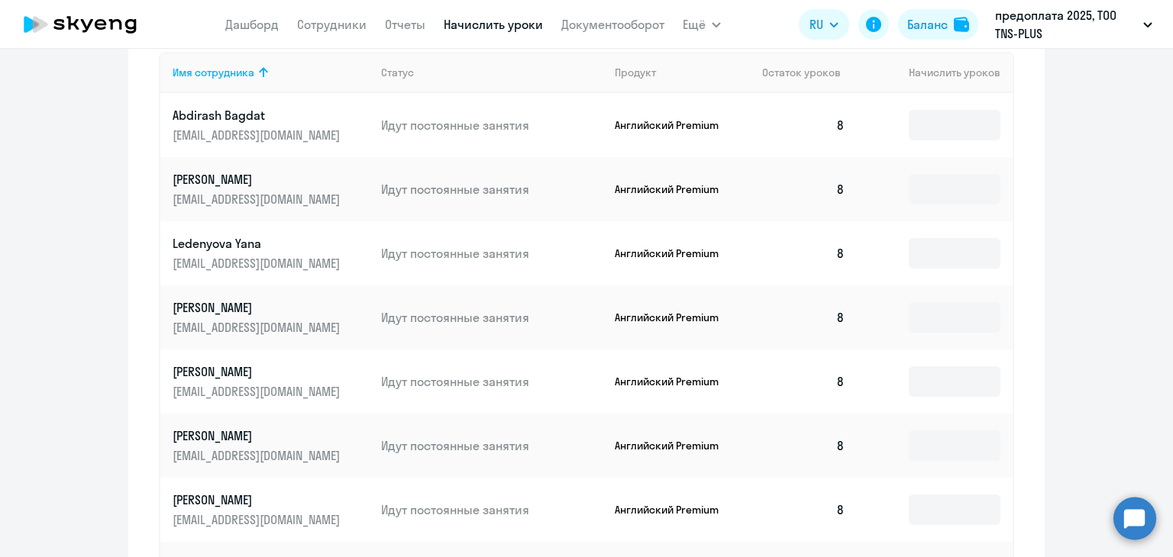
scroll to position [992, 0]
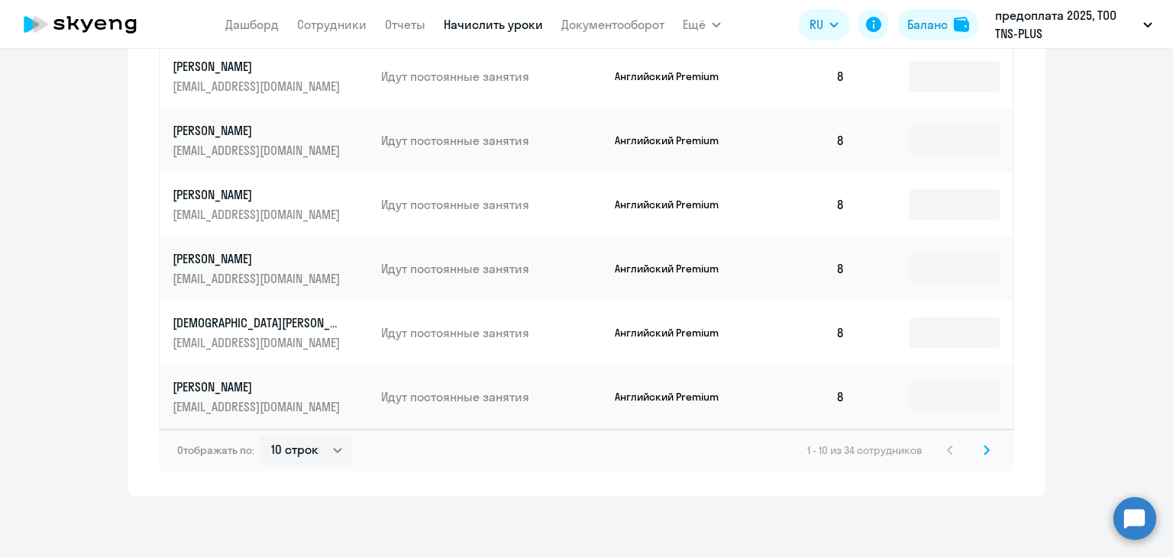
click at [984, 452] on icon at bounding box center [986, 450] width 5 height 8
click at [984, 451] on icon at bounding box center [986, 450] width 5 height 8
click at [947, 450] on icon at bounding box center [949, 450] width 5 height 8
click at [990, 452] on div "Отображать по: 10 строк 30 строк 50 строк 11 - 20 из 34 сотрудников" at bounding box center [586, 450] width 855 height 43
click at [983, 452] on svg-icon at bounding box center [986, 450] width 18 height 18
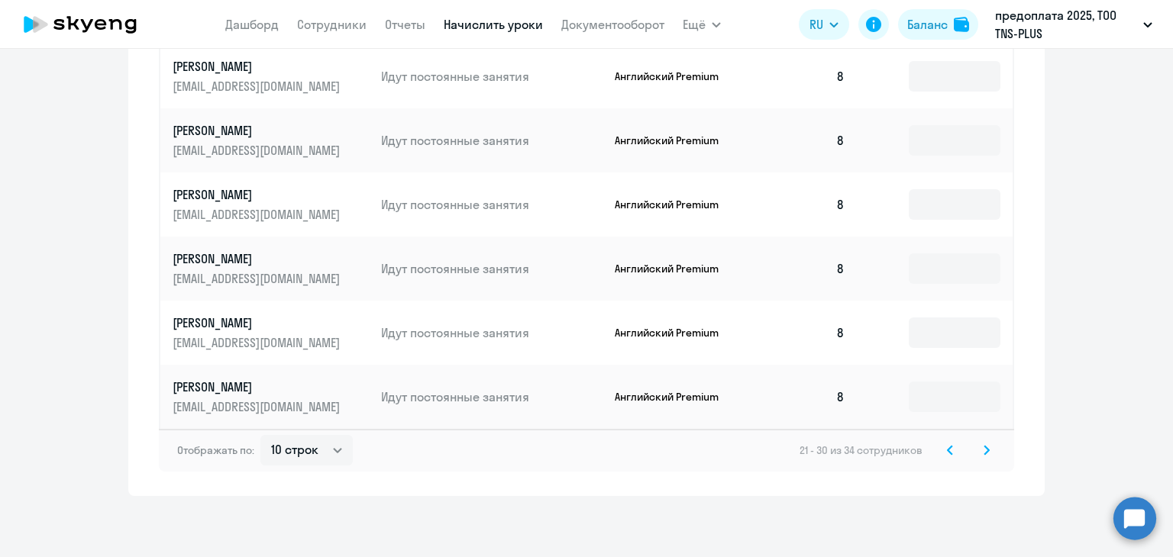
click at [983, 453] on icon at bounding box center [986, 450] width 6 height 11
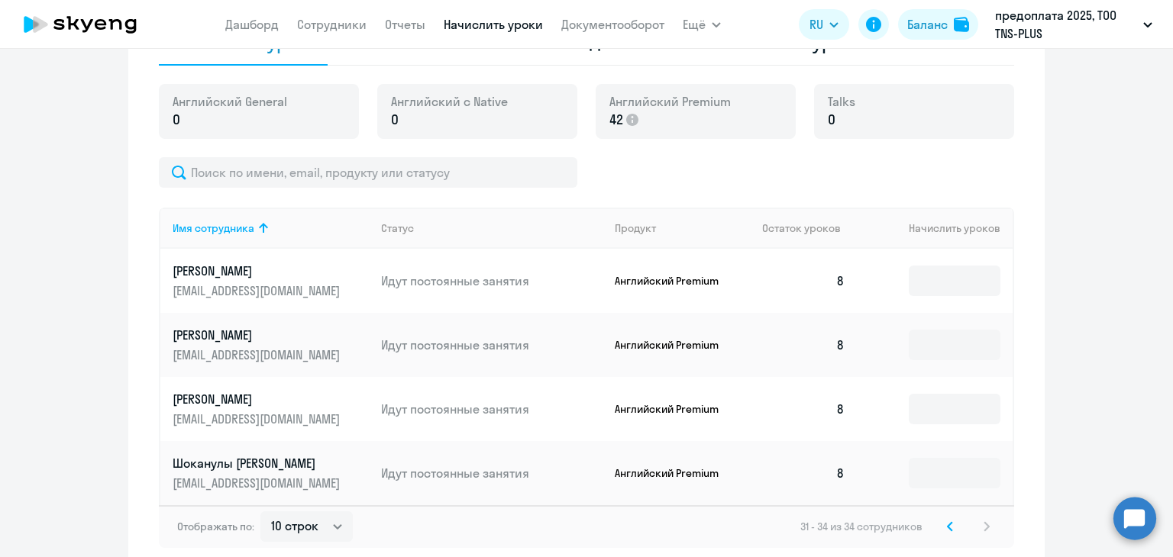
scroll to position [608, 0]
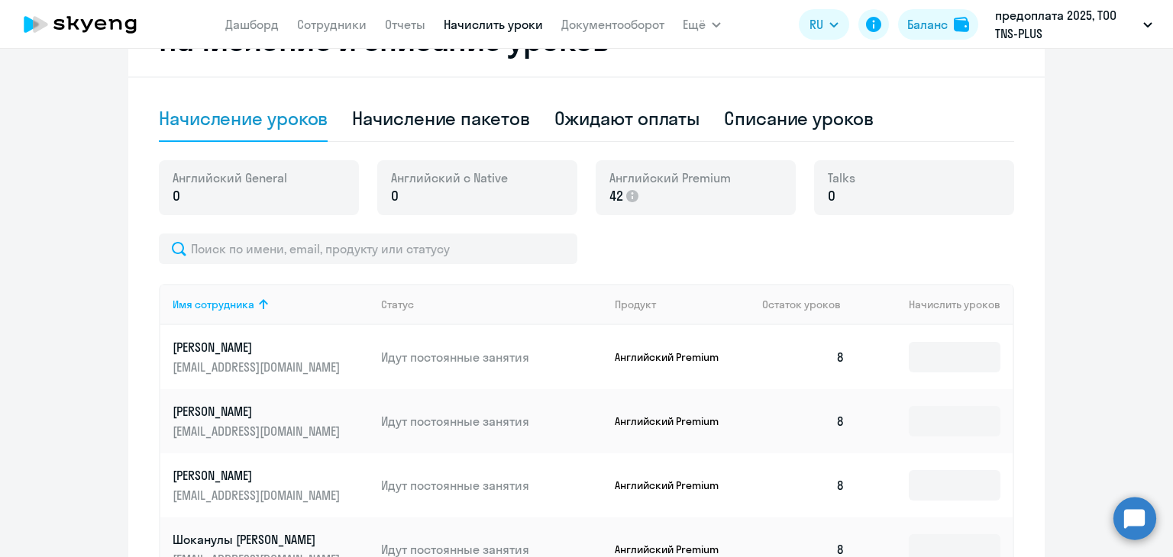
click at [669, 276] on div "Имя сотрудника Статус Продукт Остаток уроков Начислить уроков [PERSON_NAME] [PE…" at bounding box center [586, 429] width 855 height 391
click at [920, 129] on div "Начисление уроков Начисление пакетов Ожидают оплаты Списание уроков" at bounding box center [586, 119] width 855 height 46
click at [613, 251] on div at bounding box center [586, 249] width 855 height 31
click at [595, 85] on div "Начисление и списание уроков Начисление уроков Начисление пакетов Ожидают оплат…" at bounding box center [586, 326] width 916 height 646
click at [637, 248] on div at bounding box center [586, 249] width 855 height 31
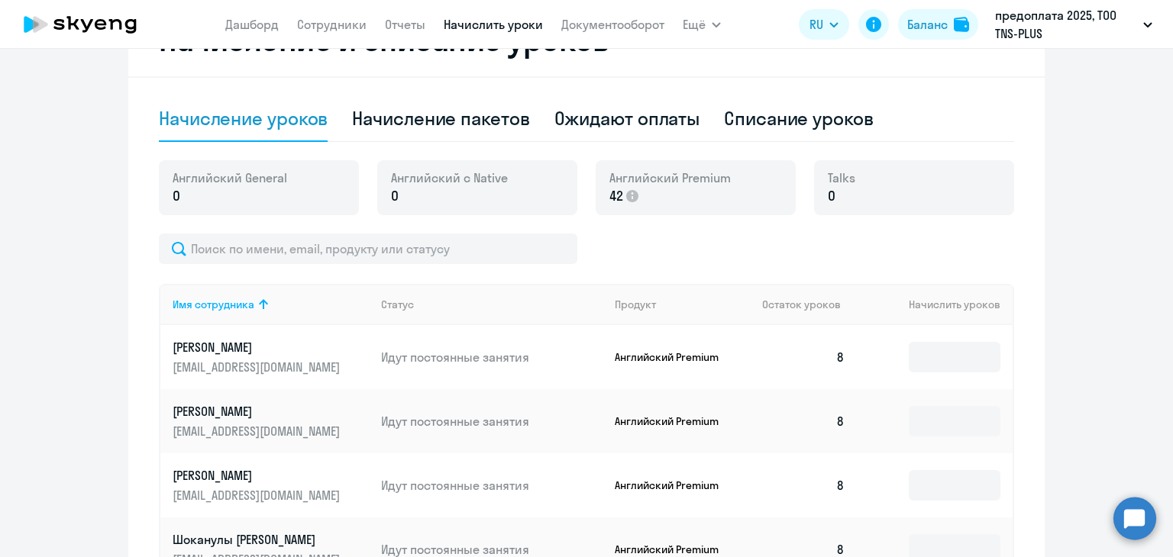
click at [803, 250] on div at bounding box center [586, 249] width 855 height 31
click at [481, 230] on div "[DEMOGRAPHIC_DATA] General 0 Английский с Native 0 Английский Premium 42 Talks 0" at bounding box center [586, 196] width 855 height 73
click at [643, 245] on div at bounding box center [586, 249] width 855 height 31
click at [749, 257] on div at bounding box center [586, 249] width 855 height 31
click at [757, 248] on div at bounding box center [586, 249] width 855 height 31
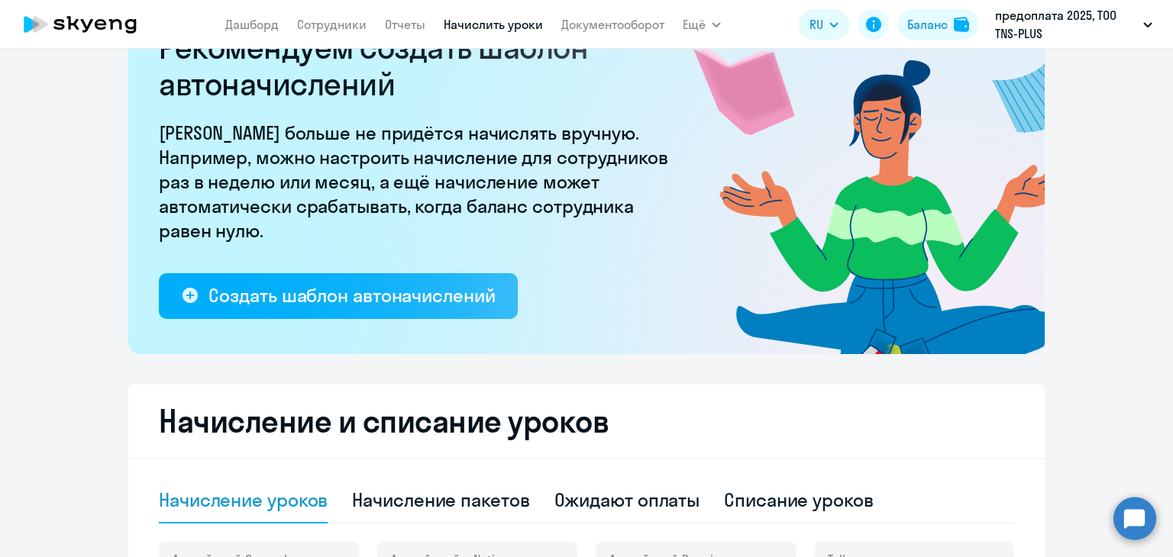
scroll to position [379, 0]
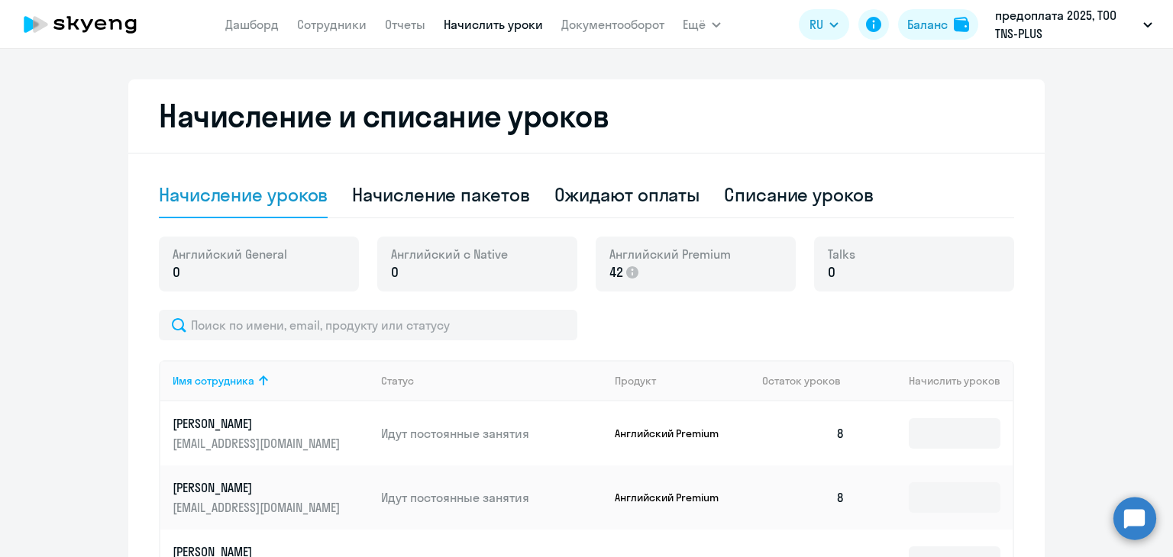
click at [663, 116] on h2 "Начисление и списание уроков" at bounding box center [586, 116] width 855 height 37
click at [947, 27] on div "Баланс" at bounding box center [927, 24] width 40 height 18
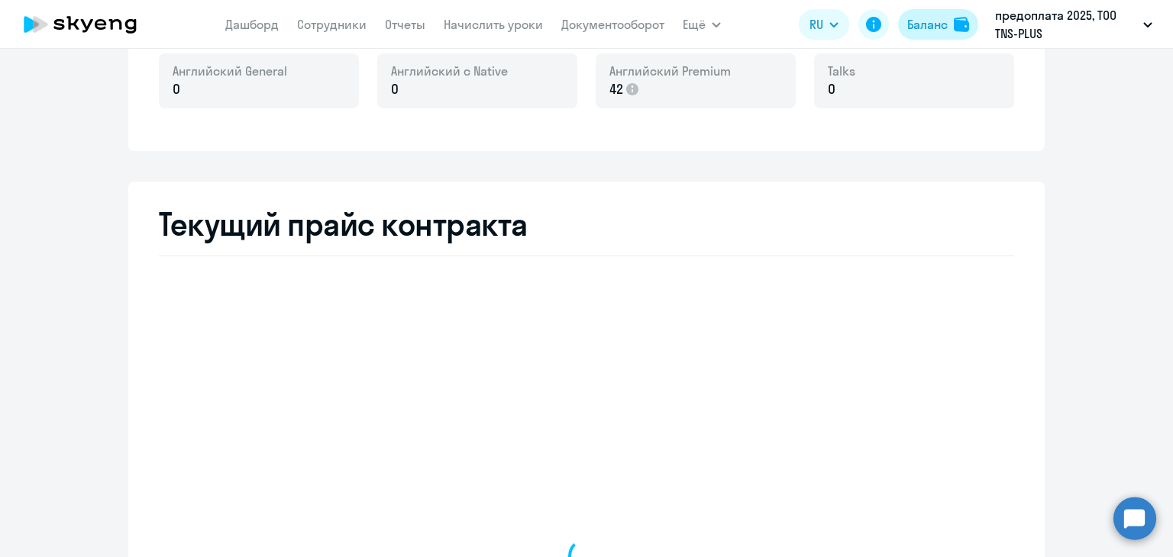
scroll to position [655, 0]
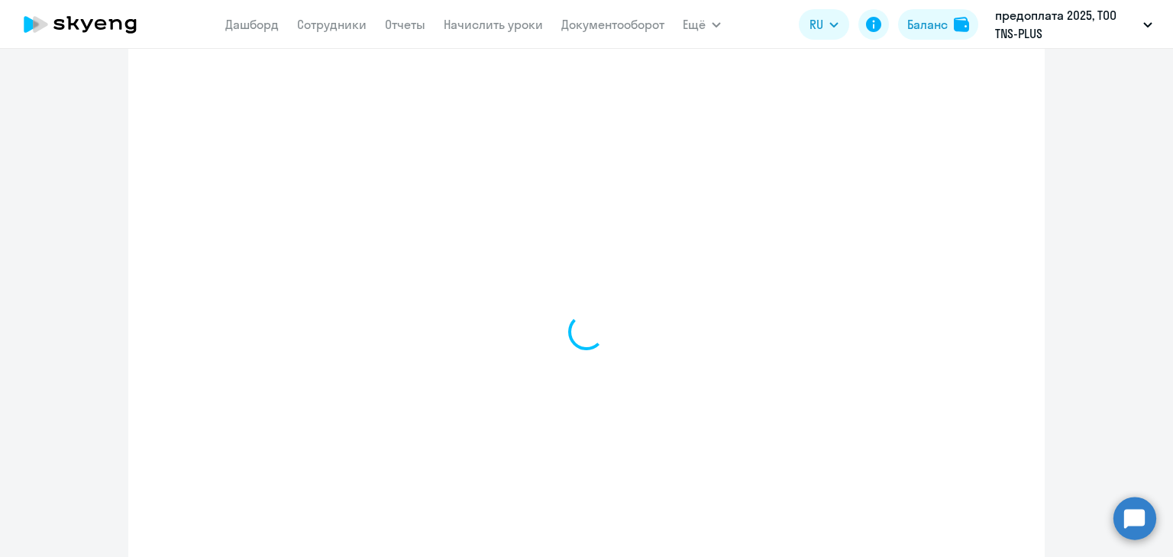
select select "english_adult_not_native_speaker"
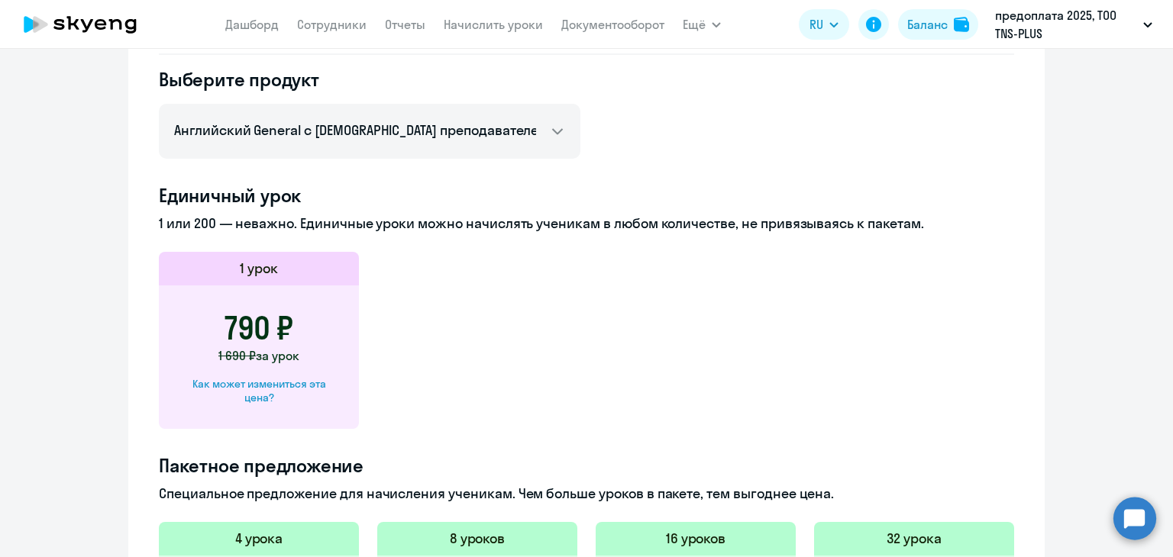
click at [734, 384] on app-price-card "1 урок 790 ₽ 1 690 ₽ за урок Как может измениться эта цена?" at bounding box center [586, 340] width 855 height 177
click at [606, 350] on app-price-card "1 урок 790 ₽ 1 690 ₽ за урок Как может измениться эта цена?" at bounding box center [586, 340] width 855 height 177
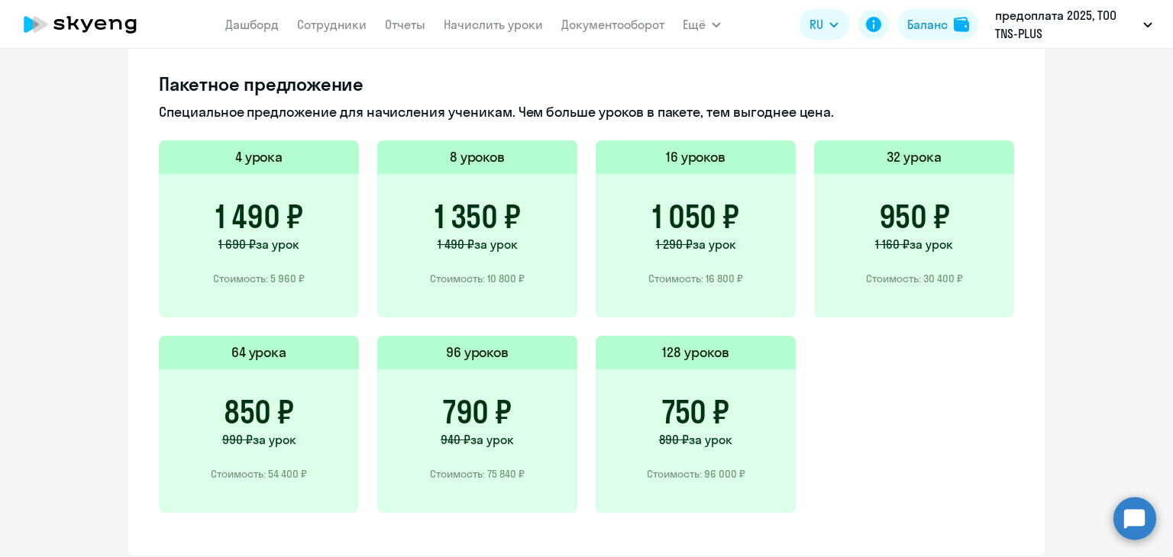
scroll to position [1087, 0]
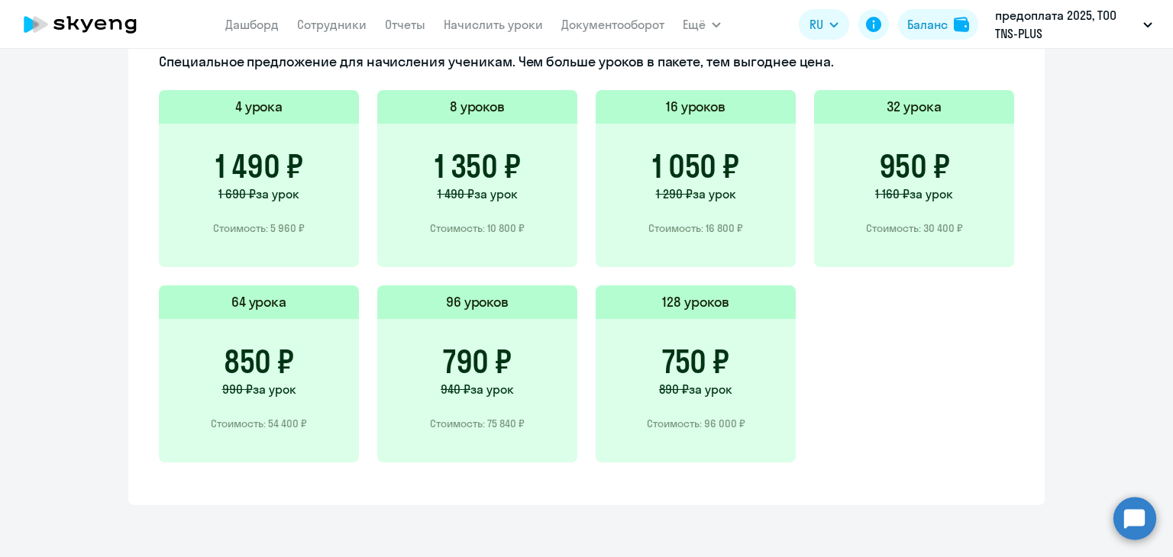
click at [977, 337] on div "4 урока 1 490 ₽ 1 690 ₽ за урок Стоимость: 5 960 ₽ 8 уроков 1 350 ₽ 1 490 ₽ за …" at bounding box center [586, 285] width 855 height 391
click at [327, 36] on nav "[PERSON_NAME] Отчеты Начислить уроки Документооборот" at bounding box center [444, 24] width 439 height 31
click at [327, 28] on link "Сотрудники" at bounding box center [331, 24] width 69 height 15
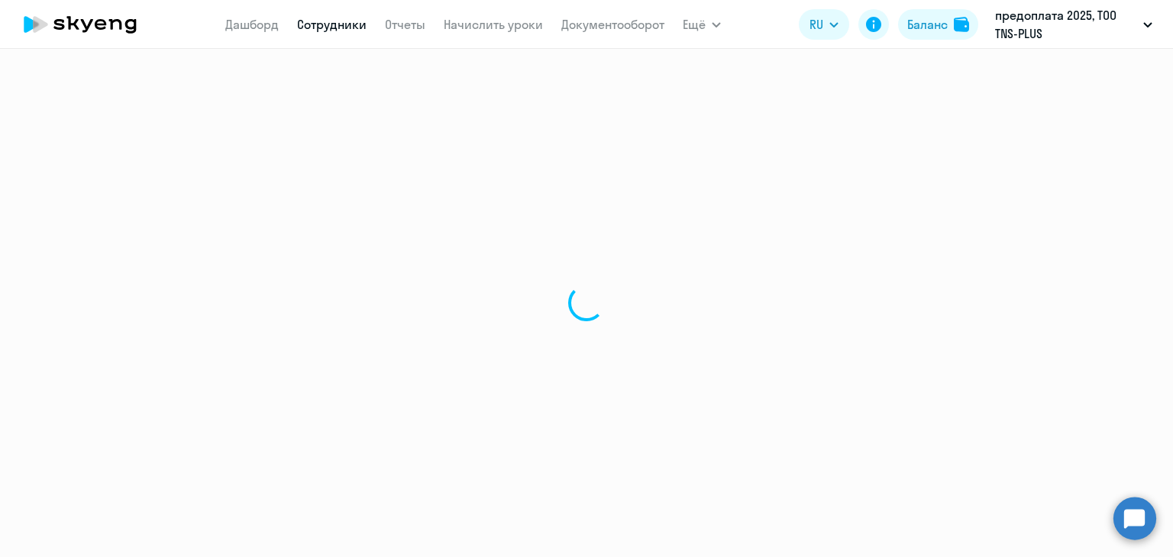
select select "30"
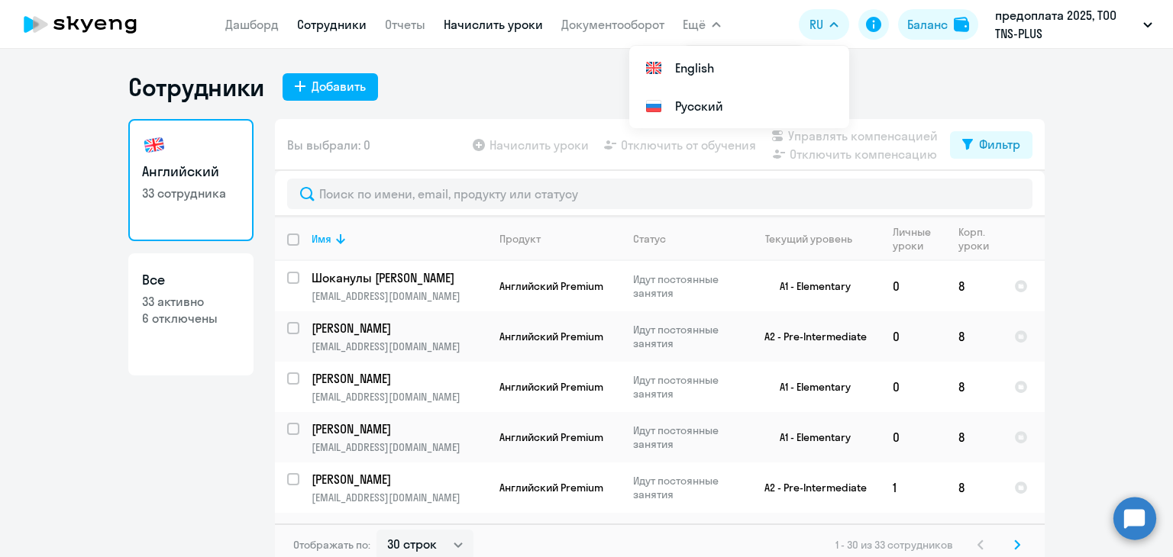
click at [483, 28] on link "Начислить уроки" at bounding box center [493, 24] width 99 height 15
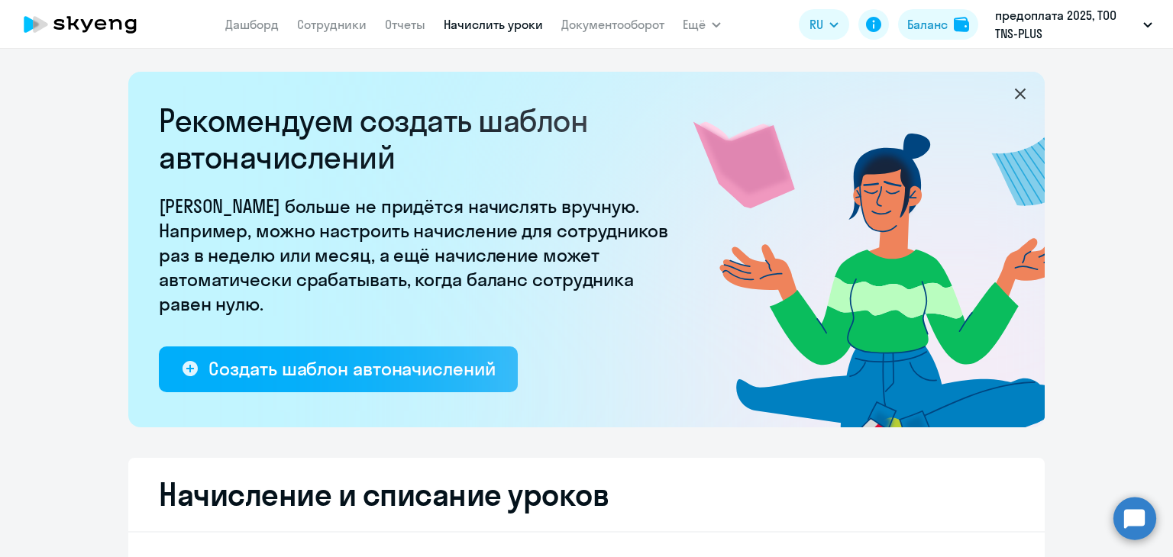
select select "10"
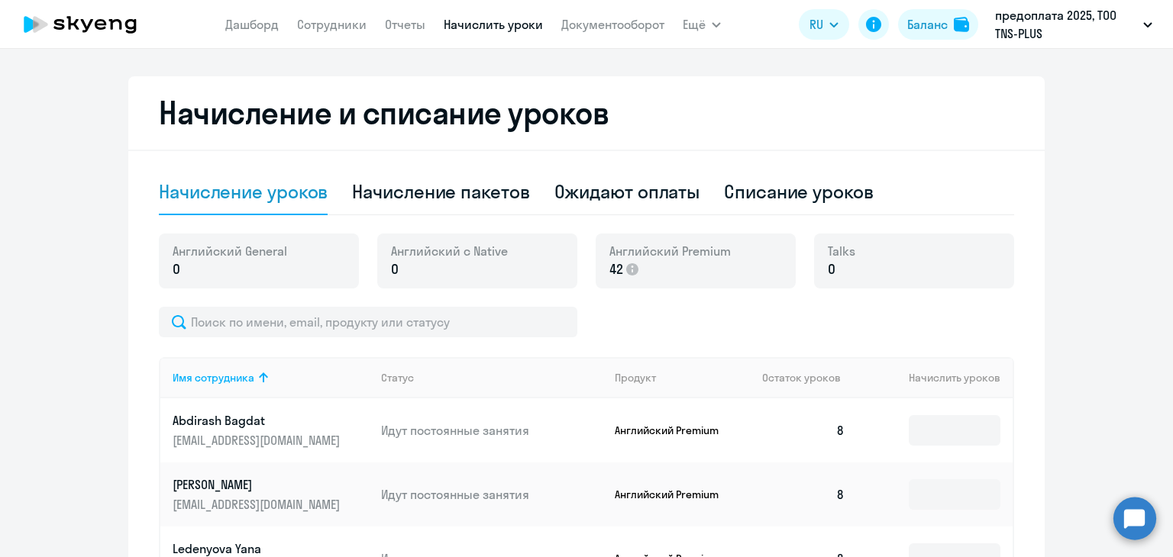
scroll to position [305, 0]
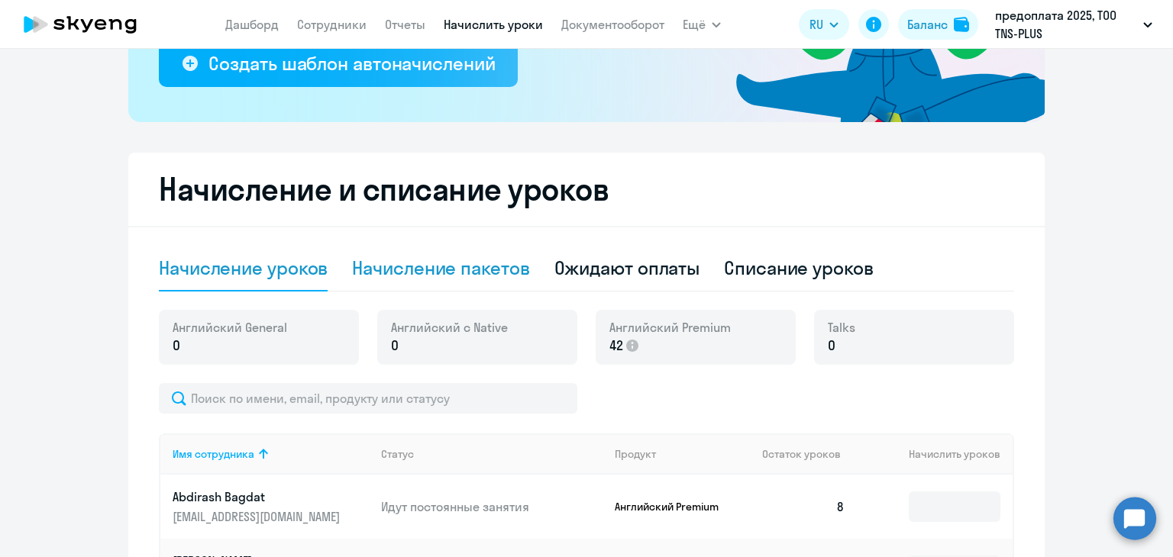
click at [462, 282] on div "Начисление пакетов" at bounding box center [440, 269] width 177 height 46
select select "10"
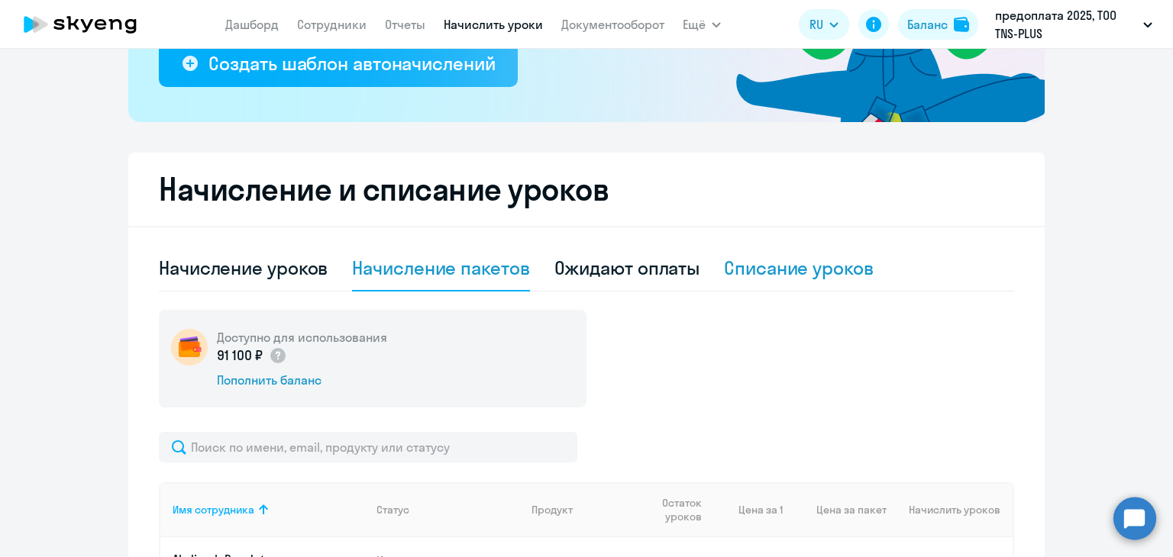
click at [819, 276] on div "Списание уроков" at bounding box center [799, 268] width 150 height 24
select select "10"
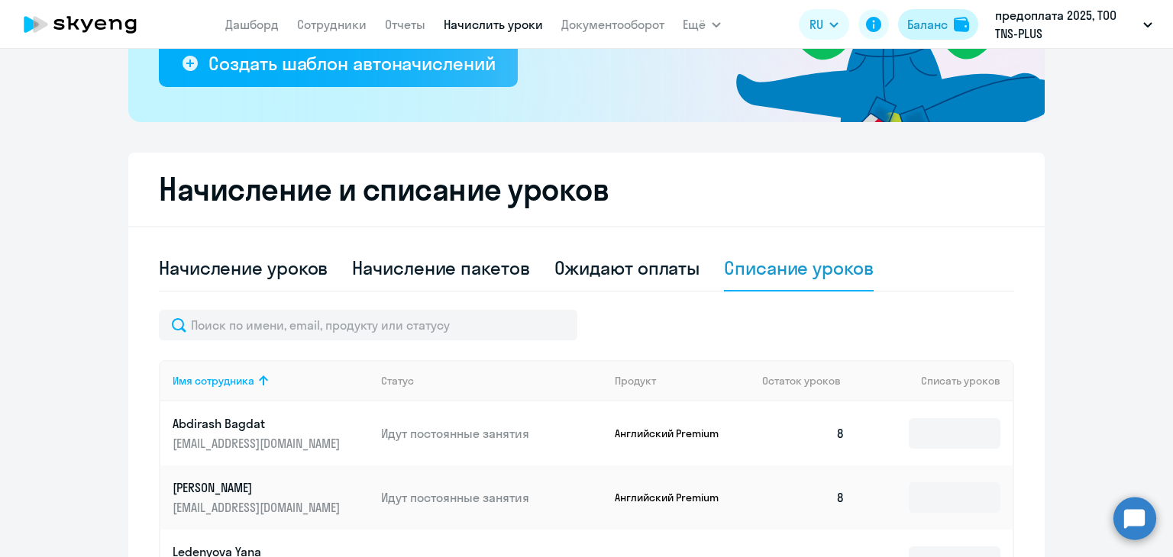
scroll to position [229, 0]
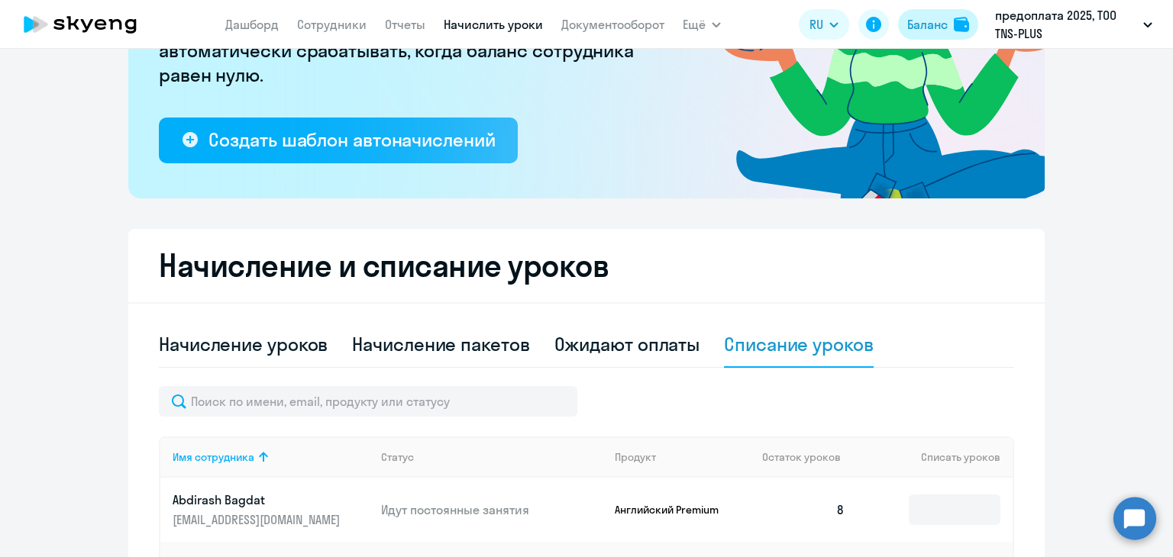
click at [945, 16] on div "Баланс" at bounding box center [927, 24] width 40 height 18
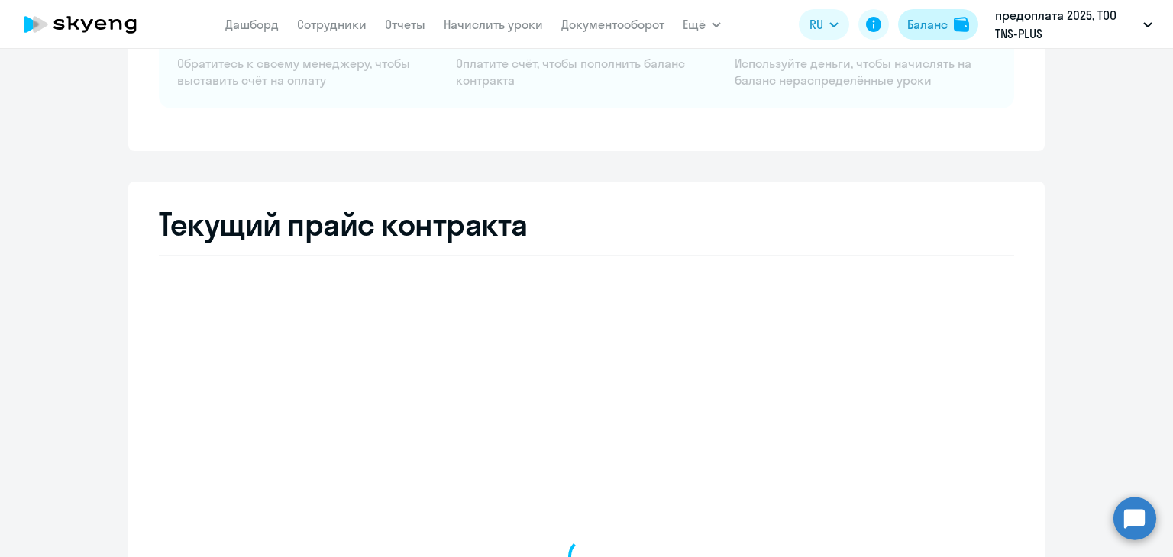
select select "english_adult_not_native_speaker"
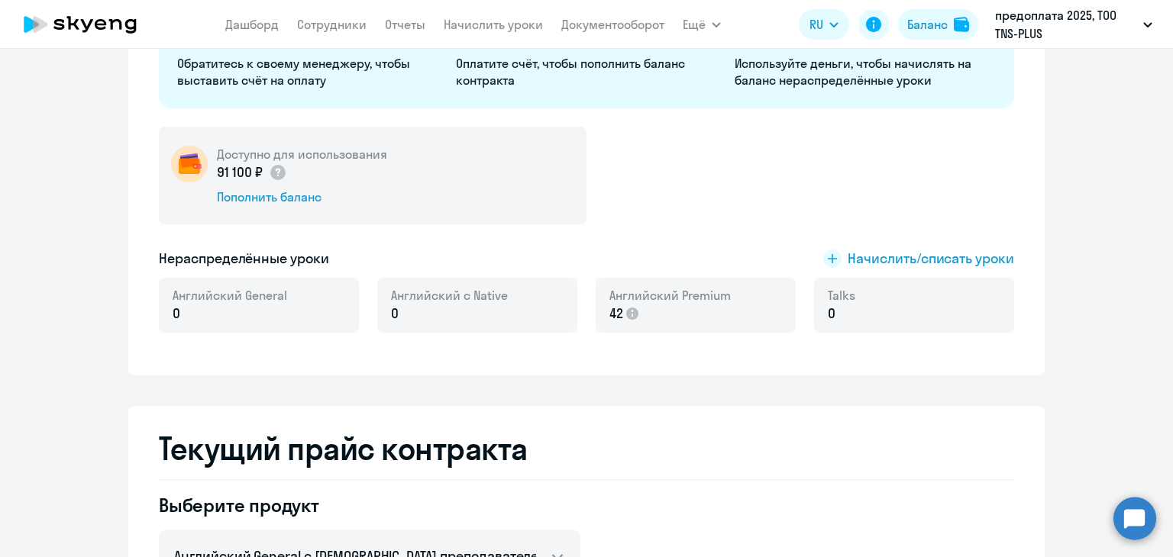
scroll to position [305, 0]
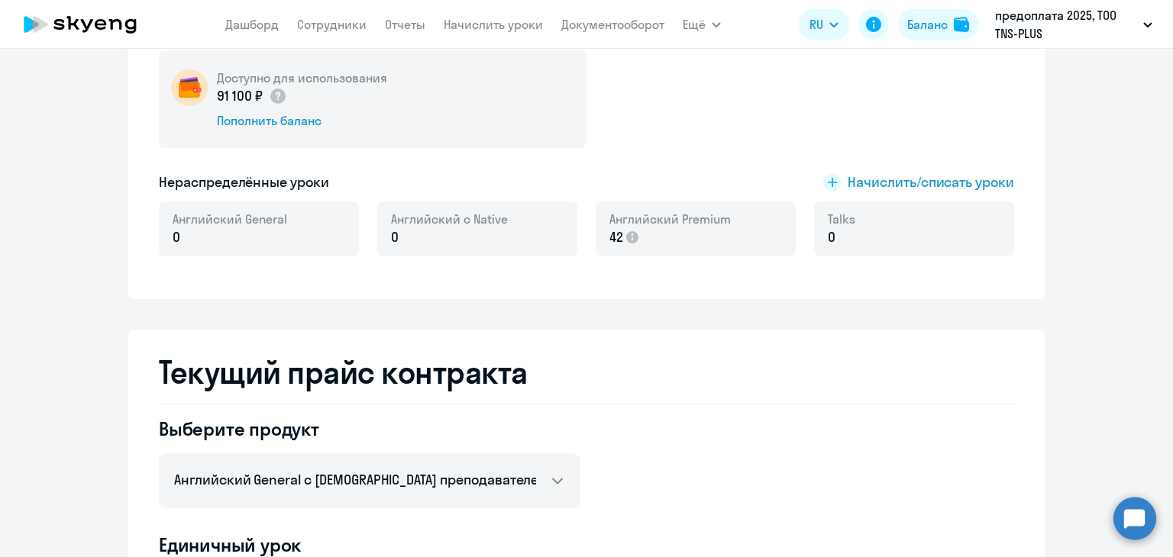
click at [828, 242] on span "0" at bounding box center [832, 238] width 8 height 20
click at [933, 175] on span "Начислить/списать уроки" at bounding box center [930, 183] width 166 height 20
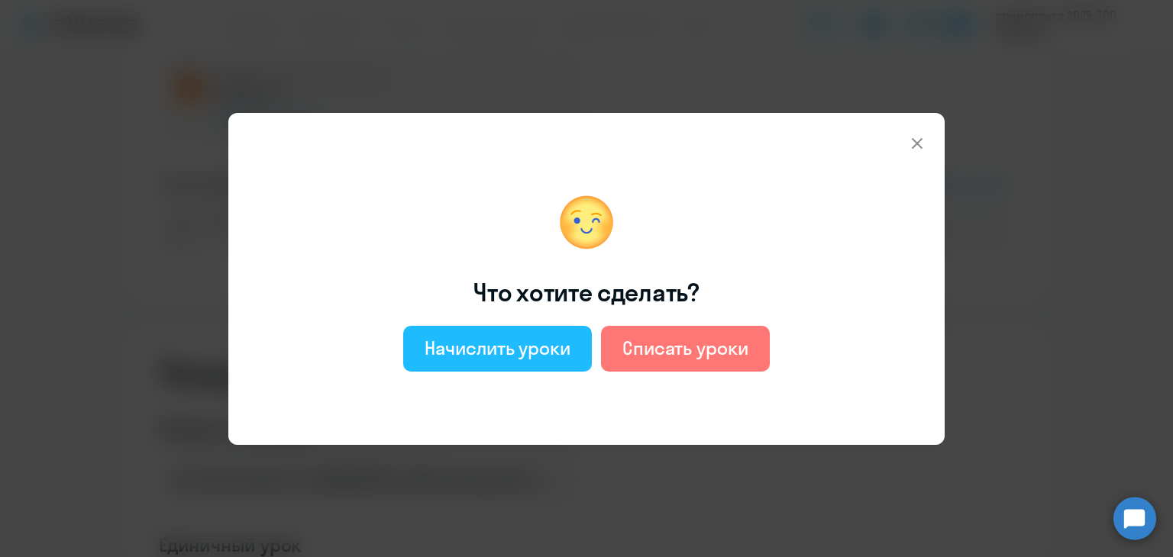
click at [513, 346] on div "Начислить уроки" at bounding box center [497, 348] width 146 height 24
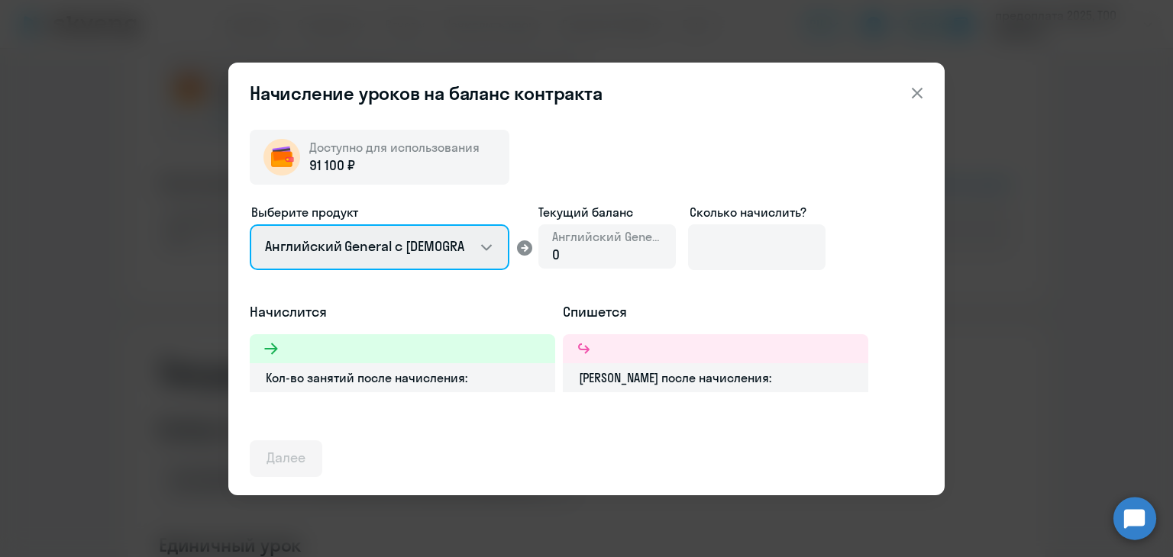
click at [422, 233] on select "Английский General с [DEMOGRAPHIC_DATA] преподавателем Английский General с [DE…" at bounding box center [380, 247] width 260 height 46
select select "english_adult_not_native_speaker_talks_15min"
click at [250, 224] on select "Английский General с [DEMOGRAPHIC_DATA] преподавателем Английский General с [DE…" at bounding box center [380, 247] width 260 height 46
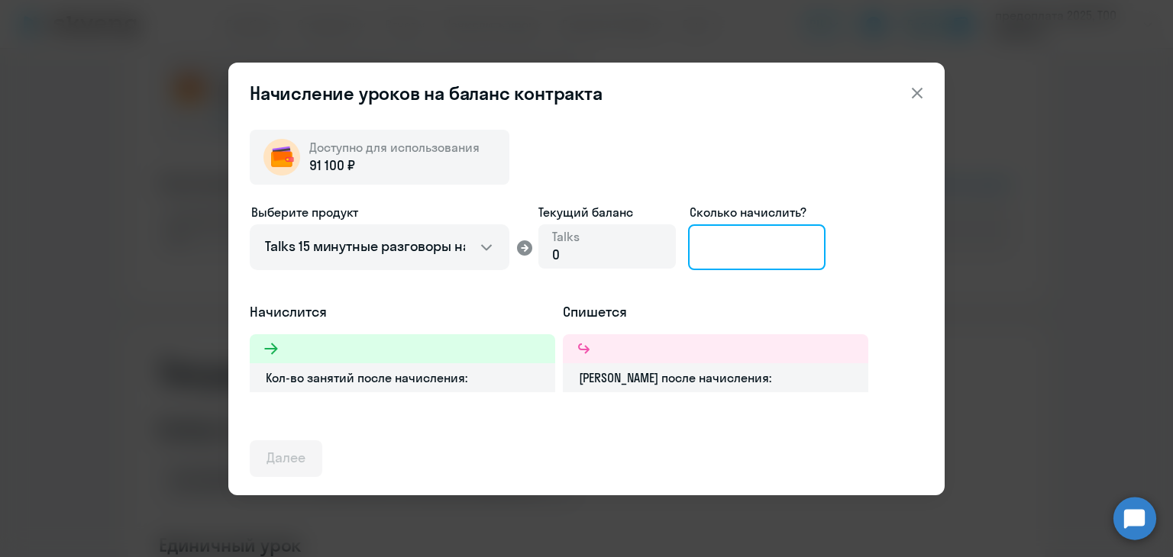
click at [746, 243] on input at bounding box center [756, 247] width 137 height 46
type input "1"
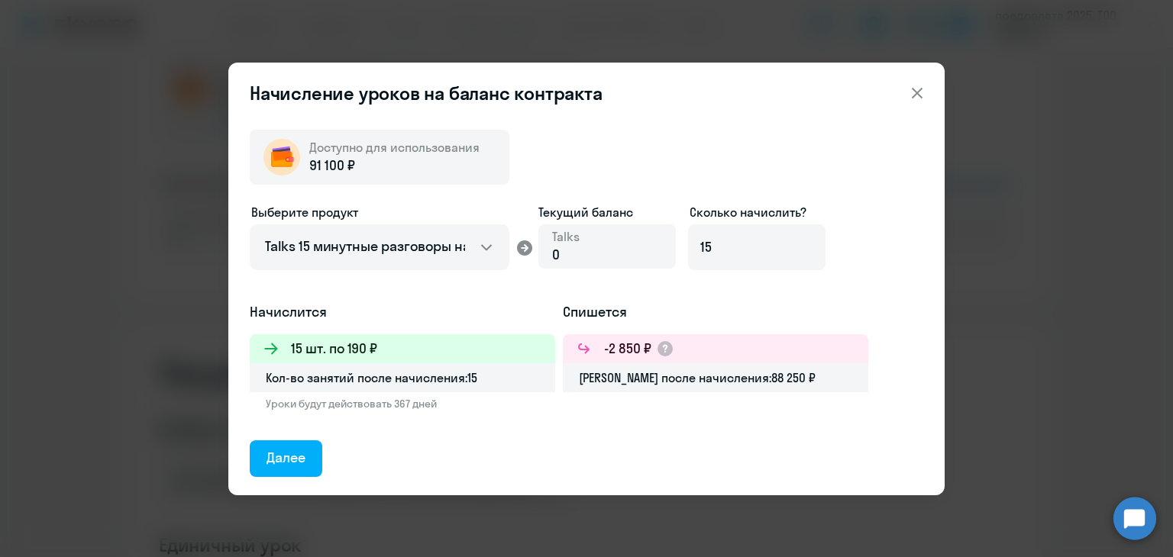
click at [883, 240] on div "Выберите продукт Английский General с русскоговорящим преподавателем Английский…" at bounding box center [586, 252] width 673 height 99
drag, startPoint x: 748, startPoint y: 252, endPoint x: 695, endPoint y: 257, distance: 53.6
click at [695, 257] on input "15" at bounding box center [756, 247] width 137 height 46
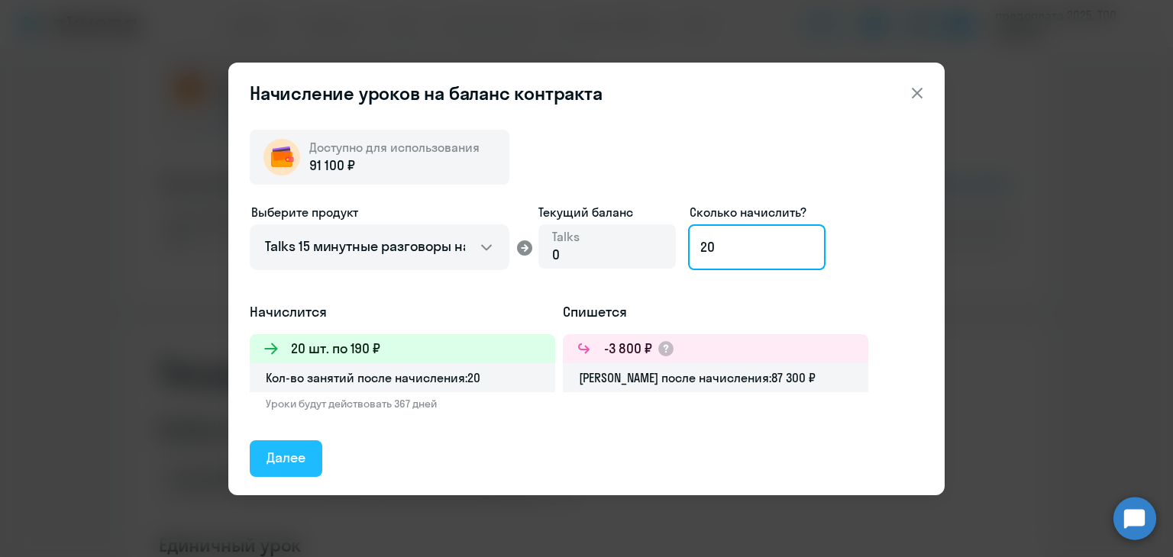
type input "20"
click at [275, 465] on div "Далее" at bounding box center [285, 458] width 39 height 20
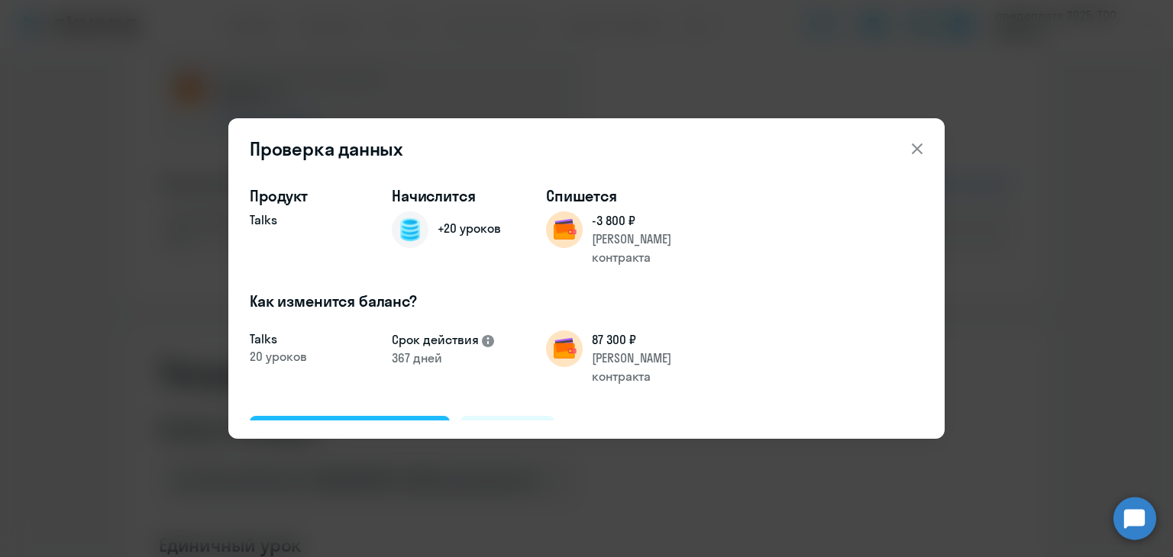
click at [359, 416] on button "Подтвердить и начислить" at bounding box center [350, 434] width 200 height 37
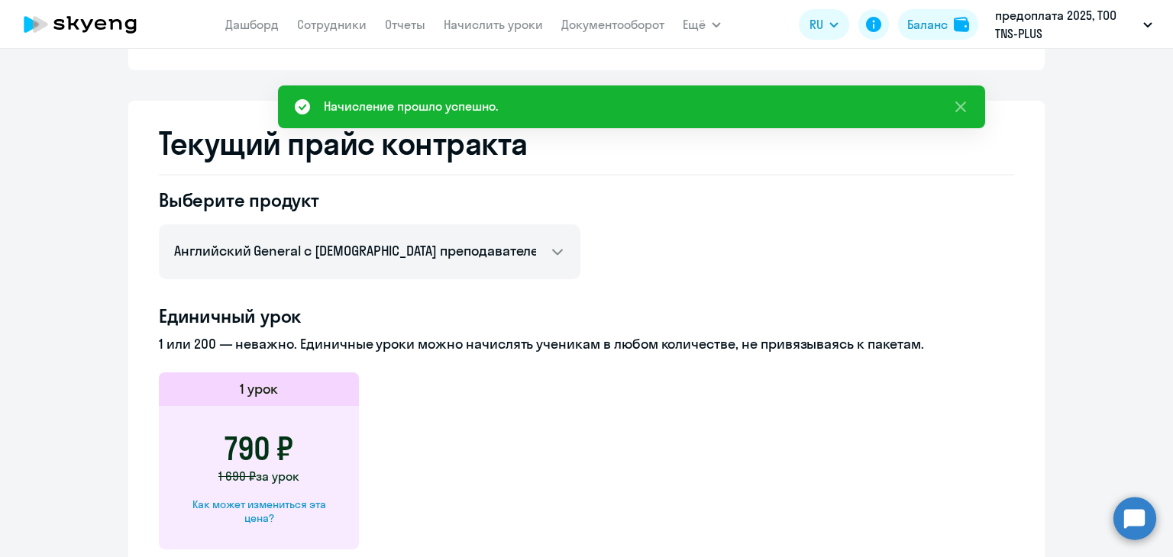
scroll to position [0, 0]
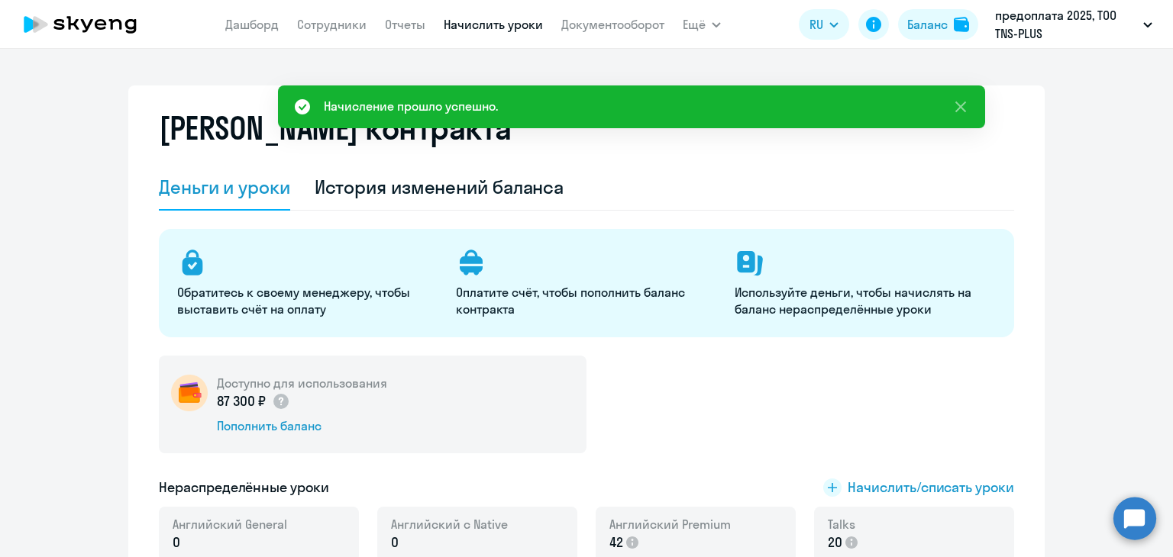
click at [514, 27] on link "Начислить уроки" at bounding box center [493, 24] width 99 height 15
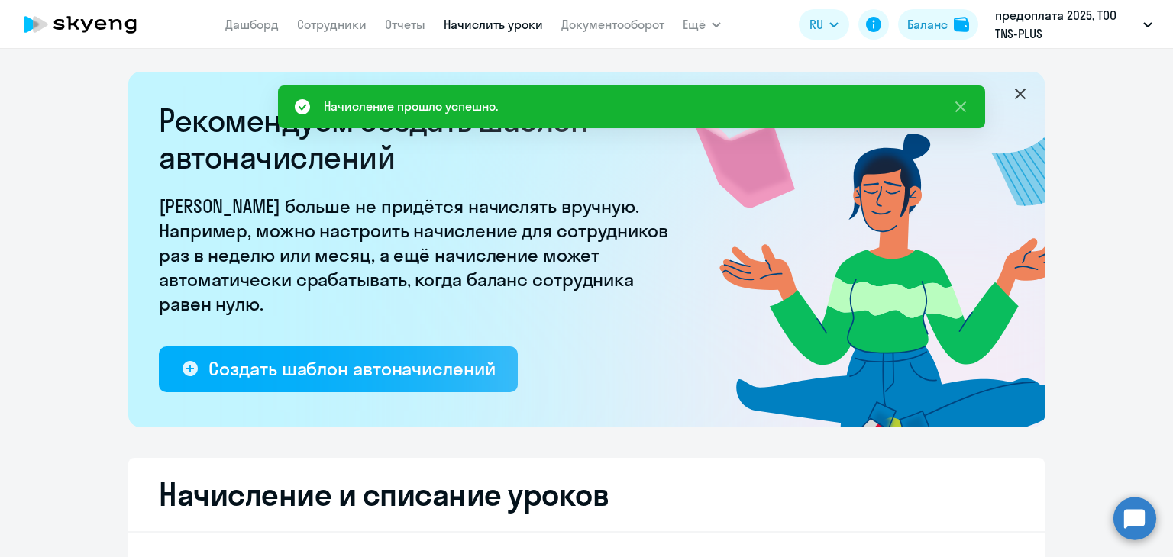
select select "10"
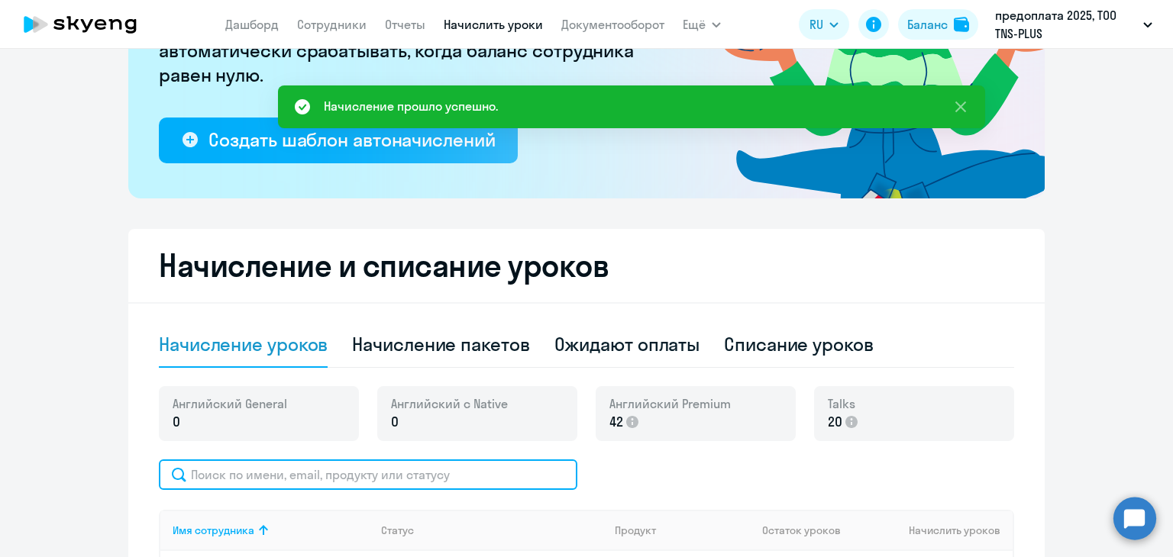
click at [298, 468] on input "text" at bounding box center [368, 475] width 418 height 31
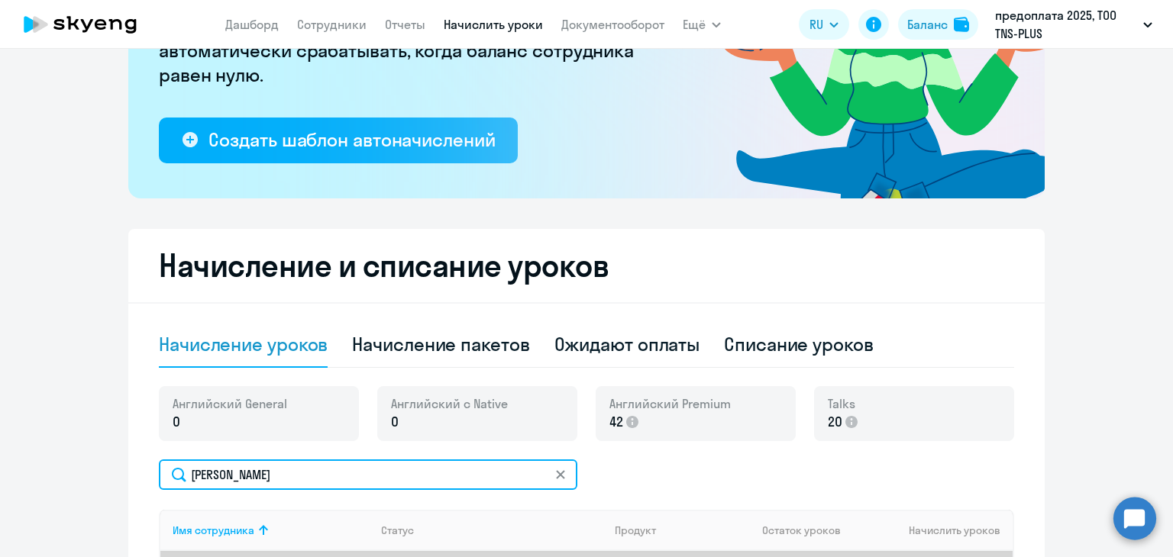
scroll to position [458, 0]
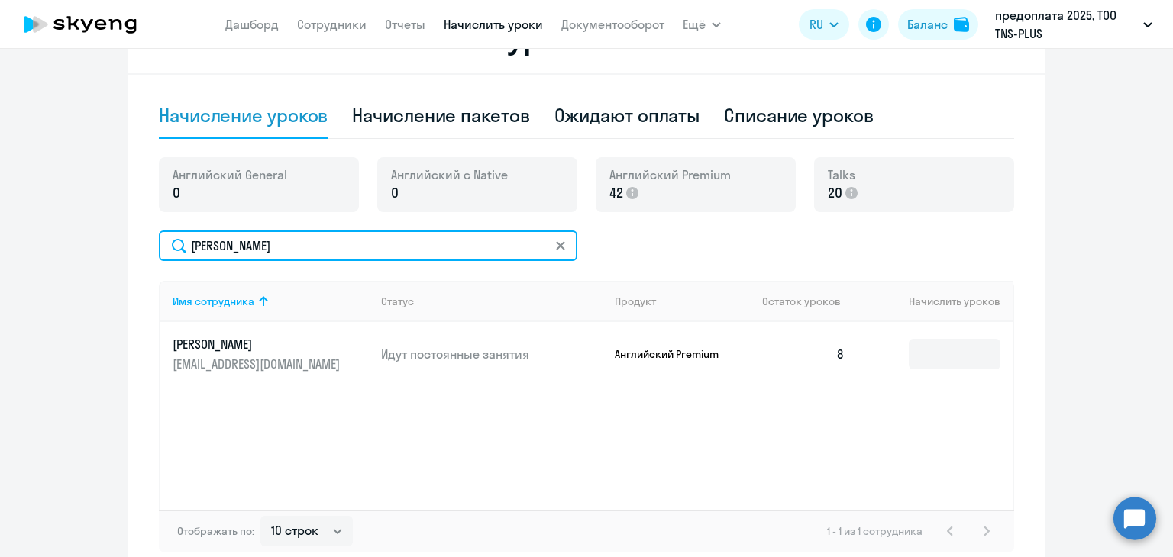
type input "[PERSON_NAME]"
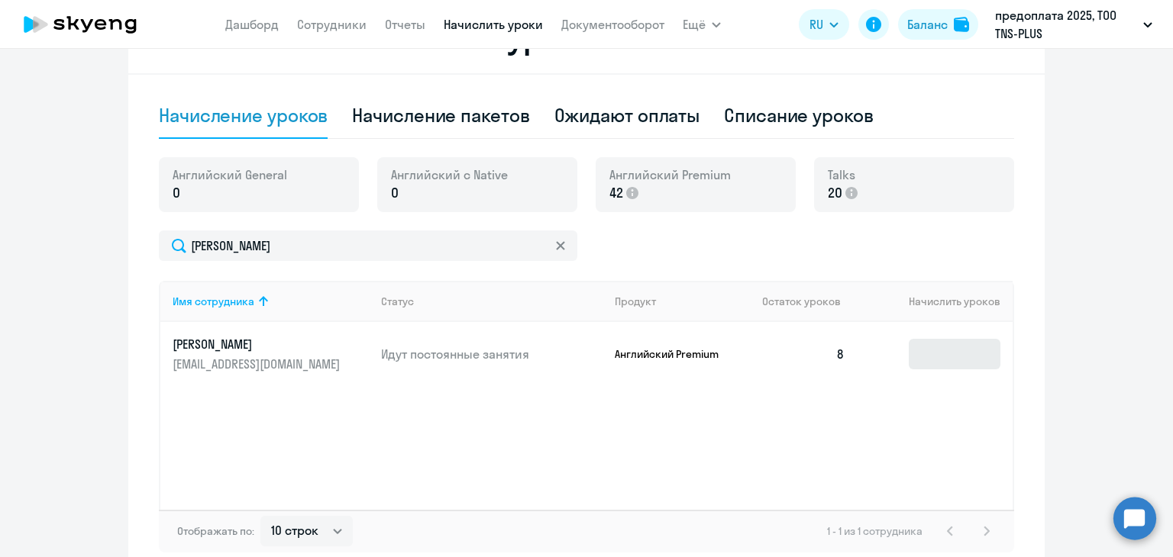
drag, startPoint x: 999, startPoint y: 355, endPoint x: 957, endPoint y: 353, distance: 41.3
click at [997, 355] on td at bounding box center [935, 354] width 156 height 64
click at [957, 353] on input at bounding box center [954, 354] width 92 height 31
drag, startPoint x: 705, startPoint y: 447, endPoint x: 723, endPoint y: 447, distance: 18.3
click at [723, 447] on div "Имя сотрудника Статус Продукт Остаток уроков Начислить уроков [PERSON_NAME] [PE…" at bounding box center [586, 395] width 855 height 229
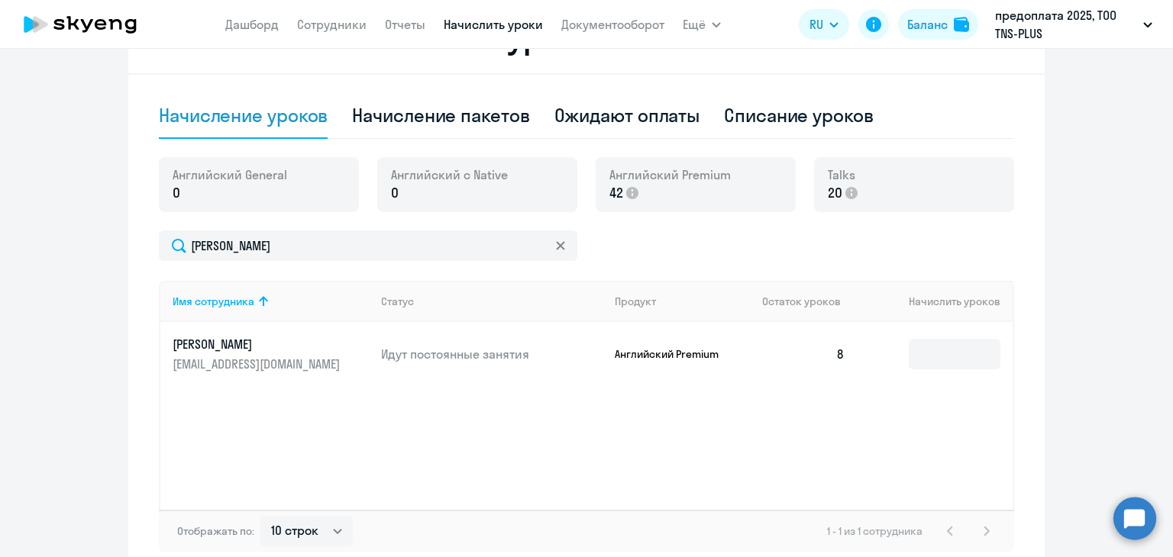
scroll to position [539, 0]
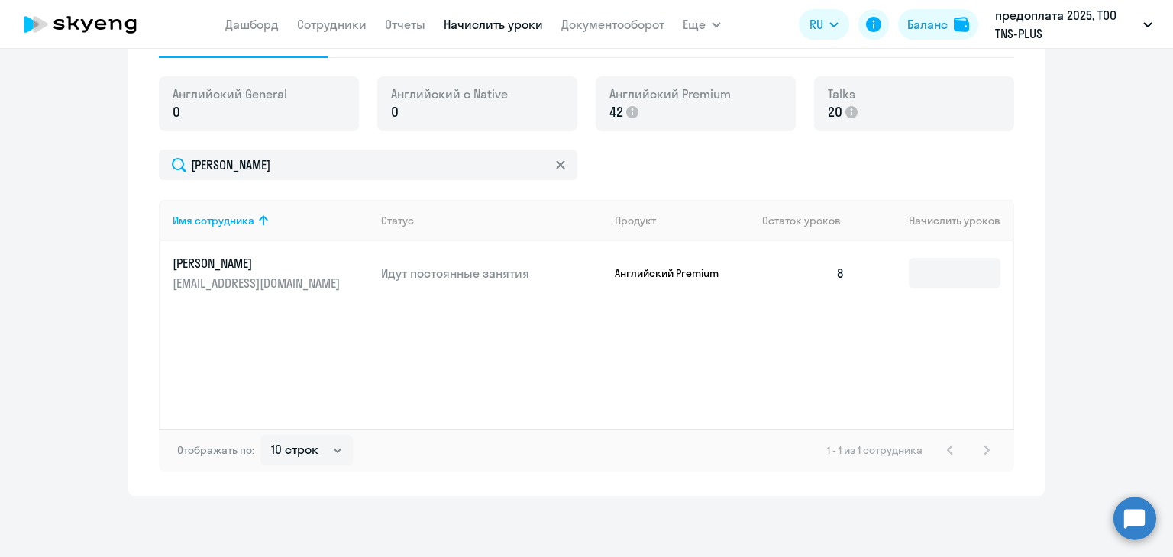
click at [265, 363] on div "Имя сотрудника Статус Продукт Остаток уроков Начислить уроков [PERSON_NAME] [PE…" at bounding box center [586, 314] width 855 height 229
drag, startPoint x: 164, startPoint y: 262, endPoint x: 276, endPoint y: 266, distance: 112.3
click at [276, 266] on td "[PERSON_NAME] [PERSON_NAME][EMAIL_ADDRESS][DOMAIN_NAME]" at bounding box center [264, 273] width 208 height 64
copy p "[PERSON_NAME]"
drag, startPoint x: 311, startPoint y: 292, endPoint x: 138, endPoint y: 287, distance: 173.4
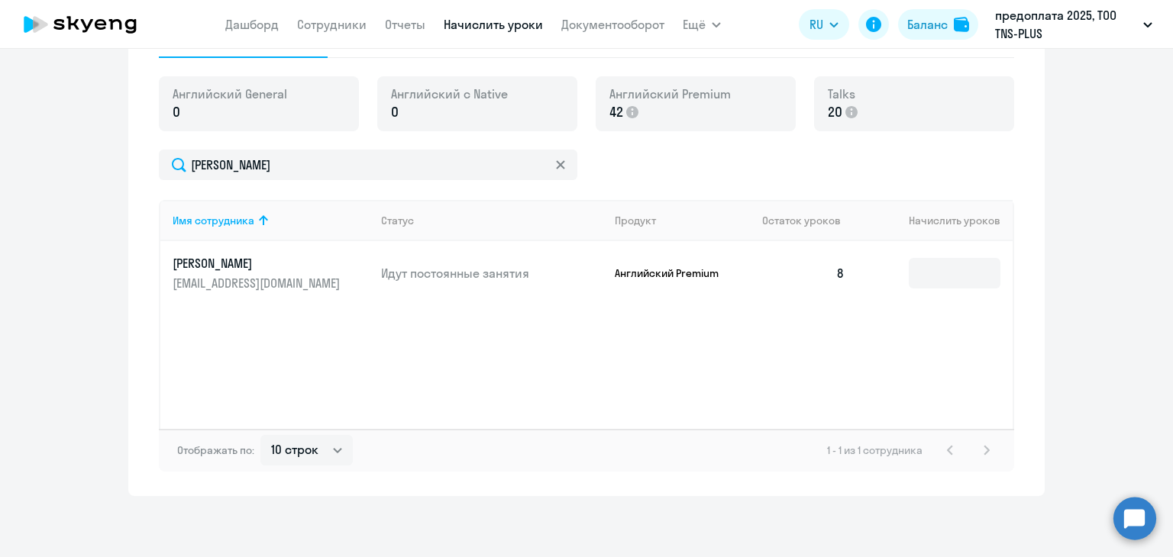
click at [138, 287] on div "Начисление и списание уроков Начисление уроков Начисление пакетов Ожидают оплат…" at bounding box center [586, 207] width 916 height 577
click at [257, 341] on div "Имя сотрудника Статус Продукт Остаток уроков Начислить уроков [PERSON_NAME] [PE…" at bounding box center [586, 314] width 855 height 229
drag, startPoint x: 147, startPoint y: 286, endPoint x: 321, endPoint y: 316, distance: 176.6
click at [265, 286] on div "Начисление и списание уроков Начисление уроков Начисление пакетов Ожидают оплат…" at bounding box center [586, 207] width 916 height 577
drag, startPoint x: 339, startPoint y: 335, endPoint x: 247, endPoint y: 314, distance: 94.1
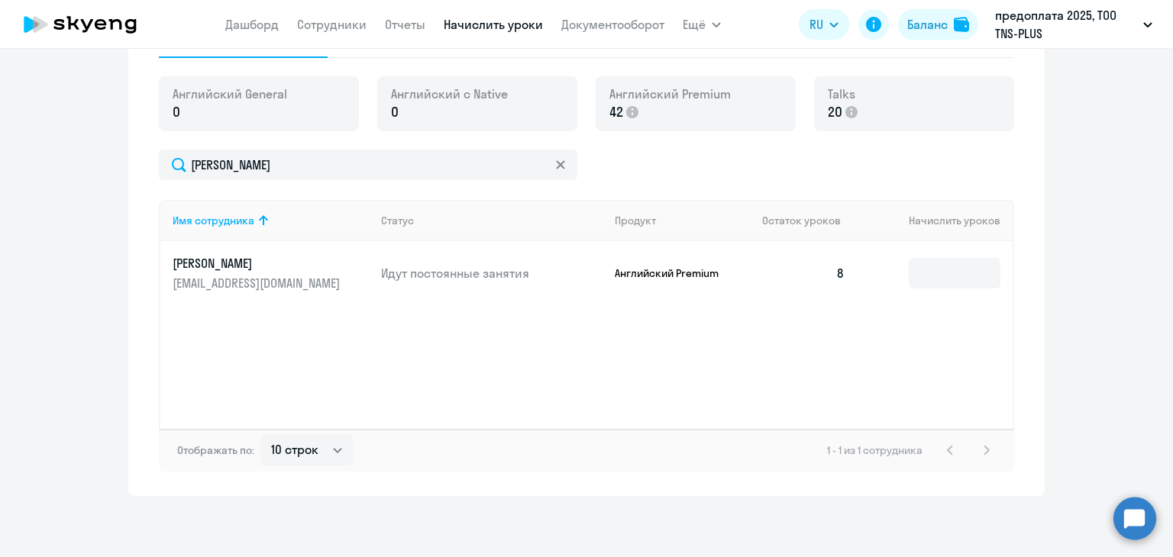
click at [339, 335] on div "Имя сотрудника Статус Продукт Остаток уроков Начислить уроков [PERSON_NAME] [PE…" at bounding box center [586, 314] width 855 height 229
click at [189, 334] on div "Имя сотрудника Статус Продукт Остаток уроков Начислить уроков [PERSON_NAME] [PE…" at bounding box center [586, 314] width 855 height 229
click at [252, 376] on div "Имя сотрудника Статус Продукт Остаток уроков Начислить уроков [PERSON_NAME] [PE…" at bounding box center [586, 314] width 855 height 229
drag, startPoint x: 160, startPoint y: 285, endPoint x: 311, endPoint y: 285, distance: 150.4
click at [311, 285] on td "[PERSON_NAME] [PERSON_NAME][EMAIL_ADDRESS][DOMAIN_NAME]" at bounding box center [264, 273] width 208 height 64
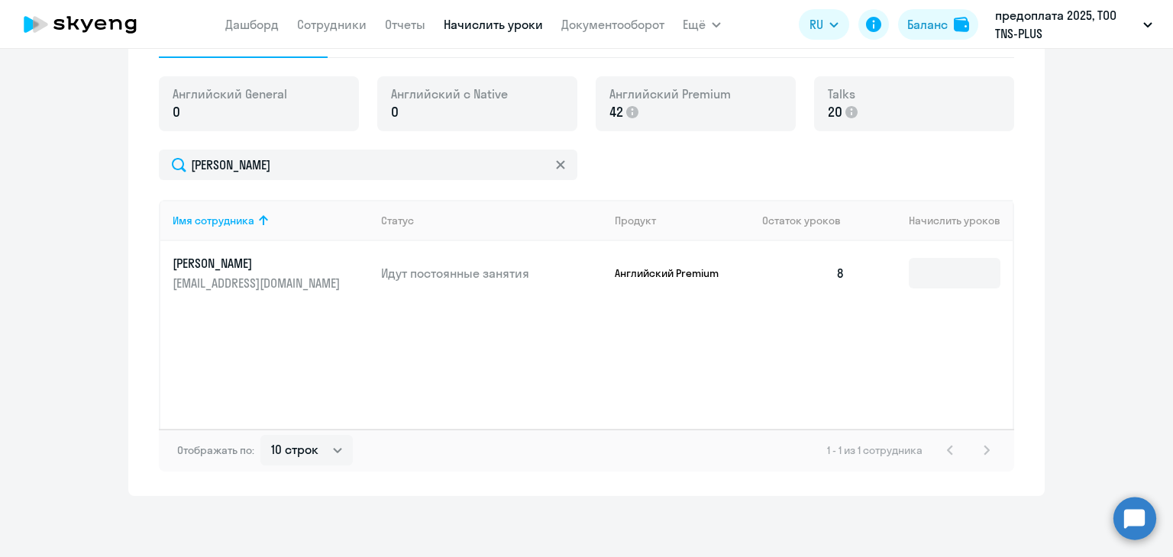
copy p "[EMAIL_ADDRESS][DOMAIN_NAME]"
drag, startPoint x: 766, startPoint y: 347, endPoint x: 760, endPoint y: 357, distance: 12.1
click at [766, 347] on div "Имя сотрудника Статус Продукт Остаток уроков Начислить уроков [PERSON_NAME] [PE…" at bounding box center [586, 314] width 855 height 229
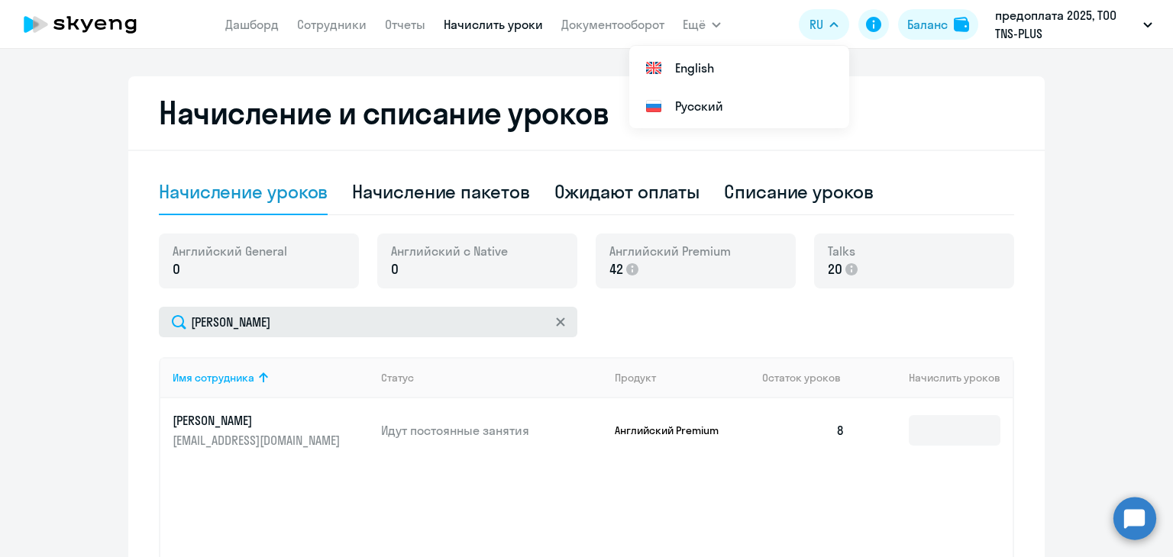
scroll to position [458, 0]
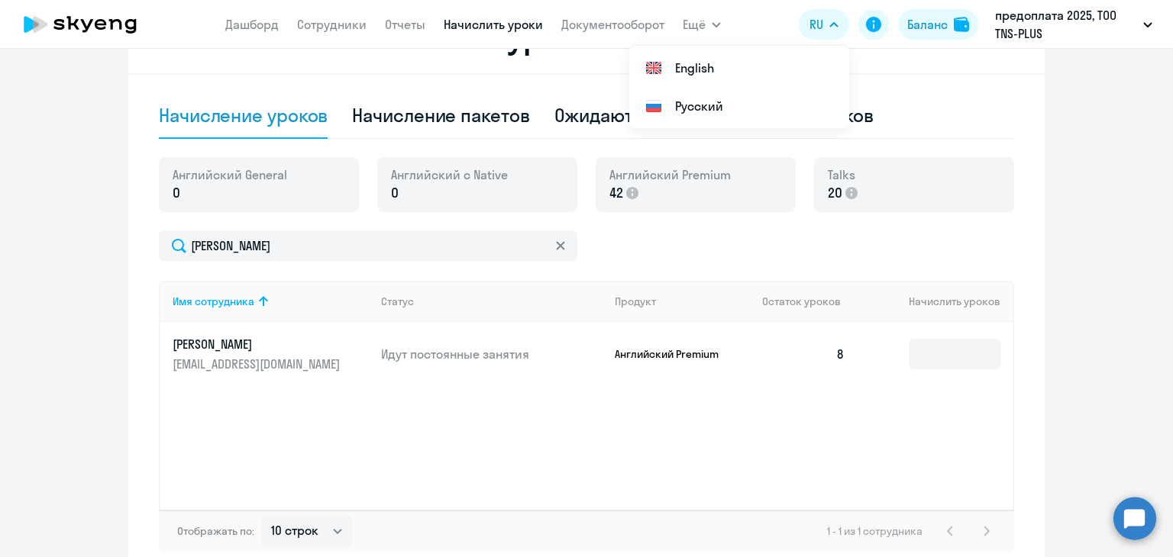
click at [64, 318] on ng-component "Рекомендуем создать шаблон автоначислений Уроки больше не придётся начислять вр…" at bounding box center [586, 95] width 1173 height 963
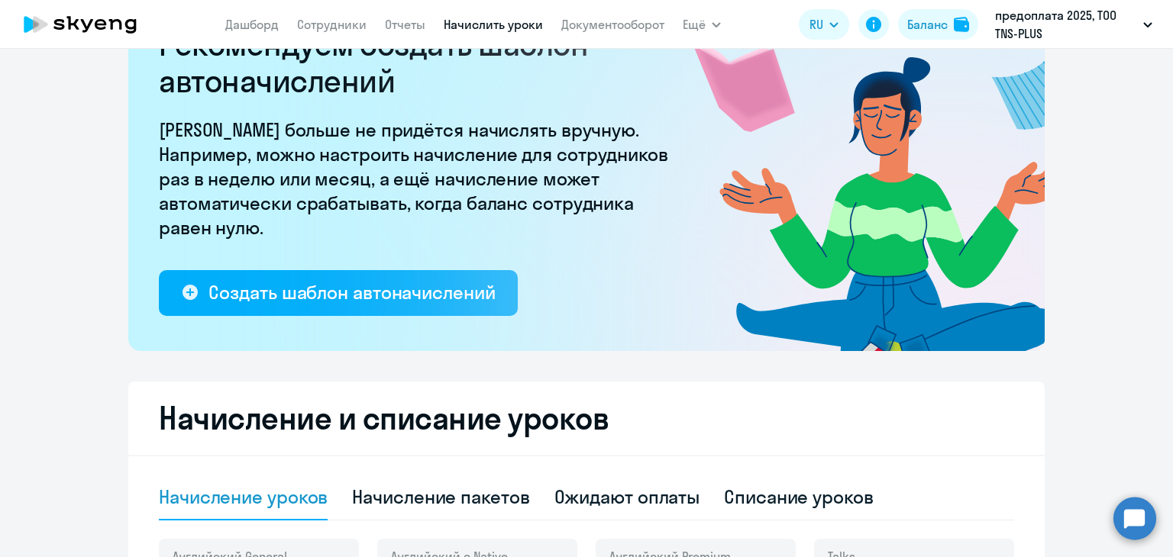
scroll to position [0, 0]
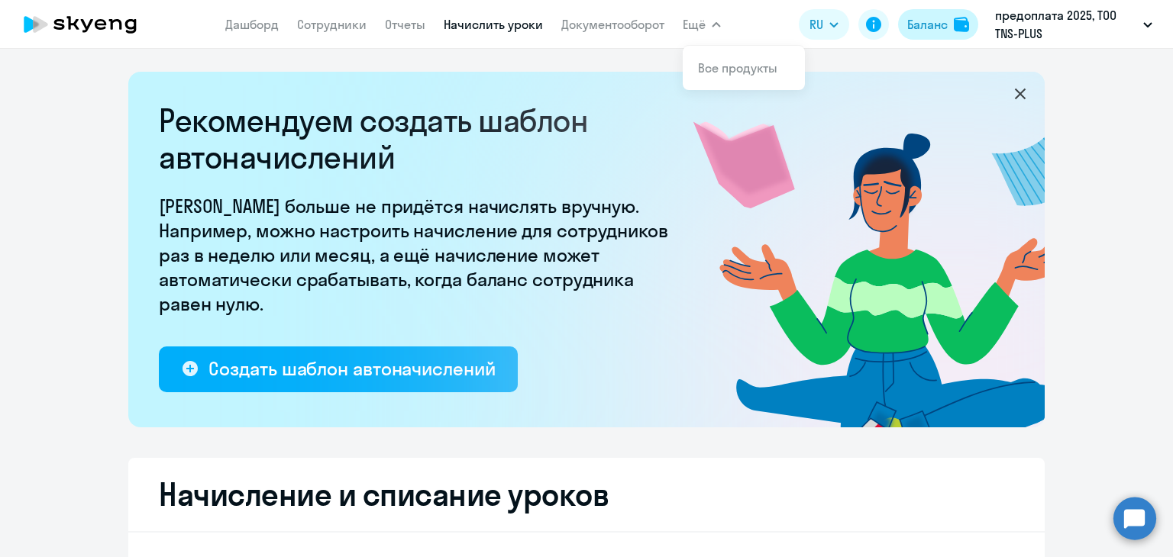
click at [954, 21] on img at bounding box center [961, 24] width 15 height 15
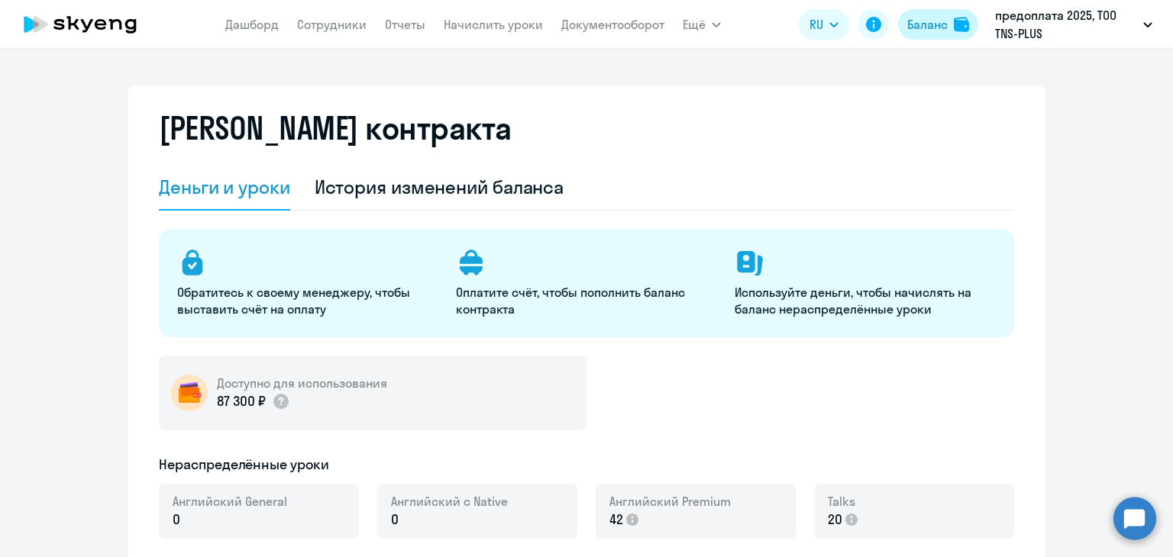
select select "english_adult_not_native_speaker"
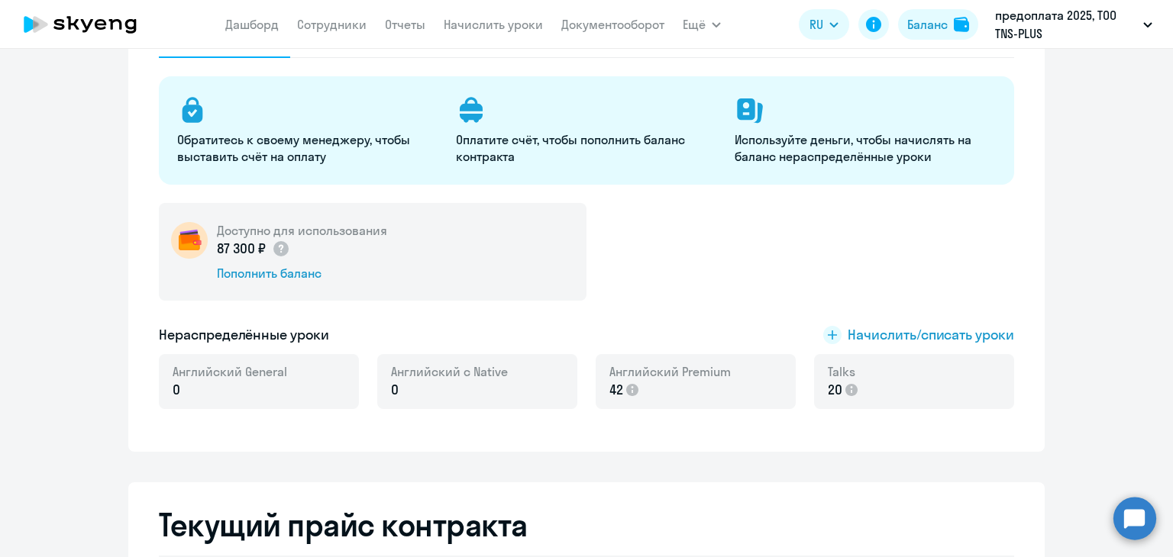
scroll to position [305, 0]
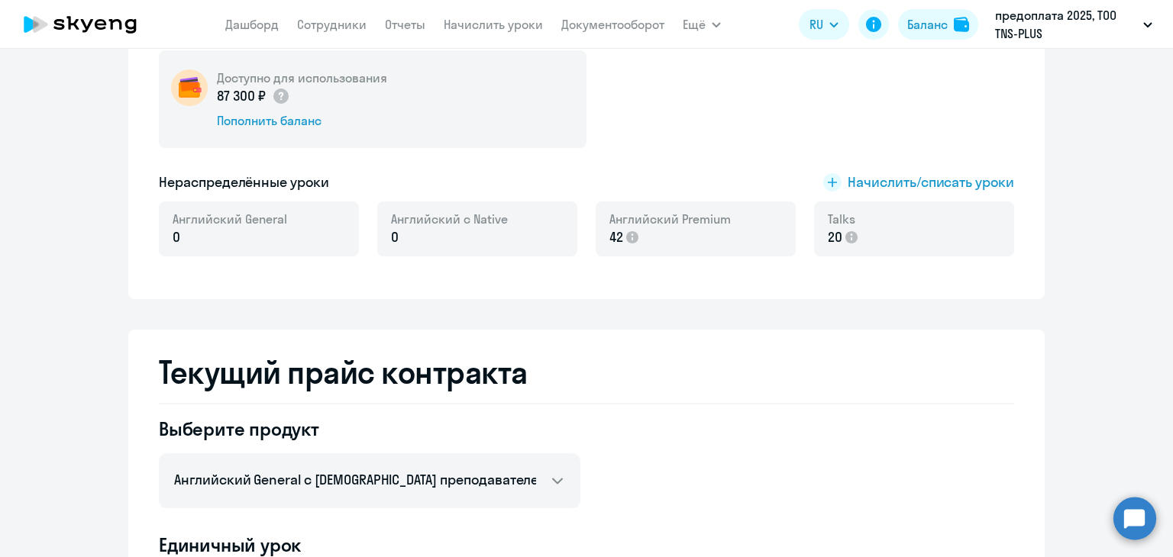
click at [723, 128] on div "Доступно для использования 87 300 ₽ Пополнить баланс" at bounding box center [586, 99] width 855 height 98
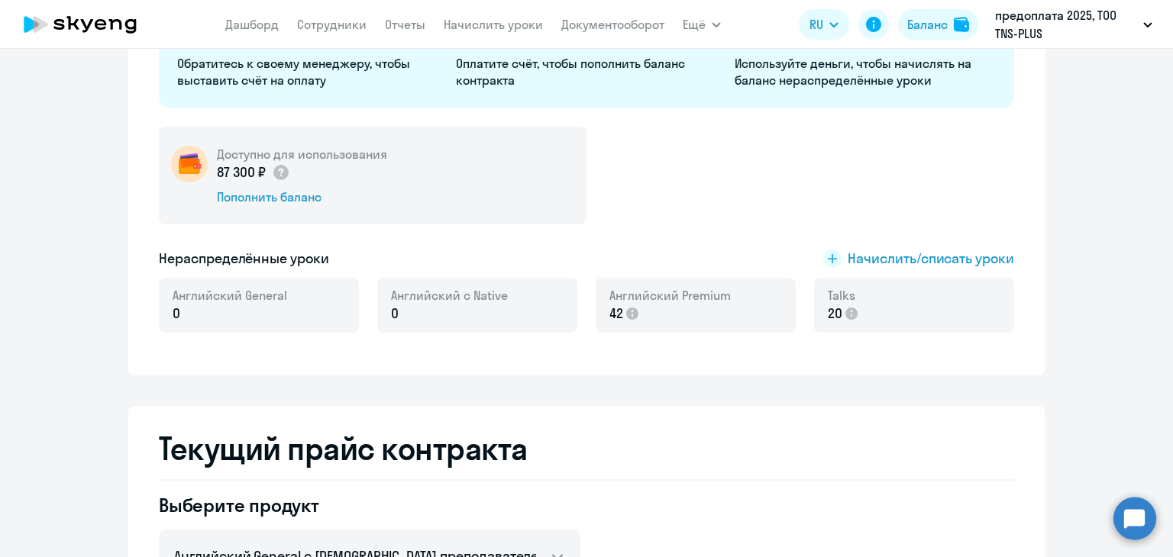
scroll to position [153, 0]
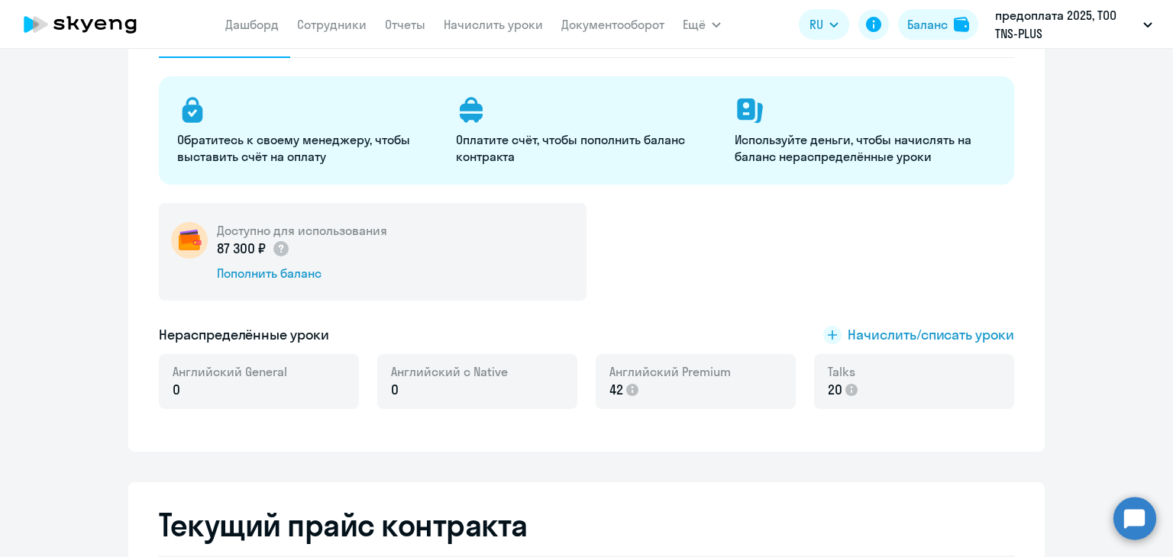
click at [668, 243] on div "Доступно для использования 87 300 ₽ Пополнить баланс" at bounding box center [586, 252] width 855 height 98
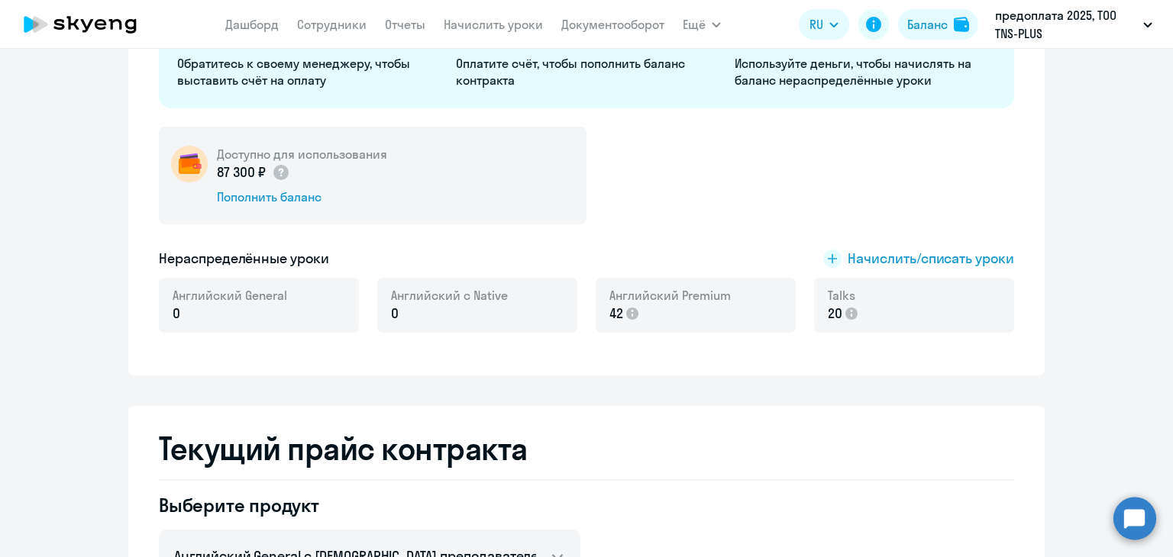
scroll to position [153, 0]
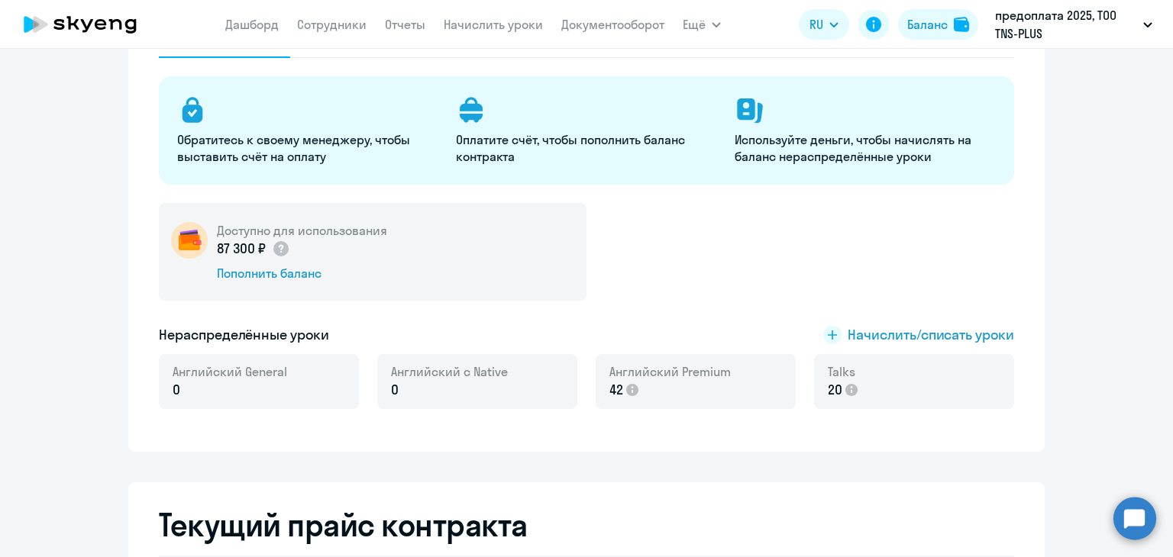
click at [484, 15] on app-menu-item-link "Начислить уроки" at bounding box center [493, 24] width 99 height 19
click at [486, 22] on link "Начислить уроки" at bounding box center [493, 24] width 99 height 15
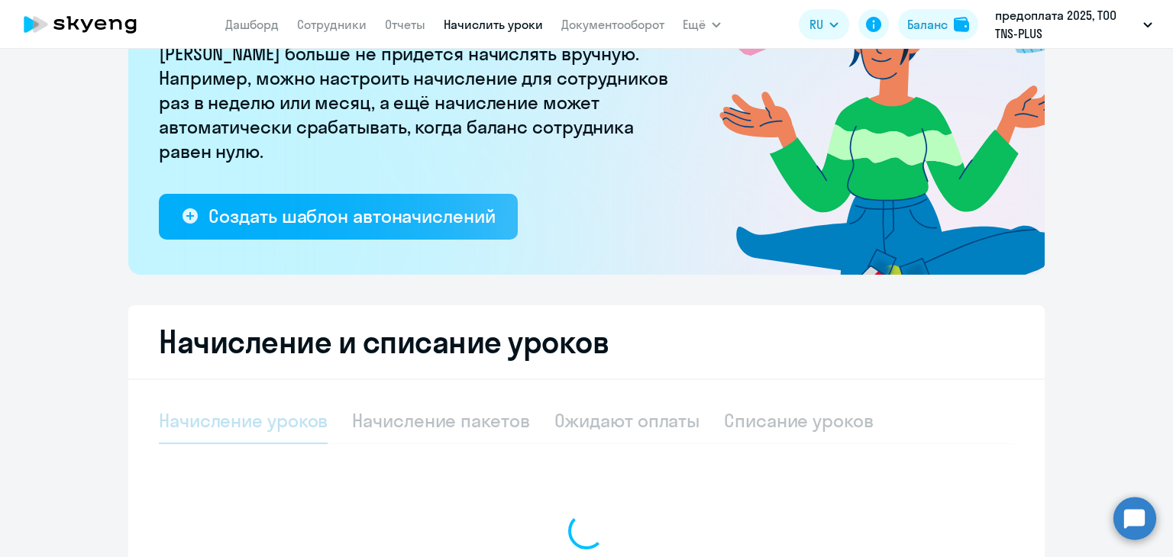
select select "10"
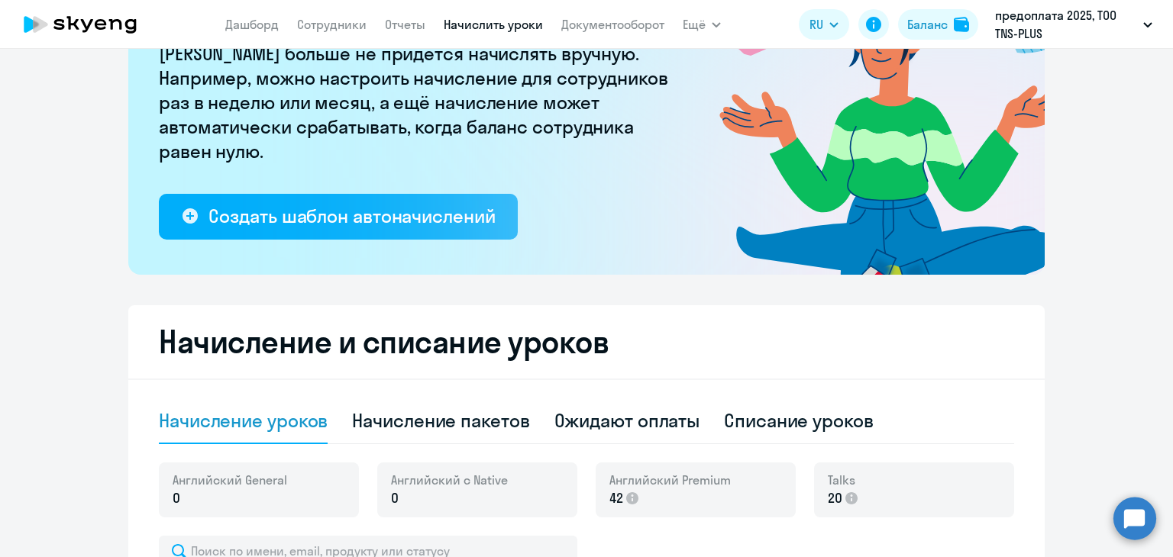
scroll to position [382, 0]
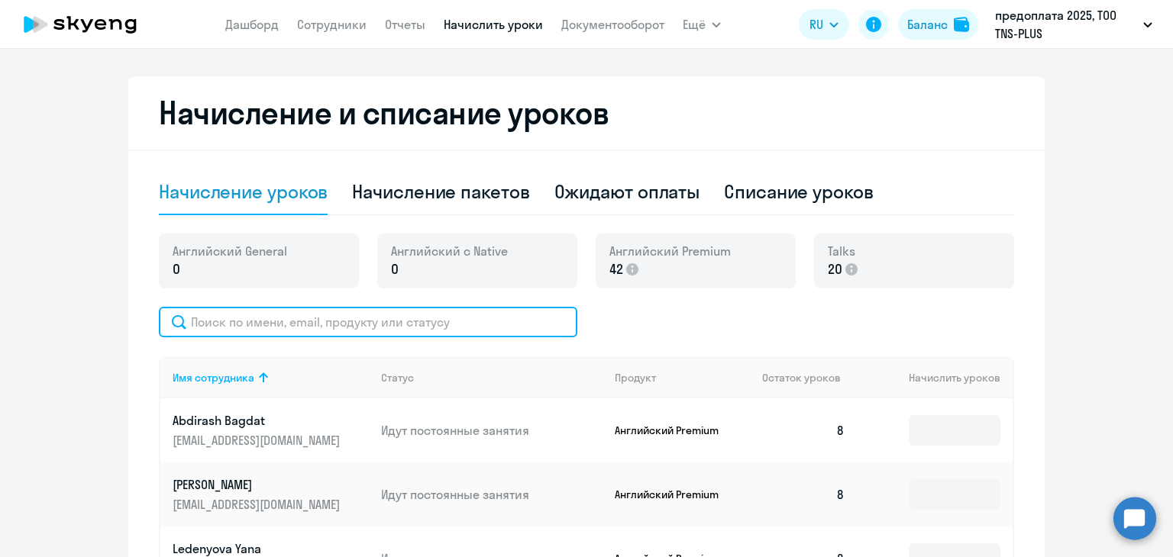
click at [318, 323] on input "text" at bounding box center [368, 322] width 418 height 31
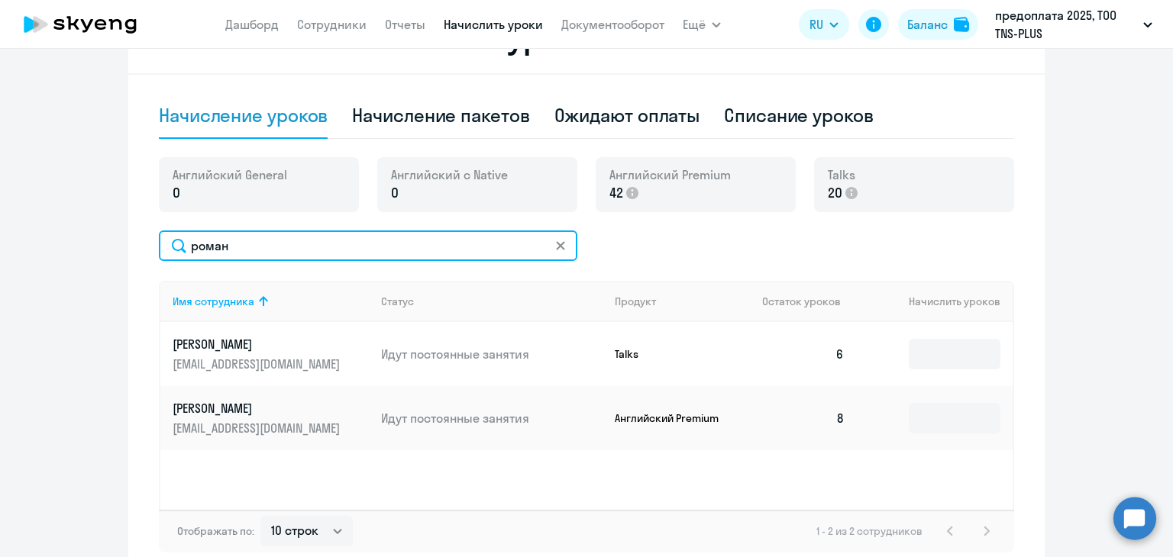
scroll to position [534, 0]
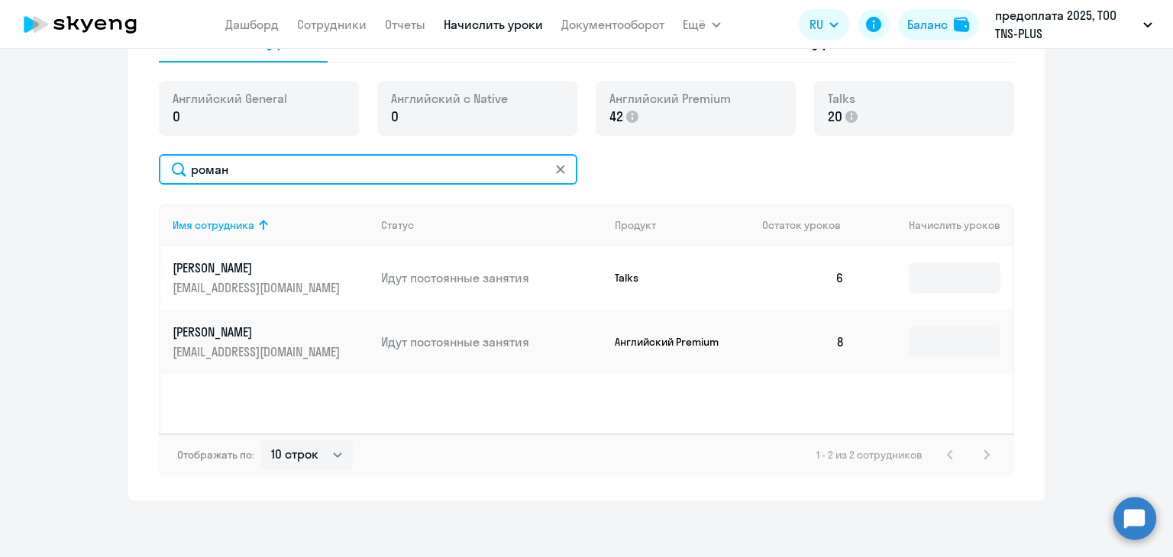
type input "роман"
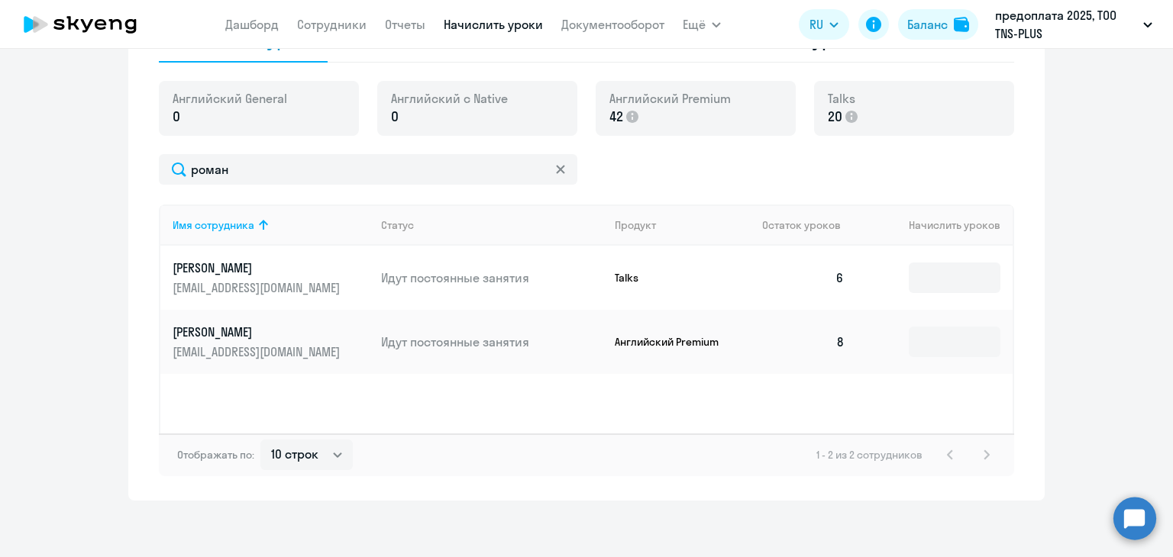
click at [816, 389] on div "Имя сотрудника Статус Продукт Остаток уроков Начислить уроков [PERSON_NAME] [PE…" at bounding box center [586, 319] width 855 height 229
click at [926, 285] on input at bounding box center [954, 278] width 92 height 31
click at [899, 162] on div "роман" at bounding box center [586, 169] width 855 height 31
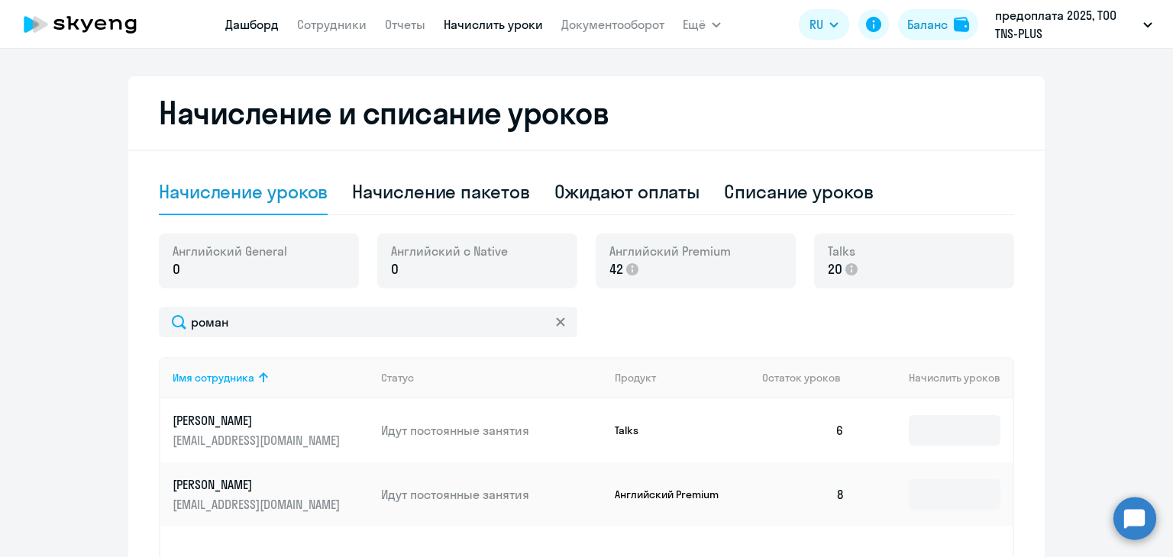
click at [276, 25] on link "Дашборд" at bounding box center [251, 24] width 53 height 15
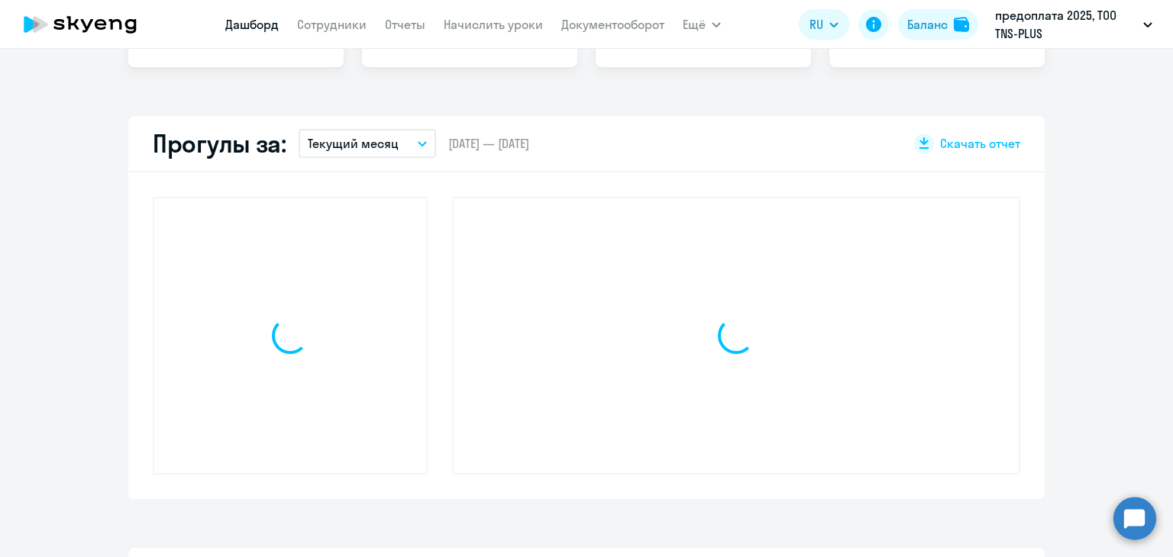
scroll to position [489, 0]
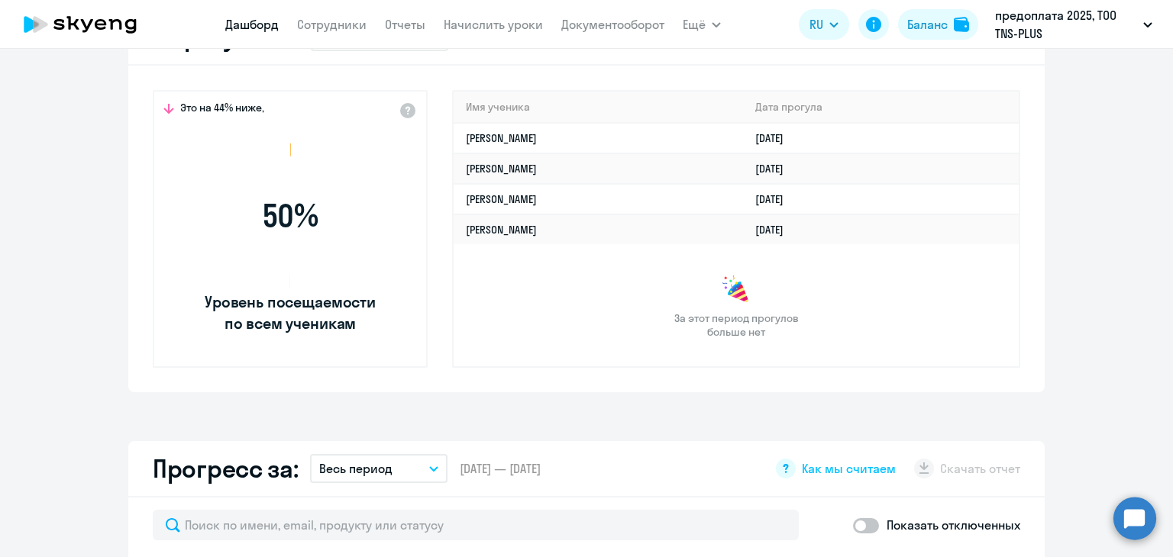
select select "30"
